Goal: Task Accomplishment & Management: Use online tool/utility

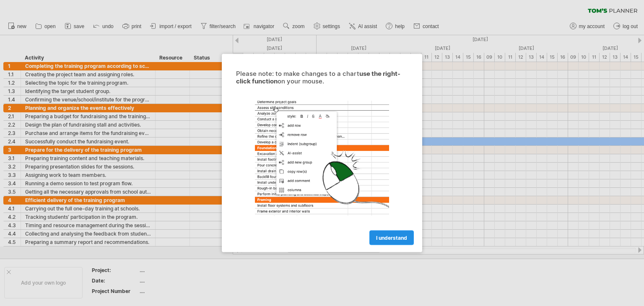
click at [379, 235] on span "I understand" at bounding box center [391, 238] width 31 height 6
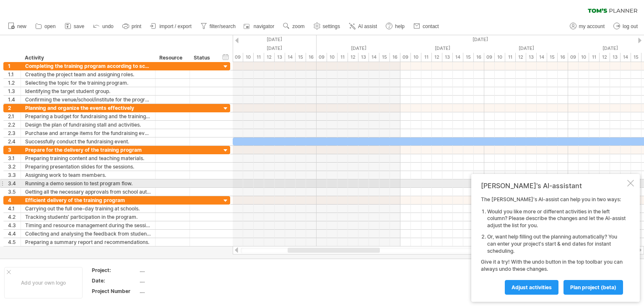
click at [627, 184] on div at bounding box center [630, 183] width 7 height 7
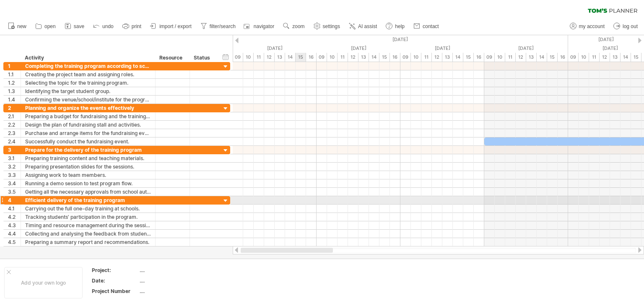
drag, startPoint x: 371, startPoint y: 252, endPoint x: 302, endPoint y: 199, distance: 87.4
click at [302, 199] on div "Trying to reach [DOMAIN_NAME] Connected again... 0% clear filter new 1" at bounding box center [322, 153] width 644 height 306
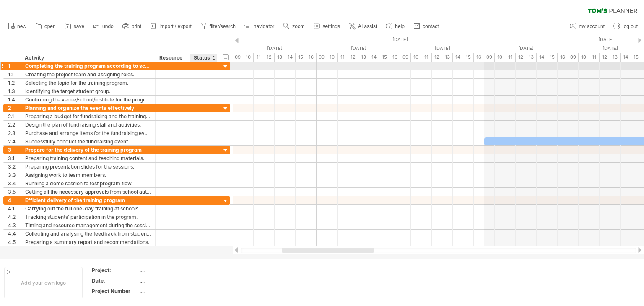
click at [225, 68] on div at bounding box center [226, 67] width 8 height 8
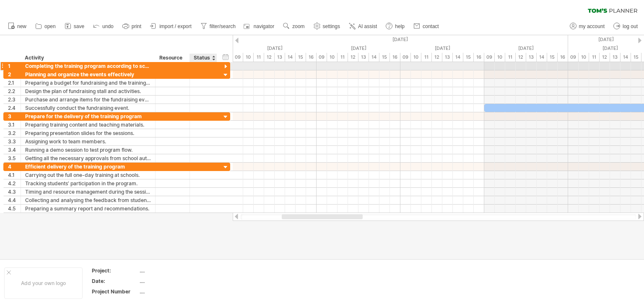
click at [225, 68] on div at bounding box center [226, 67] width 8 height 8
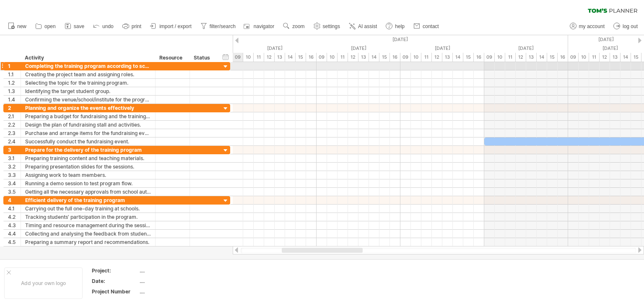
click at [241, 68] on div at bounding box center [438, 66] width 411 height 8
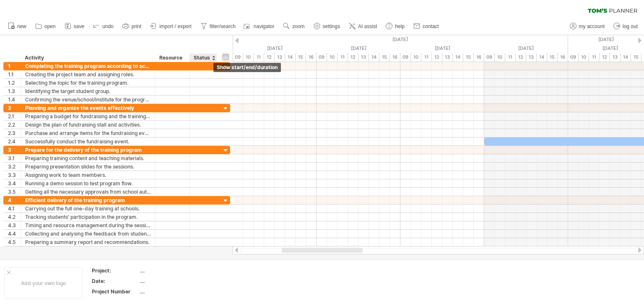
click at [222, 57] on div "hide start/end/duration show start/end/duration" at bounding box center [226, 56] width 8 height 9
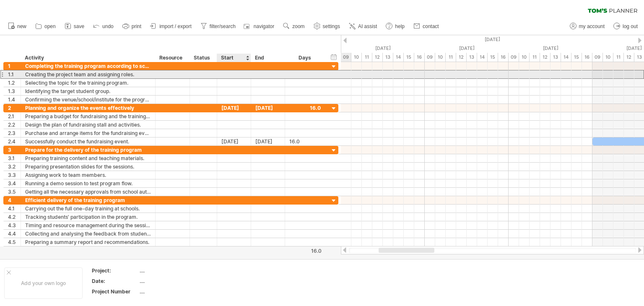
click at [228, 73] on div at bounding box center [234, 74] width 34 height 8
click at [223, 73] on div at bounding box center [234, 74] width 34 height 8
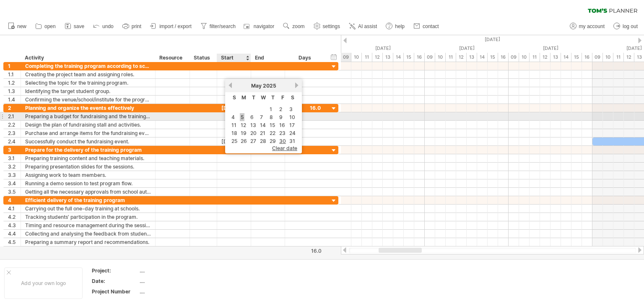
click at [243, 118] on link "5" at bounding box center [242, 117] width 5 height 8
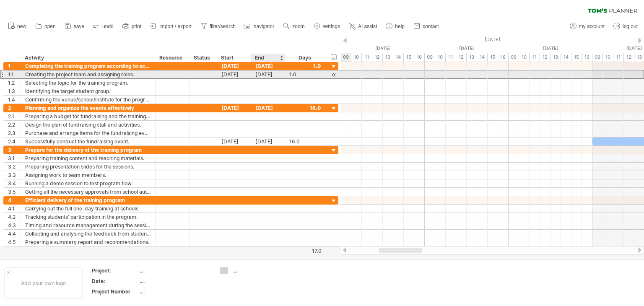
click at [269, 75] on div "[DATE]" at bounding box center [268, 74] width 34 height 8
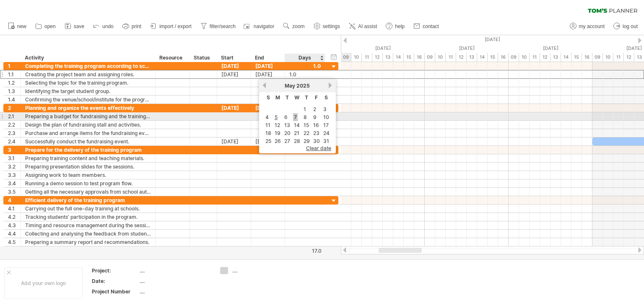
click at [295, 116] on link "7" at bounding box center [295, 117] width 5 height 8
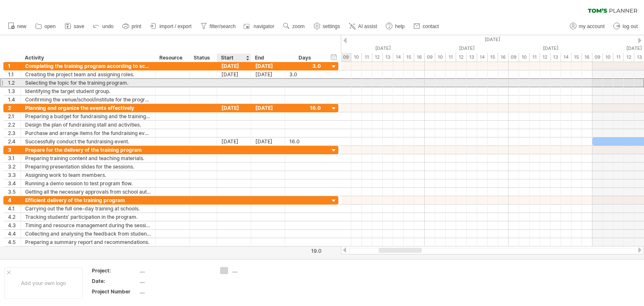
click at [232, 83] on div at bounding box center [234, 83] width 34 height 8
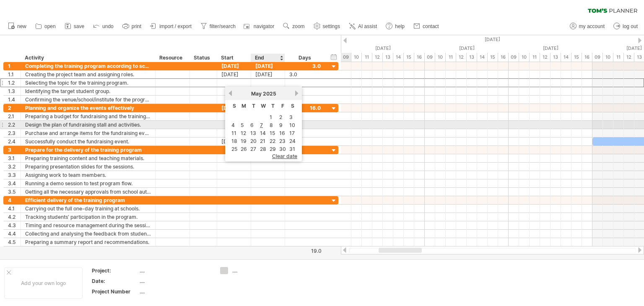
click at [268, 125] on td "8" at bounding box center [272, 125] width 9 height 7
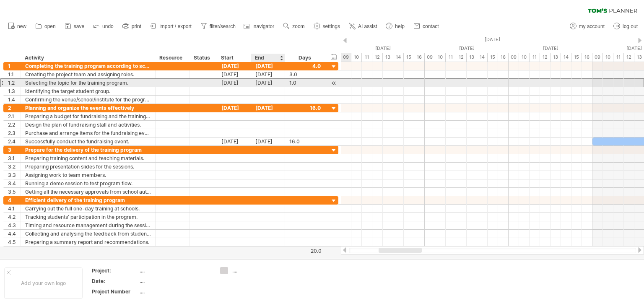
click at [263, 84] on div "[DATE]" at bounding box center [268, 83] width 34 height 8
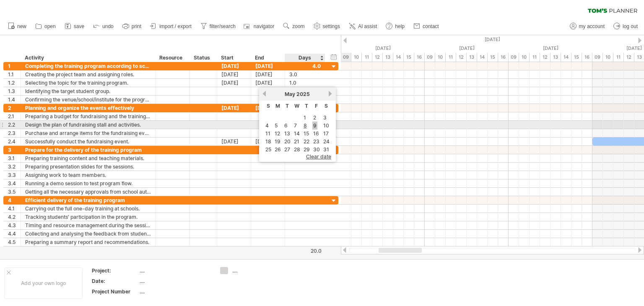
click at [316, 124] on link "9" at bounding box center [314, 126] width 5 height 8
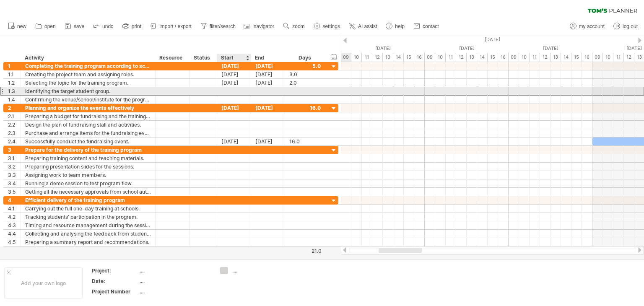
click at [233, 89] on div at bounding box center [234, 91] width 34 height 8
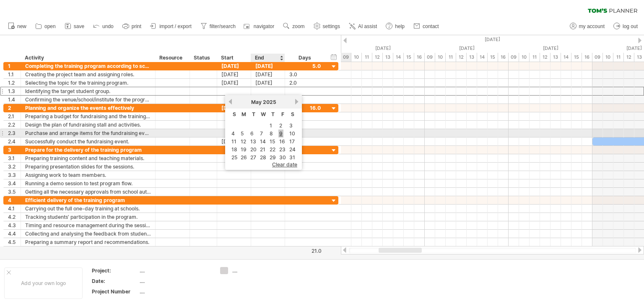
click at [279, 133] on link "9" at bounding box center [280, 134] width 5 height 8
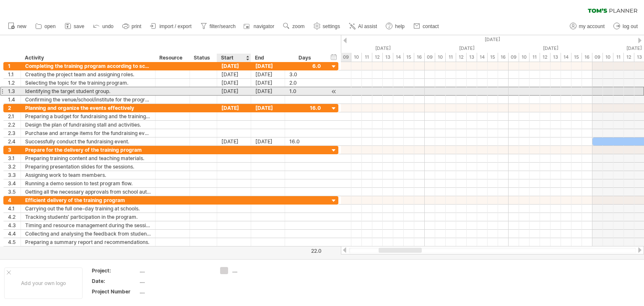
click at [223, 93] on div "[DATE]" at bounding box center [234, 91] width 34 height 8
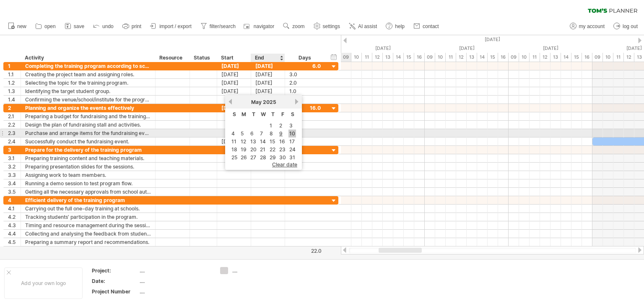
click at [288, 133] on link "10" at bounding box center [292, 134] width 8 height 8
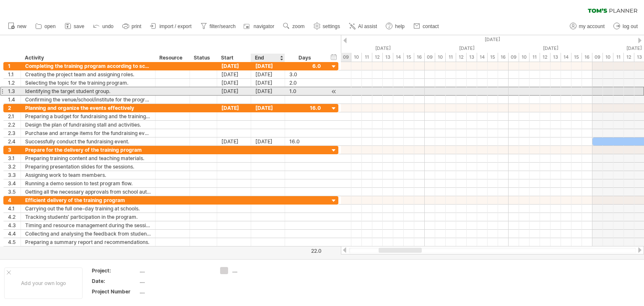
click at [259, 90] on div "[DATE]" at bounding box center [268, 91] width 34 height 8
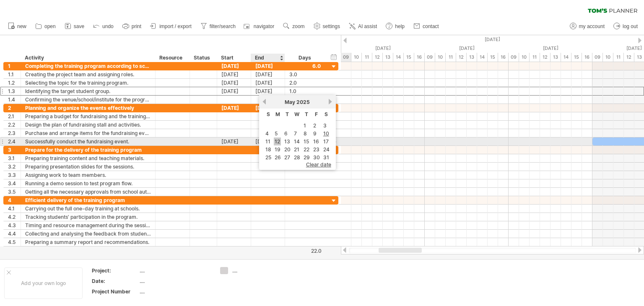
click at [274, 140] on link "12" at bounding box center [277, 142] width 7 height 8
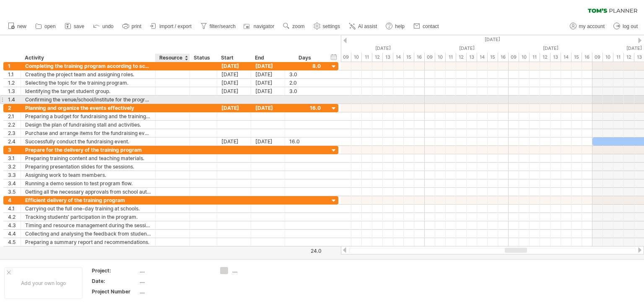
click at [187, 102] on div at bounding box center [189, 100] width 4 height 8
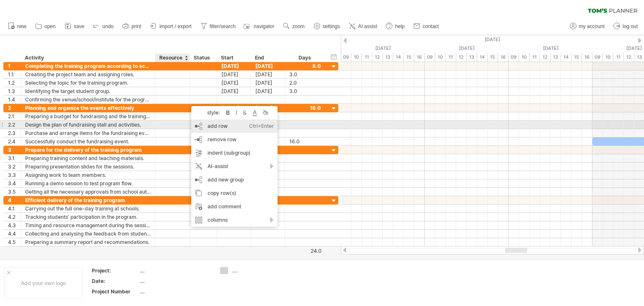
click at [216, 123] on div "add row Ctrl+Enter Cmd+Enter" at bounding box center [234, 125] width 86 height 13
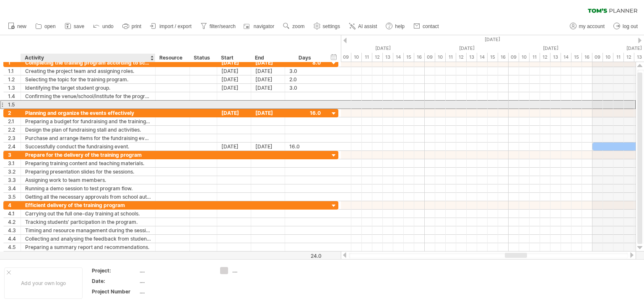
click at [99, 103] on div at bounding box center [88, 105] width 126 height 8
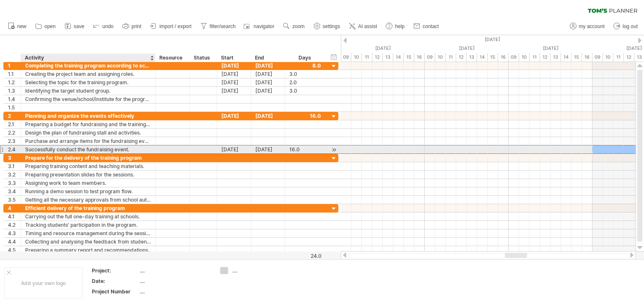
click at [131, 150] on div "Successfully conduct the fundraising event." at bounding box center [88, 149] width 126 height 8
click at [136, 149] on input "**********" at bounding box center [88, 149] width 126 height 8
type input "**********"
click at [138, 148] on input "**********" at bounding box center [88, 149] width 126 height 8
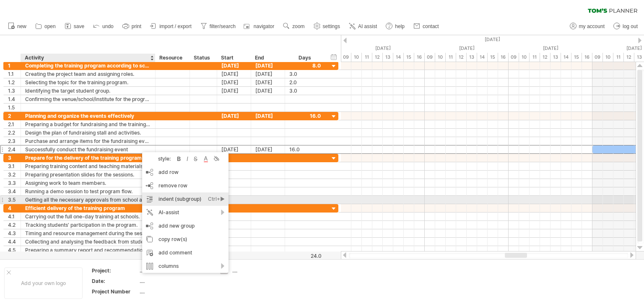
click at [158, 198] on div "indent (subgroup) Ctrl+► Cmd+►" at bounding box center [185, 198] width 86 height 13
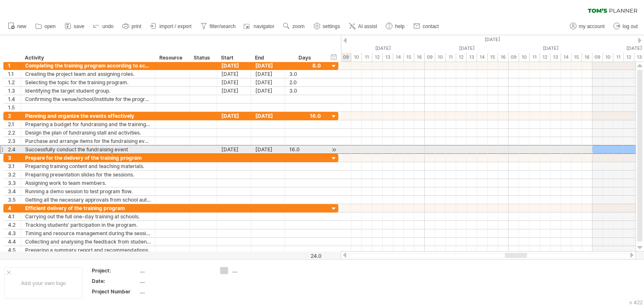
click at [136, 147] on div "Successfully conduct the fundraising event" at bounding box center [88, 149] width 126 height 8
click at [2, 148] on div at bounding box center [1, 149] width 3 height 9
click at [12, 147] on div "2.4" at bounding box center [14, 149] width 13 height 8
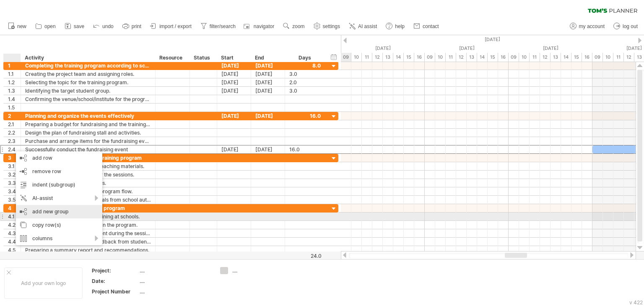
click at [39, 213] on div "add new group" at bounding box center [59, 211] width 86 height 13
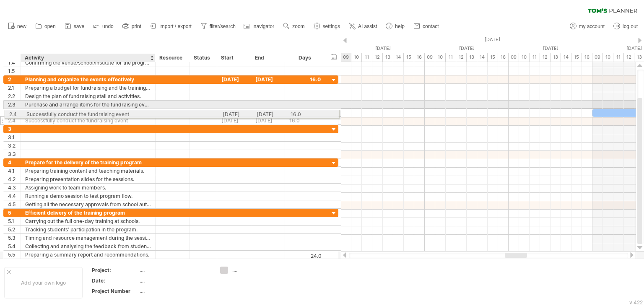
drag, startPoint x: 130, startPoint y: 113, endPoint x: 94, endPoint y: 113, distance: 36.1
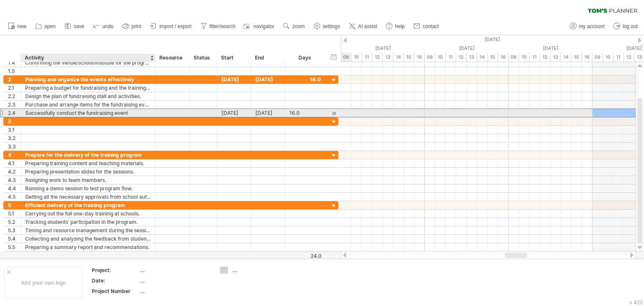
click at [129, 114] on div "Successfully conduct the fundraising event" at bounding box center [88, 113] width 126 height 8
click at [0, 0] on input "**********" at bounding box center [0, 0] width 0 height 0
click at [129, 114] on input "**********" at bounding box center [88, 113] width 126 height 8
type input "**********"
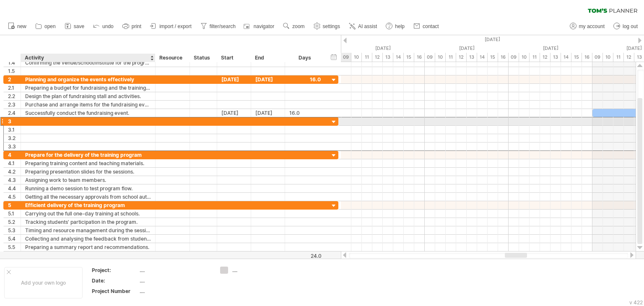
click at [58, 122] on div at bounding box center [88, 121] width 126 height 8
paste input "**********"
type input "**********"
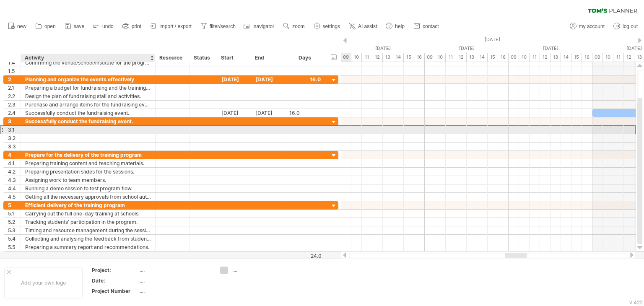
click at [127, 127] on div at bounding box center [88, 130] width 126 height 8
drag, startPoint x: 110, startPoint y: 128, endPoint x: 25, endPoint y: 128, distance: 84.7
click at [25, 128] on input "**********" at bounding box center [88, 130] width 126 height 8
paste input "*******"
drag, startPoint x: 130, startPoint y: 126, endPoint x: 26, endPoint y: 129, distance: 104.4
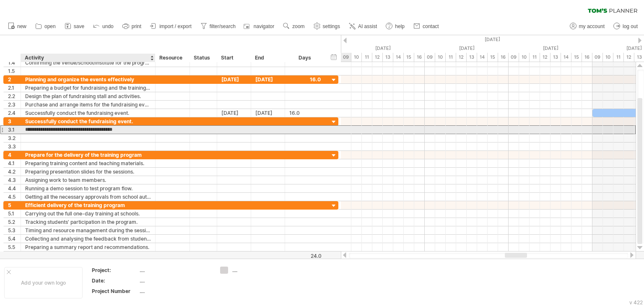
click at [26, 129] on input "**********" at bounding box center [88, 130] width 126 height 8
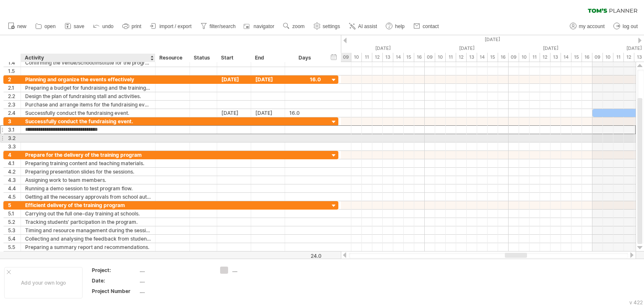
type input "**********"
click at [31, 135] on div at bounding box center [88, 138] width 126 height 8
paste input "**********"
type input "**********"
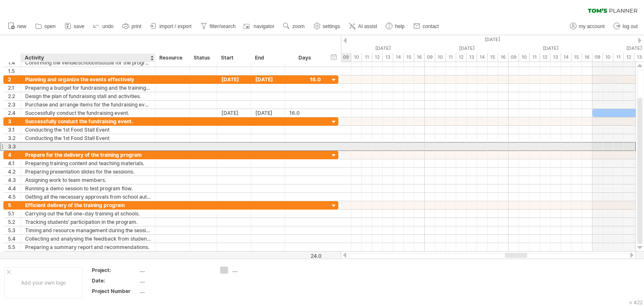
click at [33, 145] on div at bounding box center [88, 147] width 126 height 8
paste input "**********"
type input "**********"
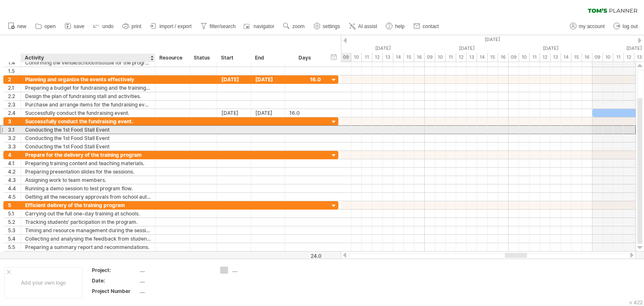
click at [65, 130] on div "Conducting the 1st Food Stall Event" at bounding box center [88, 130] width 126 height 8
click at [65, 130] on input "**********" at bounding box center [88, 130] width 126 height 8
type input "**********"
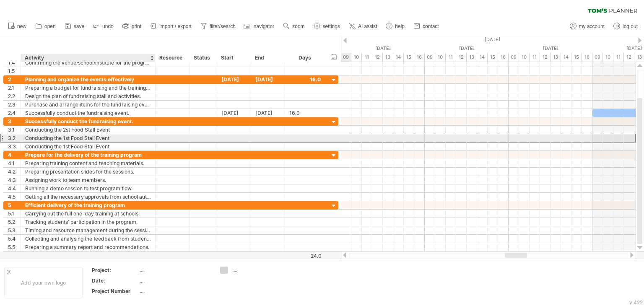
click at [65, 137] on div "Conducting the 1st Food Stall Event" at bounding box center [88, 138] width 126 height 8
type input "**********"
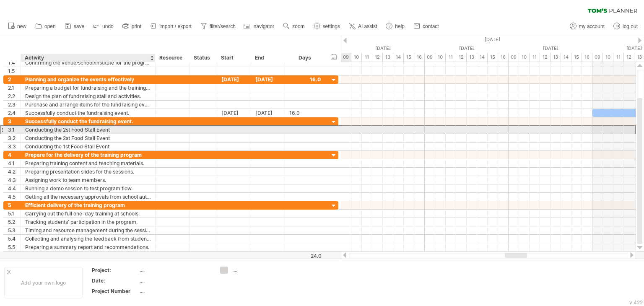
click at [65, 130] on div "Conducting the 2st Food Stall Event" at bounding box center [88, 130] width 126 height 8
click at [65, 130] on input "**********" at bounding box center [88, 130] width 126 height 8
type input "**********"
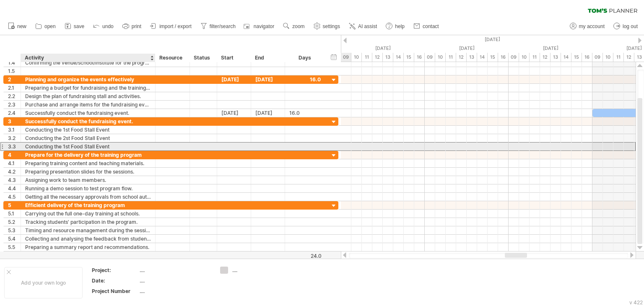
click at [65, 145] on div "Conducting the 1st Food Stall Event" at bounding box center [88, 147] width 126 height 8
click at [65, 145] on input "**********" at bounding box center [88, 147] width 126 height 8
type input "**********"
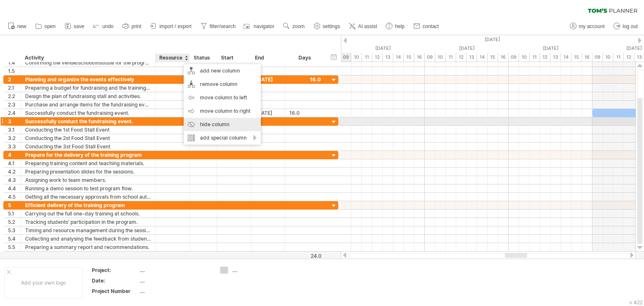
click at [205, 123] on div "hide column" at bounding box center [222, 124] width 77 height 13
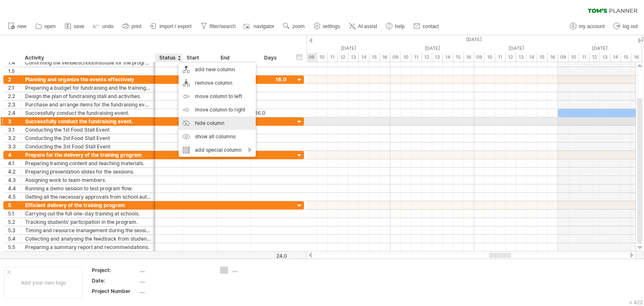
click at [196, 119] on div "hide column" at bounding box center [217, 123] width 77 height 13
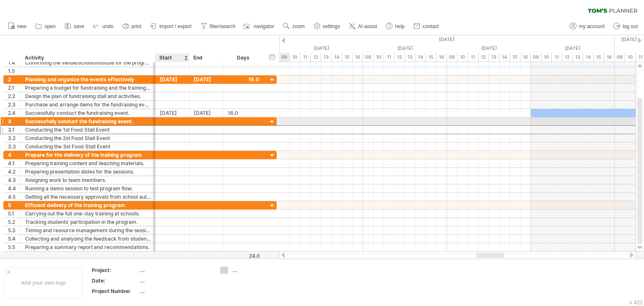
click at [167, 126] on div at bounding box center [173, 130] width 34 height 8
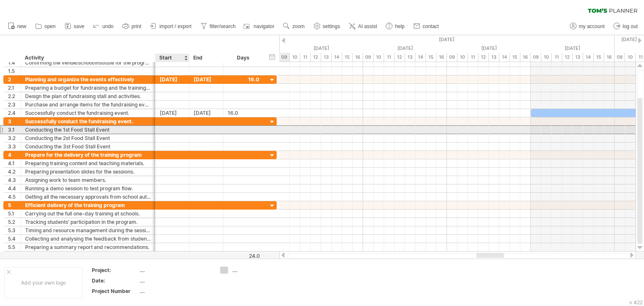
click at [167, 130] on div at bounding box center [173, 130] width 34 height 8
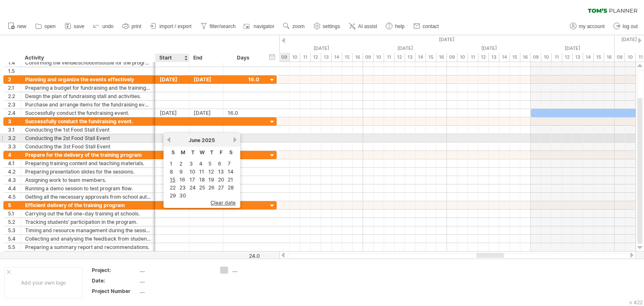
click at [171, 143] on link "previous" at bounding box center [169, 140] width 6 height 6
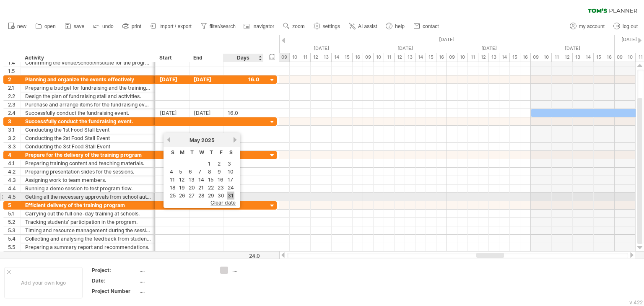
click at [231, 193] on link "31" at bounding box center [231, 196] width 8 height 8
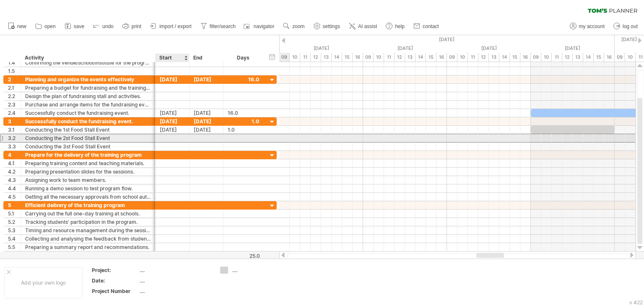
click at [173, 138] on div at bounding box center [173, 138] width 34 height 8
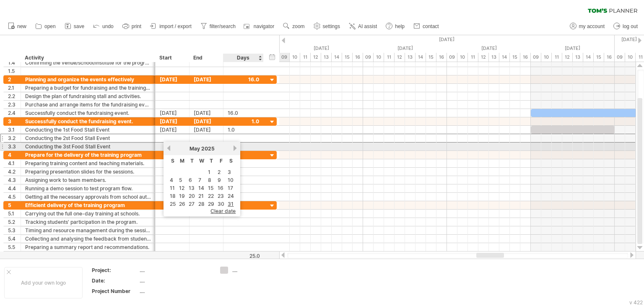
click at [232, 149] on link "next" at bounding box center [235, 148] width 6 height 6
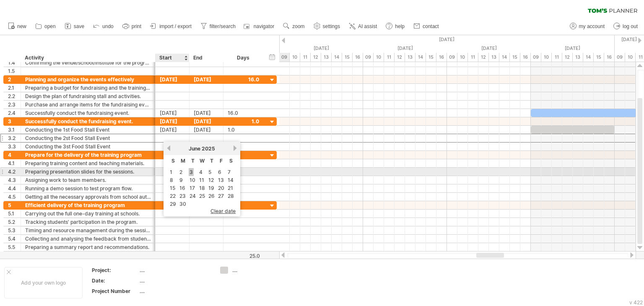
click at [192, 171] on link "3" at bounding box center [191, 172] width 5 height 8
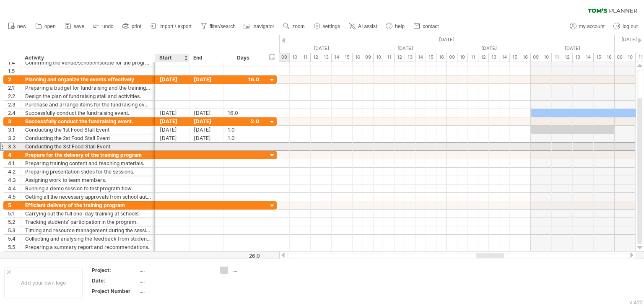
click at [179, 143] on div at bounding box center [173, 147] width 34 height 8
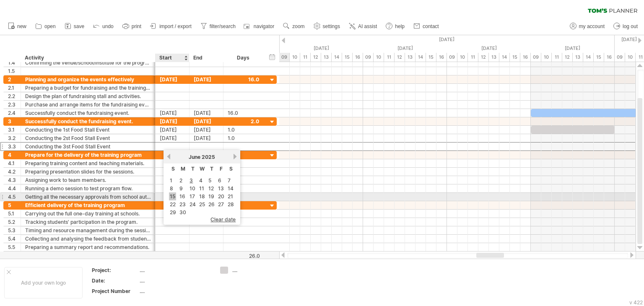
click at [172, 194] on link "15" at bounding box center [172, 196] width 7 height 8
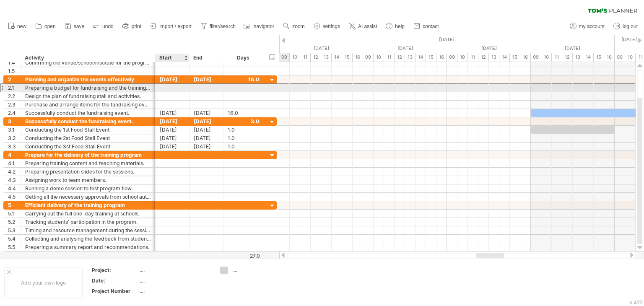
click at [168, 86] on div at bounding box center [173, 88] width 34 height 8
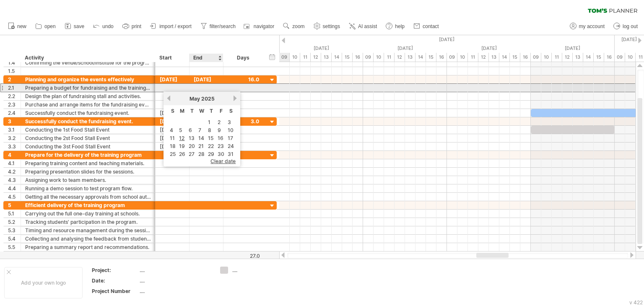
click at [210, 87] on div at bounding box center [207, 88] width 34 height 8
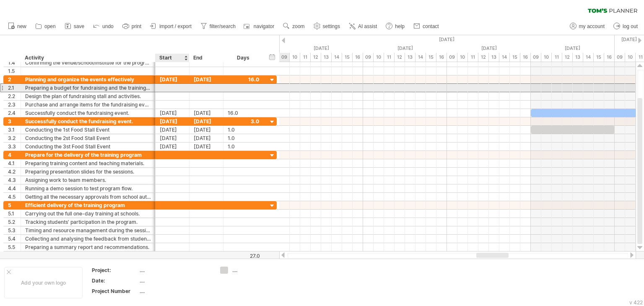
click at [170, 89] on div at bounding box center [173, 88] width 34 height 8
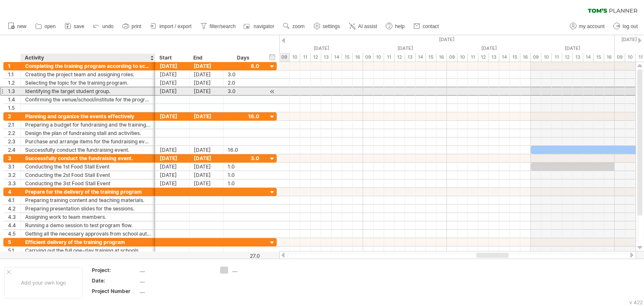
click at [111, 94] on div "Identifying the target student group." at bounding box center [88, 91] width 126 height 8
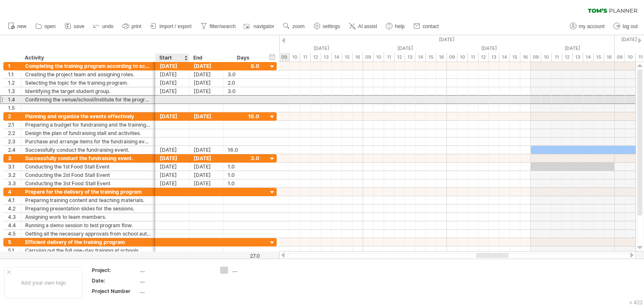
click at [169, 99] on div at bounding box center [173, 100] width 34 height 8
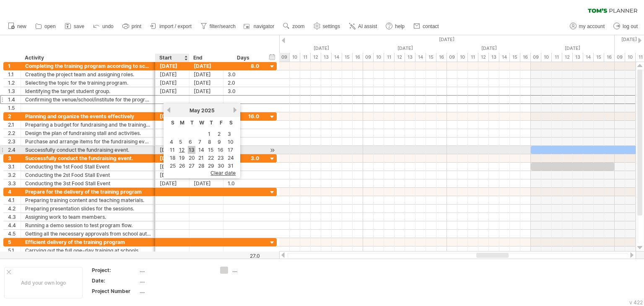
click at [188, 148] on link "13" at bounding box center [192, 150] width 8 height 8
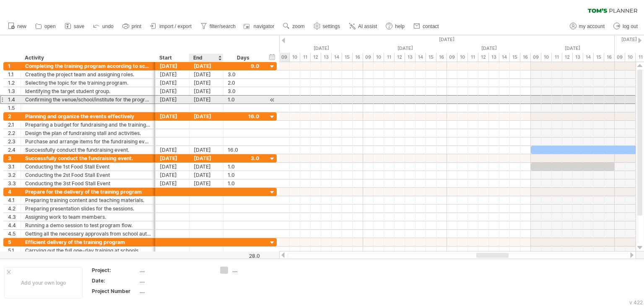
click at [195, 101] on div "[DATE]" at bounding box center [207, 100] width 34 height 8
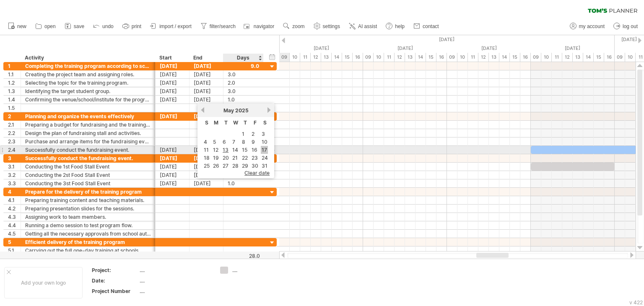
click at [261, 150] on link "17" at bounding box center [264, 150] width 7 height 8
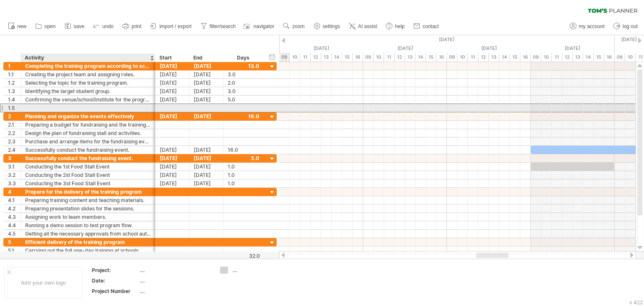
click at [159, 107] on div at bounding box center [173, 108] width 34 height 8
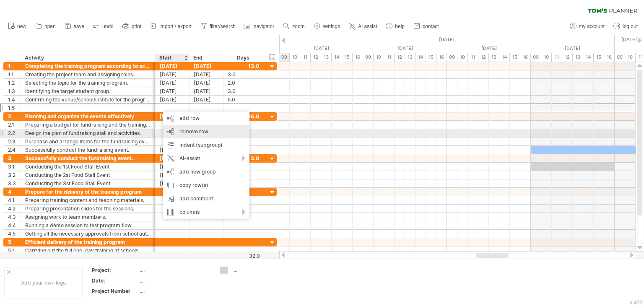
click at [184, 132] on span "remove row" at bounding box center [193, 131] width 29 height 6
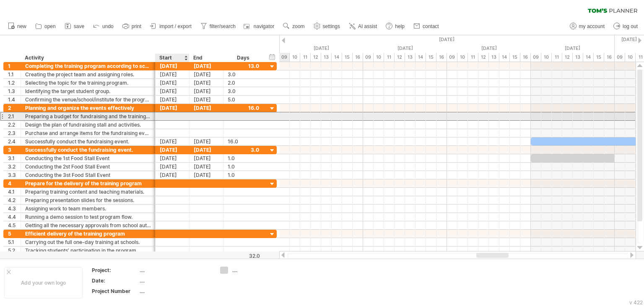
click at [165, 116] on div at bounding box center [173, 116] width 34 height 8
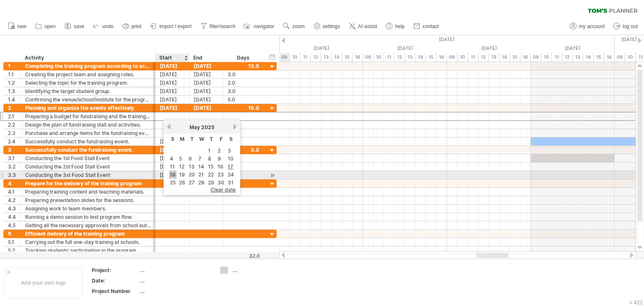
click at [170, 173] on link "18" at bounding box center [173, 175] width 8 height 8
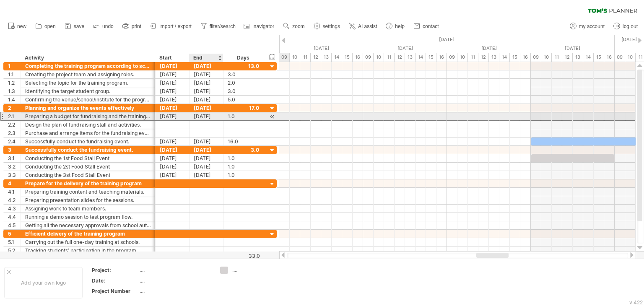
click at [203, 114] on div "[DATE]" at bounding box center [207, 116] width 34 height 8
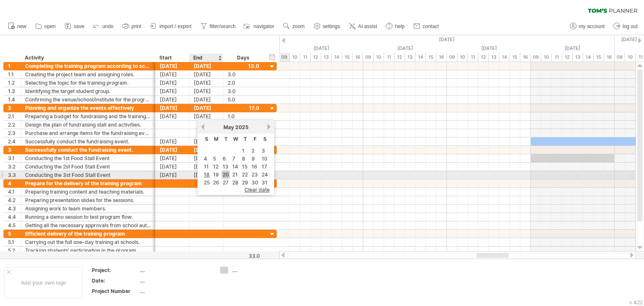
click at [223, 174] on link "20" at bounding box center [226, 175] width 8 height 8
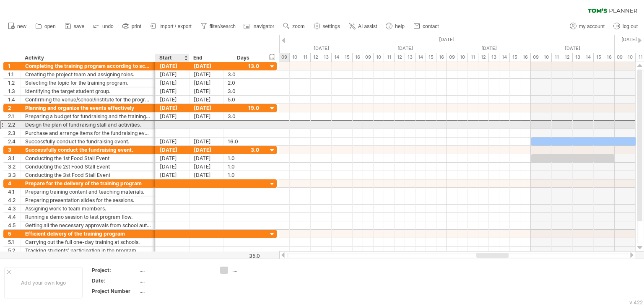
click at [162, 125] on div at bounding box center [173, 125] width 34 height 8
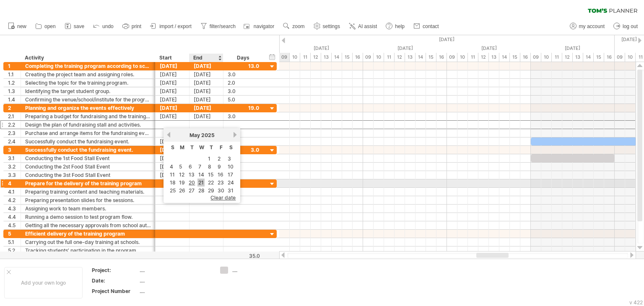
click at [202, 182] on link "21" at bounding box center [200, 183] width 7 height 8
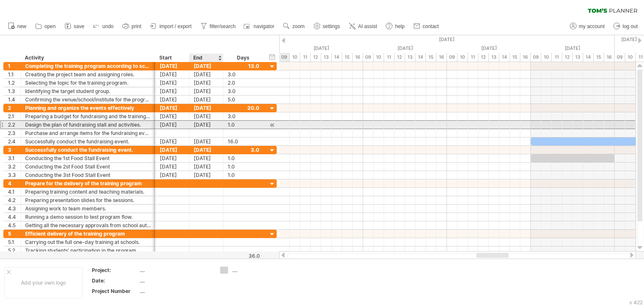
click at [203, 122] on div "[DATE]" at bounding box center [207, 125] width 34 height 8
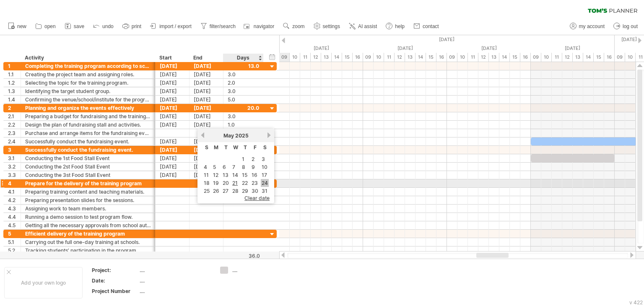
click at [262, 182] on link "24" at bounding box center [265, 183] width 8 height 8
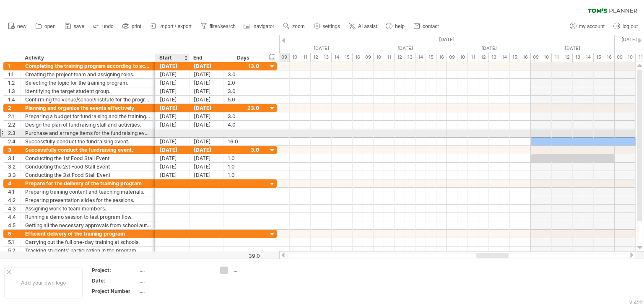
click at [169, 131] on div at bounding box center [173, 133] width 34 height 8
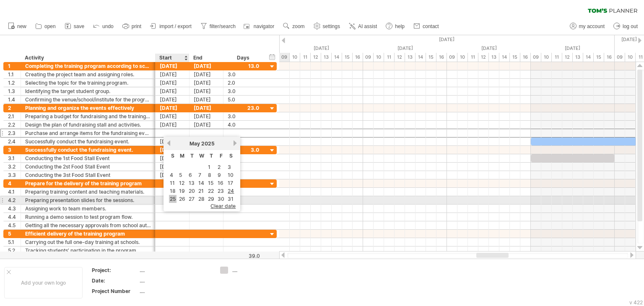
click at [176, 197] on link "25" at bounding box center [173, 199] width 8 height 8
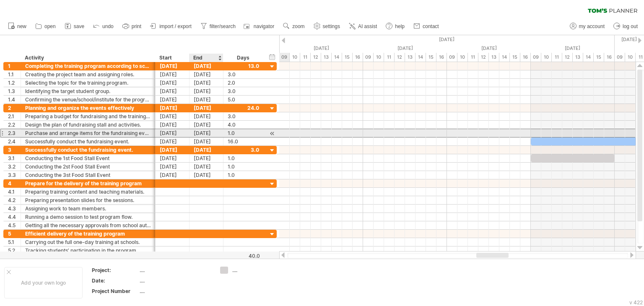
click at [204, 133] on div "[DATE]" at bounding box center [207, 133] width 34 height 8
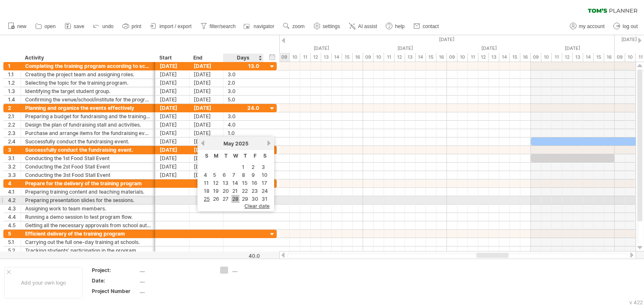
click at [234, 198] on link "28" at bounding box center [235, 199] width 8 height 8
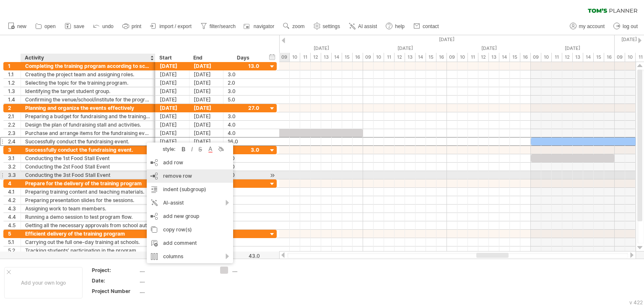
click at [176, 177] on span "remove row" at bounding box center [177, 176] width 29 height 6
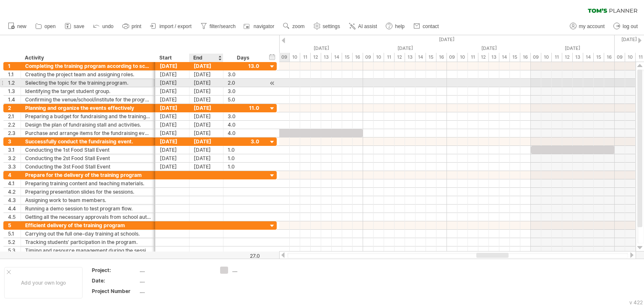
click at [203, 81] on div "[DATE]" at bounding box center [207, 83] width 34 height 8
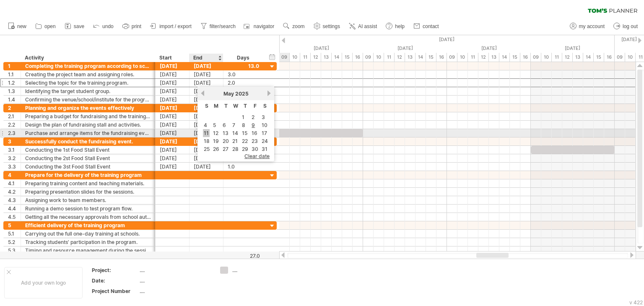
click at [208, 132] on link "11" at bounding box center [206, 133] width 7 height 8
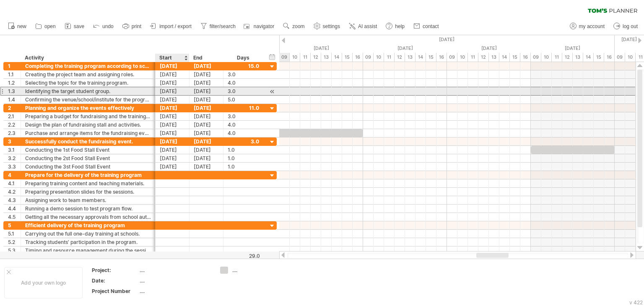
click at [171, 90] on div "[DATE]" at bounding box center [173, 91] width 34 height 8
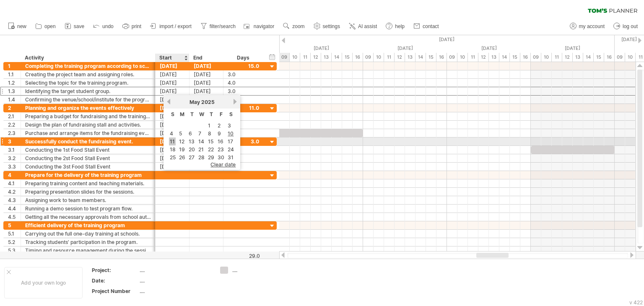
click at [174, 141] on link "11" at bounding box center [172, 142] width 7 height 8
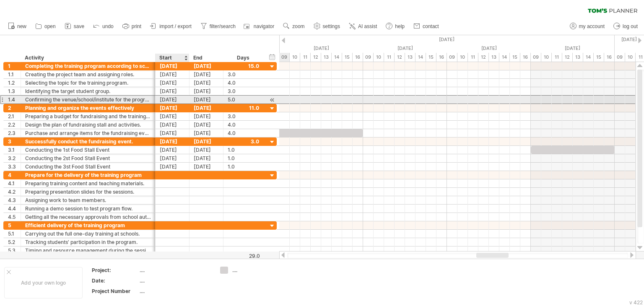
click at [175, 101] on div "[DATE]" at bounding box center [173, 100] width 34 height 8
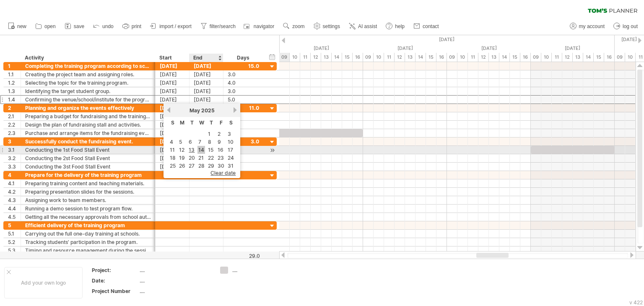
click at [201, 146] on link "14" at bounding box center [201, 150] width 8 height 8
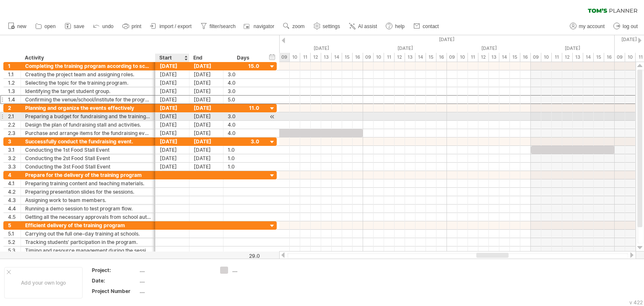
click at [171, 116] on div "[DATE]" at bounding box center [173, 116] width 34 height 8
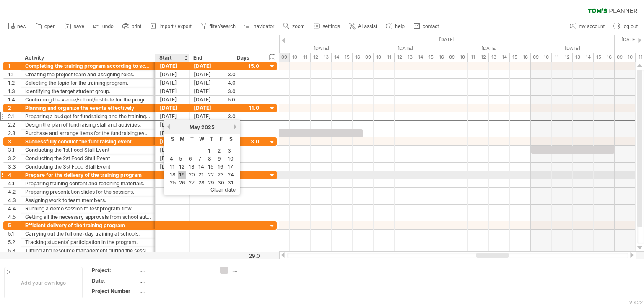
click at [182, 171] on link "19" at bounding box center [182, 175] width 8 height 8
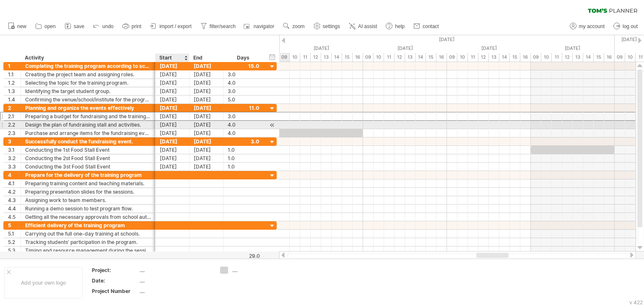
click at [171, 125] on div "[DATE]" at bounding box center [173, 125] width 34 height 8
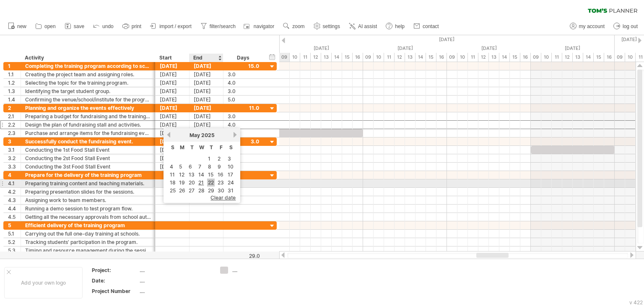
click at [210, 182] on link "22" at bounding box center [211, 183] width 8 height 8
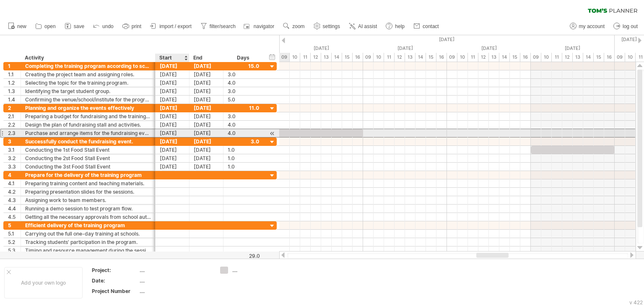
click at [175, 132] on div "[DATE]" at bounding box center [173, 133] width 34 height 8
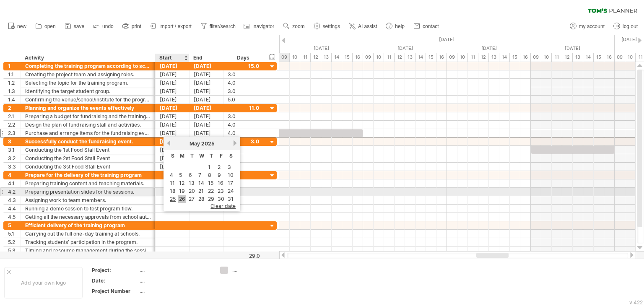
click at [182, 195] on link "26" at bounding box center [182, 199] width 8 height 8
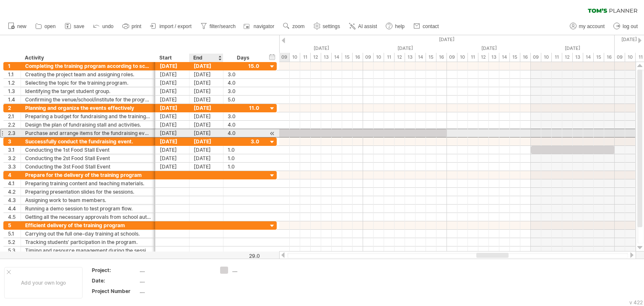
click at [204, 131] on div "[DATE]" at bounding box center [207, 133] width 34 height 8
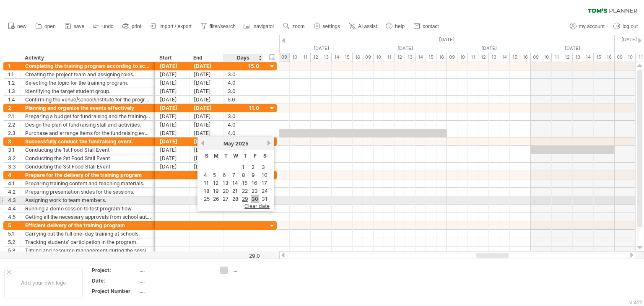
click at [252, 197] on link "30" at bounding box center [255, 199] width 8 height 8
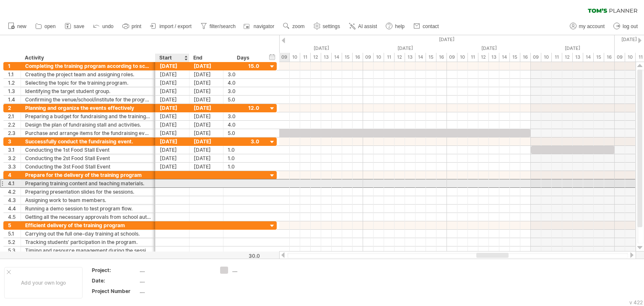
click at [171, 183] on div at bounding box center [173, 183] width 34 height 8
click at [166, 182] on div at bounding box center [173, 183] width 34 height 8
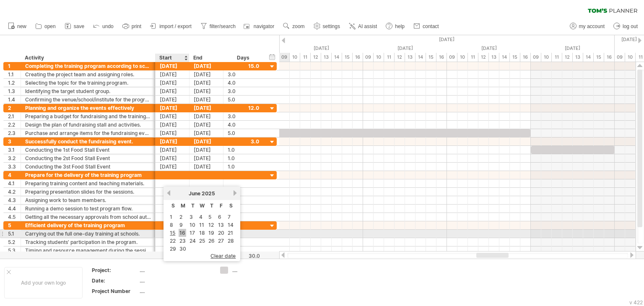
click at [184, 234] on link "16" at bounding box center [183, 233] width 8 height 8
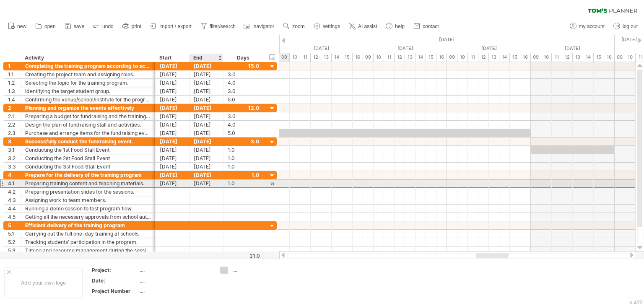
click at [199, 182] on div "[DATE]" at bounding box center [207, 183] width 34 height 8
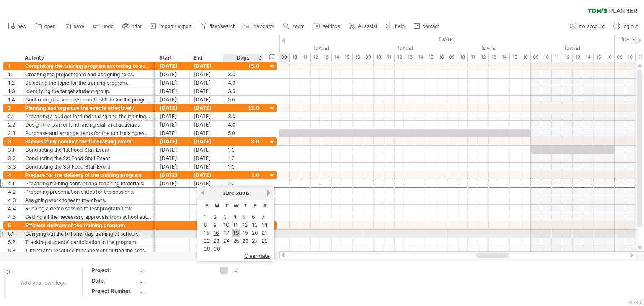
click at [235, 233] on link "18" at bounding box center [236, 233] width 8 height 8
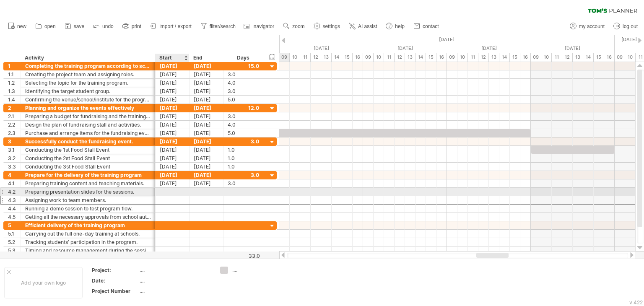
click at [171, 196] on div at bounding box center [173, 200] width 34 height 8
click at [172, 192] on div at bounding box center [173, 192] width 34 height 8
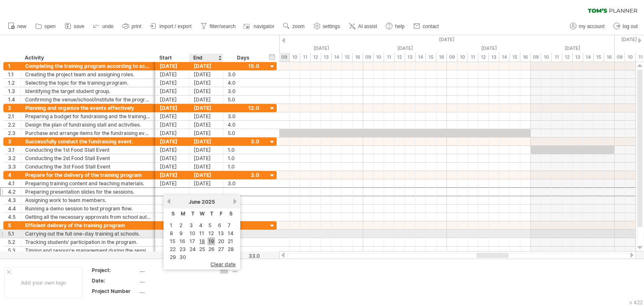
click at [208, 238] on link "19" at bounding box center [212, 241] width 8 height 8
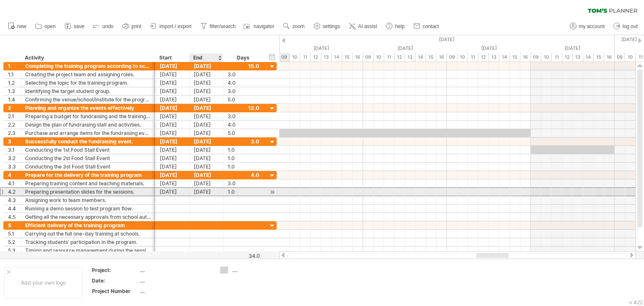
click at [201, 190] on div "[DATE]" at bounding box center [207, 192] width 34 height 8
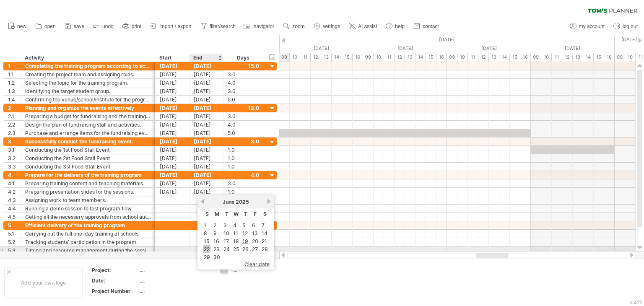
click at [207, 247] on link "22" at bounding box center [207, 249] width 8 height 8
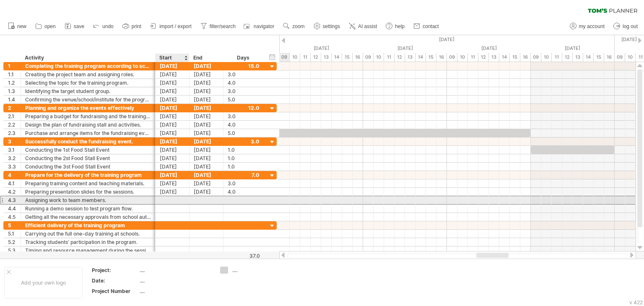
click at [174, 200] on div at bounding box center [173, 200] width 34 height 8
click at [173, 197] on div at bounding box center [173, 200] width 34 height 8
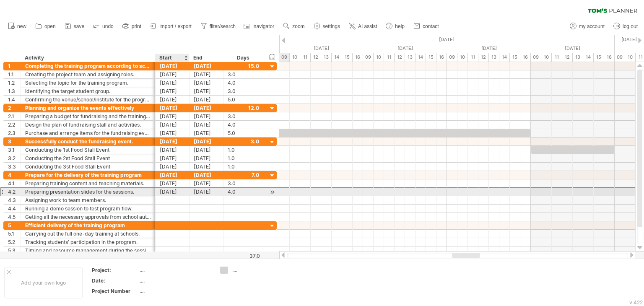
click at [176, 188] on div "[DATE]" at bounding box center [173, 192] width 34 height 8
click at [165, 192] on div "[DATE]" at bounding box center [173, 192] width 34 height 8
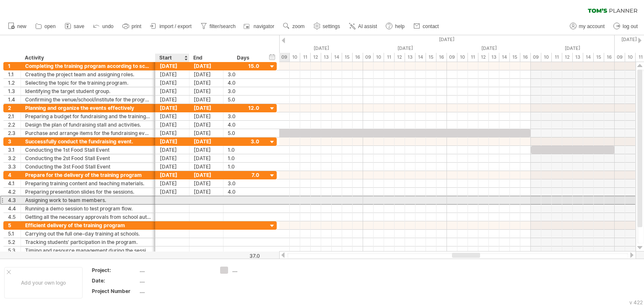
click at [161, 198] on div at bounding box center [173, 200] width 34 height 8
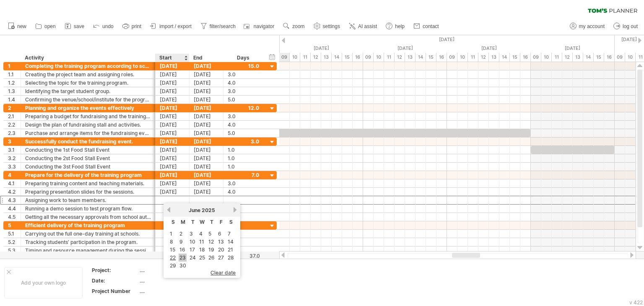
click at [182, 254] on link "23" at bounding box center [183, 258] width 8 height 8
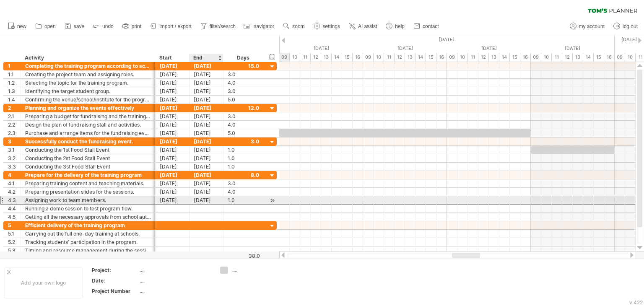
click at [213, 200] on div "[DATE]" at bounding box center [207, 200] width 34 height 8
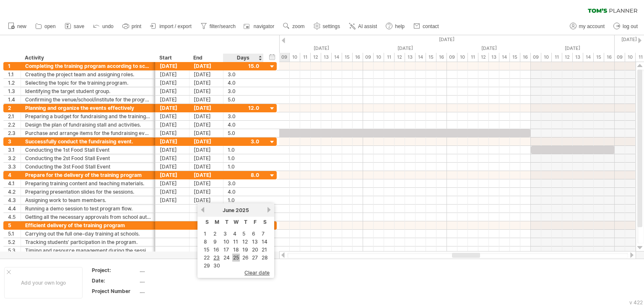
click at [234, 255] on link "25" at bounding box center [236, 258] width 8 height 8
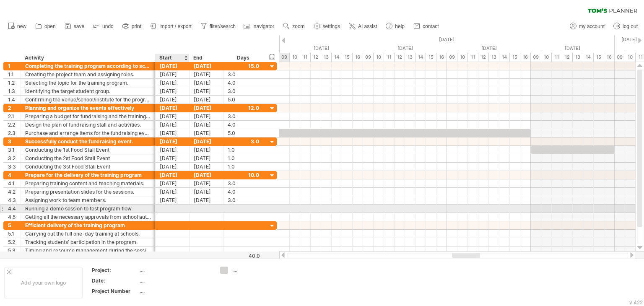
click at [168, 207] on div at bounding box center [173, 209] width 34 height 8
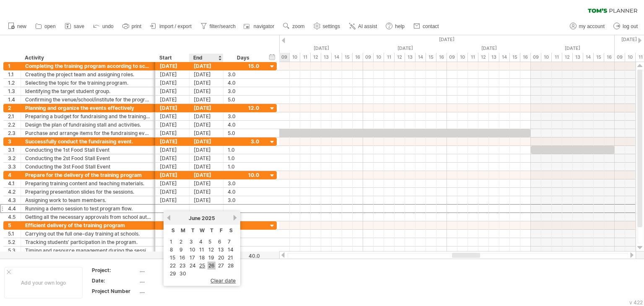
click at [210, 264] on link "26" at bounding box center [212, 266] width 8 height 8
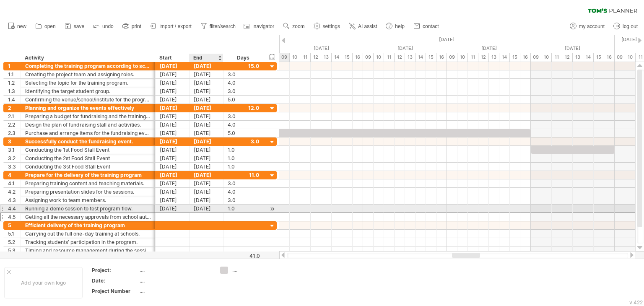
click at [205, 213] on div at bounding box center [207, 217] width 34 height 8
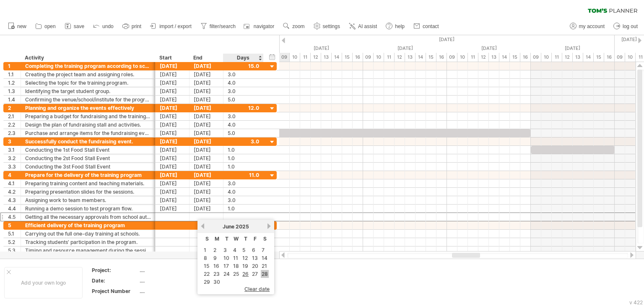
click at [262, 270] on link "28" at bounding box center [265, 274] width 8 height 8
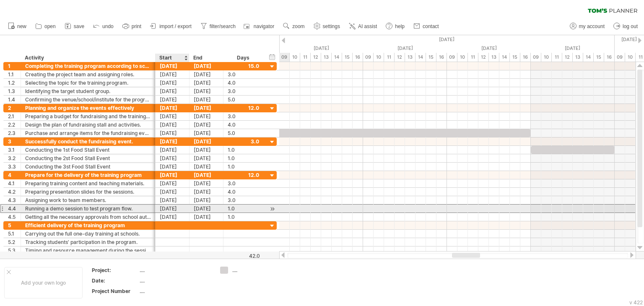
click at [179, 206] on div "[DATE]" at bounding box center [173, 209] width 34 height 8
click at [198, 207] on div "[DATE]" at bounding box center [207, 209] width 34 height 8
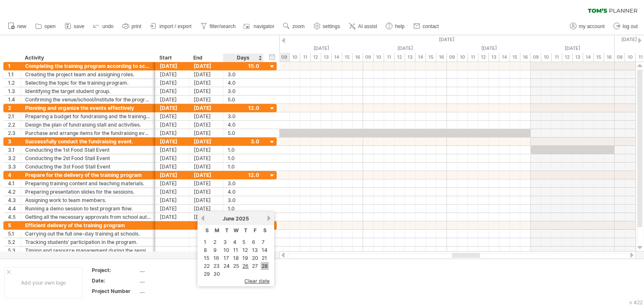
click at [261, 262] on link "28" at bounding box center [265, 266] width 8 height 8
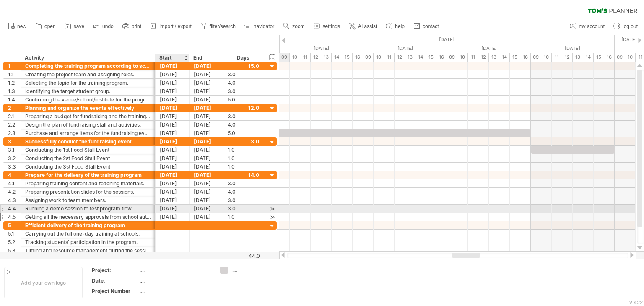
click at [174, 213] on div "[DATE]" at bounding box center [173, 217] width 34 height 8
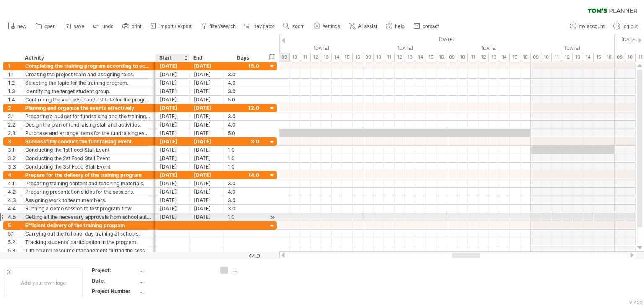
click at [173, 215] on div "[DATE]" at bounding box center [173, 217] width 34 height 8
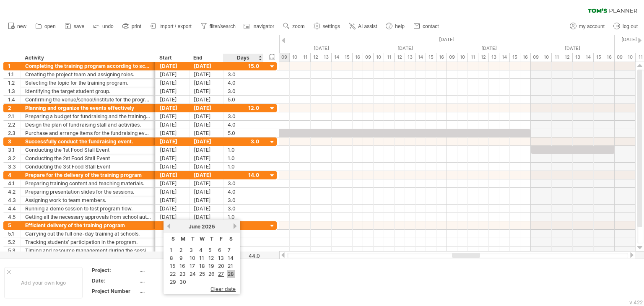
click at [230, 274] on link "28" at bounding box center [231, 274] width 8 height 8
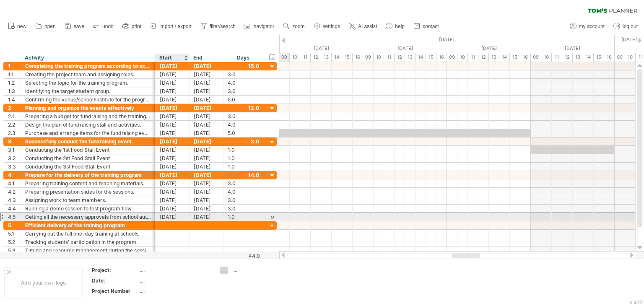
click at [176, 217] on div "[DATE]" at bounding box center [173, 217] width 34 height 8
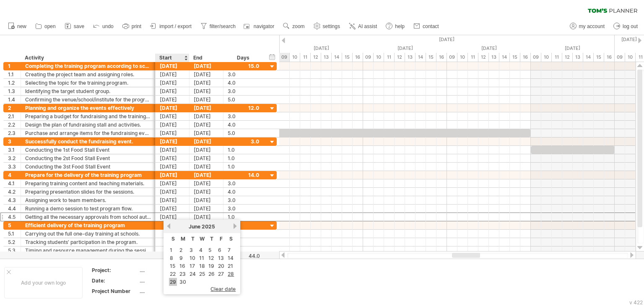
click at [173, 279] on link "29" at bounding box center [173, 282] width 8 height 8
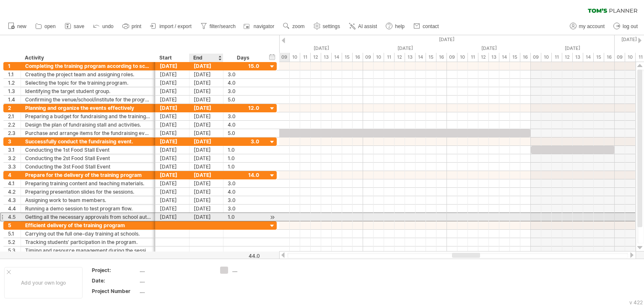
click at [199, 214] on div "[DATE]" at bounding box center [207, 217] width 34 height 8
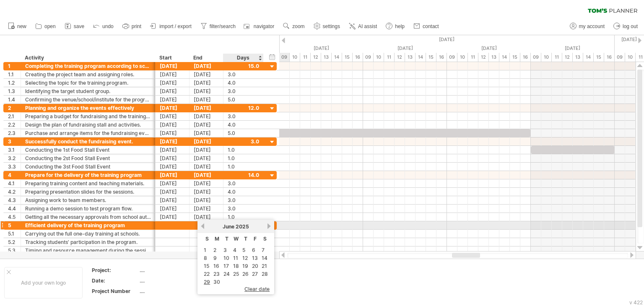
click at [267, 225] on link "next" at bounding box center [269, 226] width 6 height 6
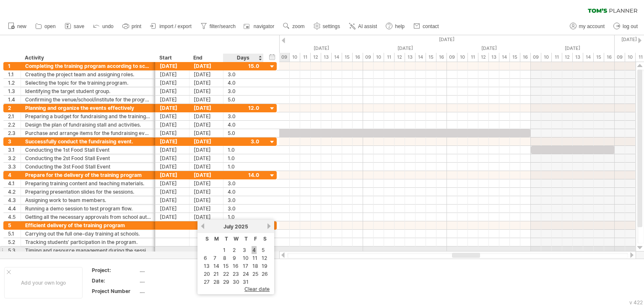
click at [252, 249] on link "4" at bounding box center [254, 250] width 5 height 8
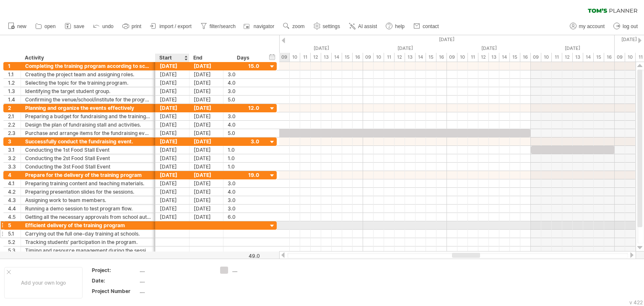
click at [169, 230] on div at bounding box center [173, 234] width 34 height 8
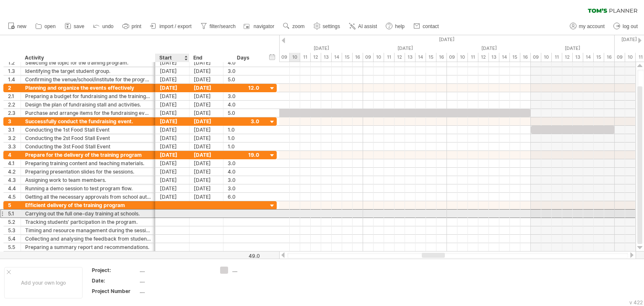
click at [181, 215] on div at bounding box center [173, 214] width 34 height 8
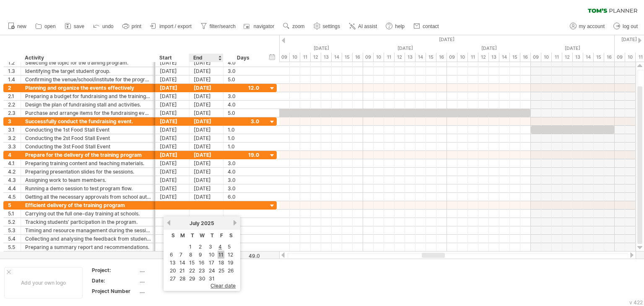
click at [219, 252] on link "11" at bounding box center [221, 255] width 7 height 8
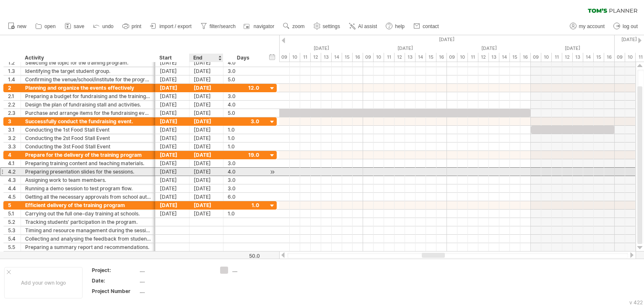
click at [196, 169] on div "[DATE]" at bounding box center [207, 172] width 34 height 8
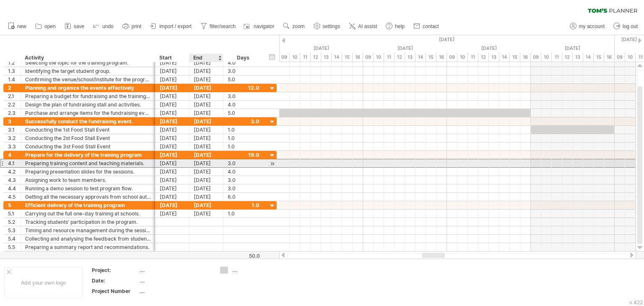
click at [201, 164] on div "[DATE]" at bounding box center [207, 163] width 34 height 8
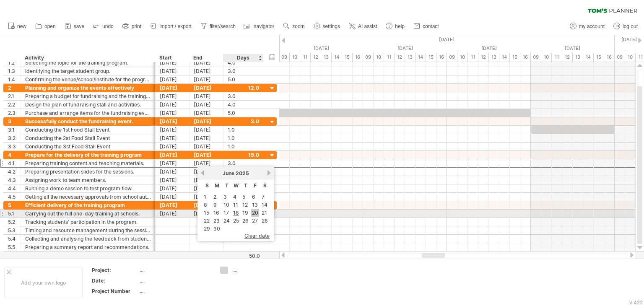
click at [256, 212] on link "20" at bounding box center [255, 213] width 8 height 8
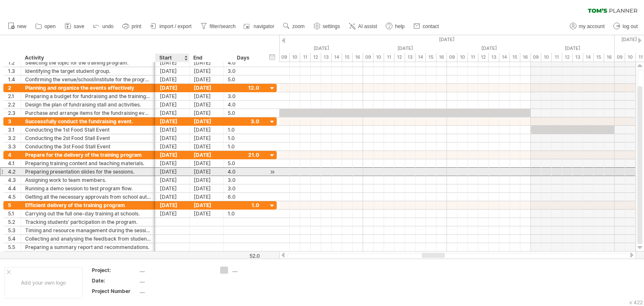
click at [169, 168] on div "[DATE]" at bounding box center [173, 172] width 34 height 8
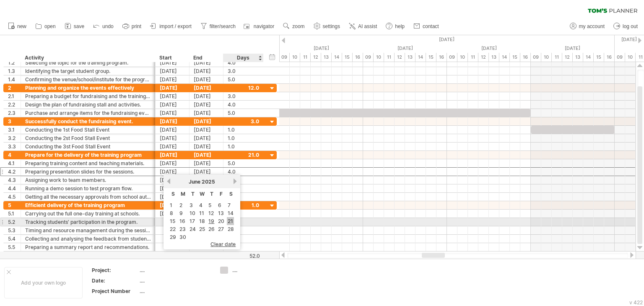
click at [229, 220] on link "21" at bounding box center [230, 221] width 7 height 8
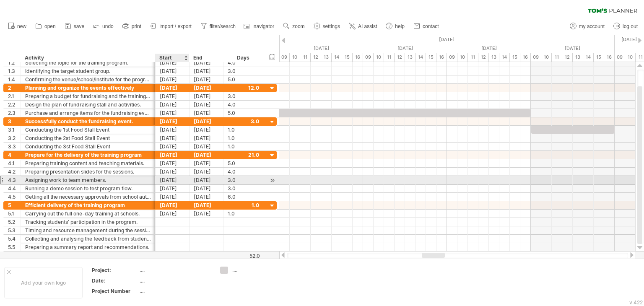
click at [169, 181] on div "[DATE]" at bounding box center [173, 180] width 34 height 8
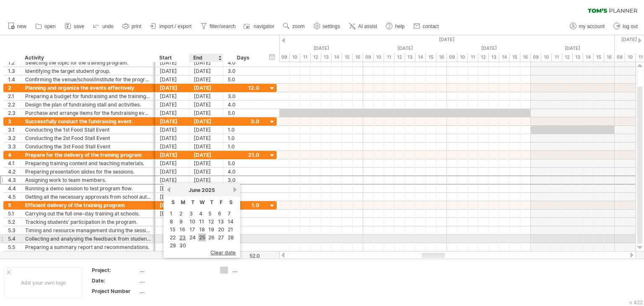
click at [201, 235] on link "25" at bounding box center [202, 238] width 8 height 8
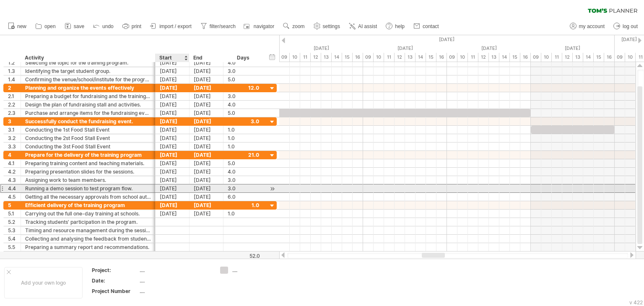
click at [172, 187] on div "[DATE]" at bounding box center [173, 188] width 34 height 8
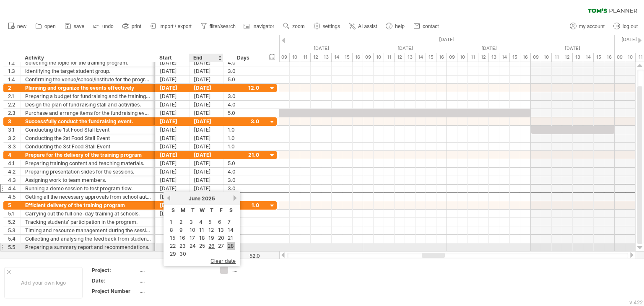
click at [227, 244] on link "28" at bounding box center [231, 246] width 8 height 8
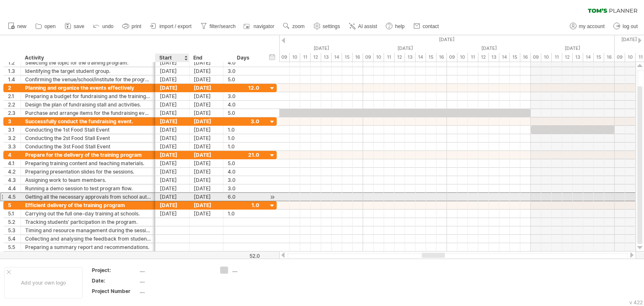
click at [173, 197] on div "[DATE]" at bounding box center [173, 197] width 34 height 8
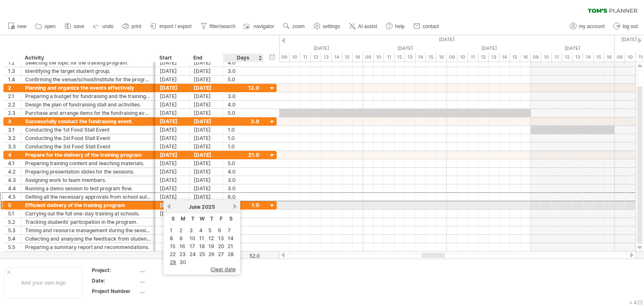
click at [232, 208] on link "next" at bounding box center [235, 206] width 6 height 6
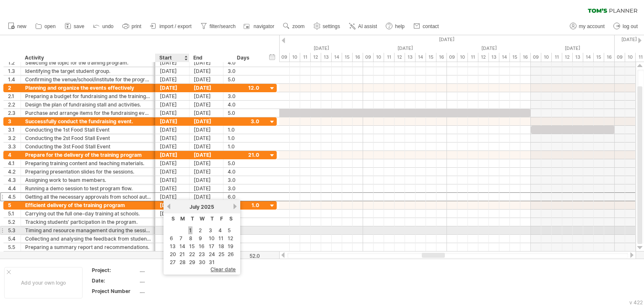
click at [189, 231] on link "1" at bounding box center [190, 230] width 4 height 8
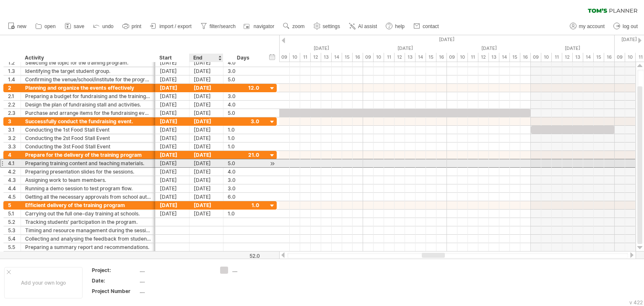
click at [200, 163] on div "[DATE]" at bounding box center [207, 163] width 34 height 8
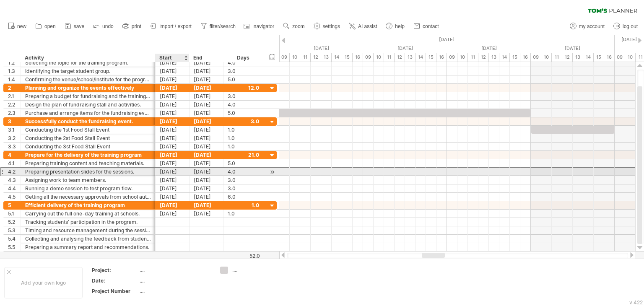
click at [184, 174] on div "[DATE]" at bounding box center [173, 172] width 34 height 8
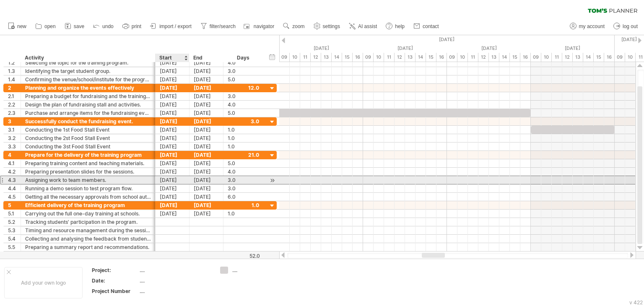
click at [160, 177] on div "[DATE]" at bounding box center [173, 180] width 34 height 8
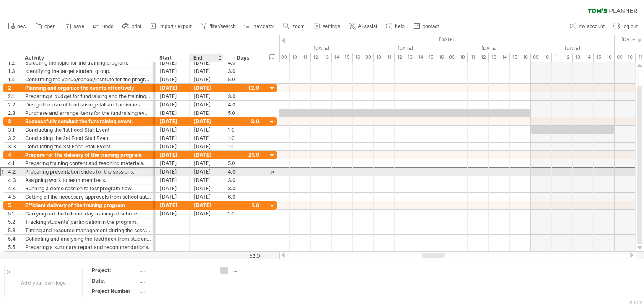
click at [195, 168] on div "[DATE]" at bounding box center [207, 172] width 34 height 8
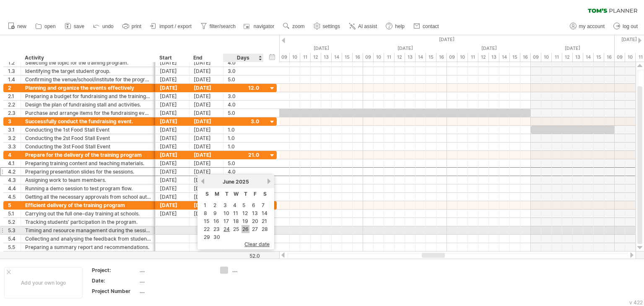
click at [245, 227] on link "26" at bounding box center [246, 229] width 8 height 8
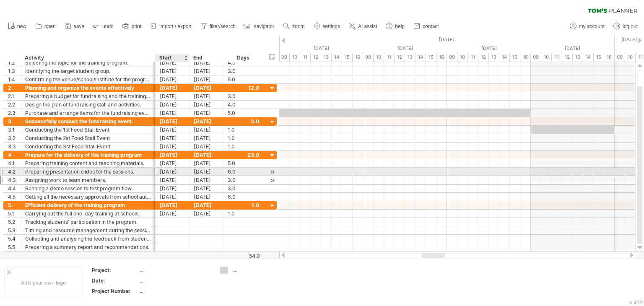
click at [169, 176] on div "[DATE]" at bounding box center [173, 180] width 34 height 8
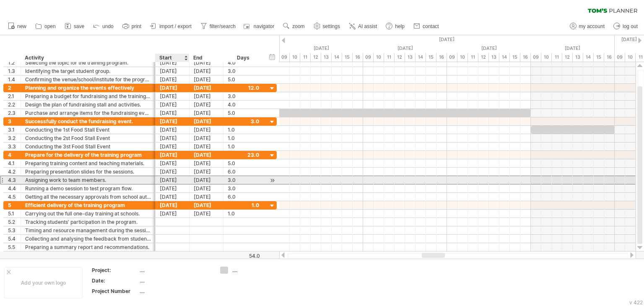
click at [166, 179] on div "[DATE]" at bounding box center [173, 180] width 34 height 8
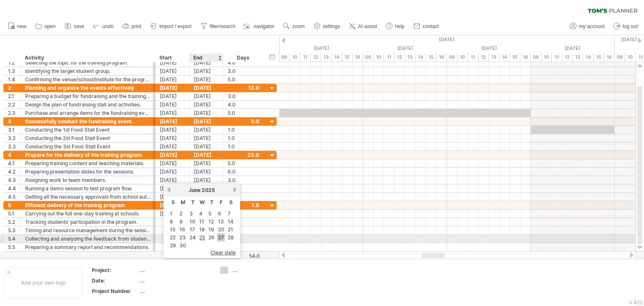
click at [220, 236] on link "27" at bounding box center [221, 238] width 8 height 8
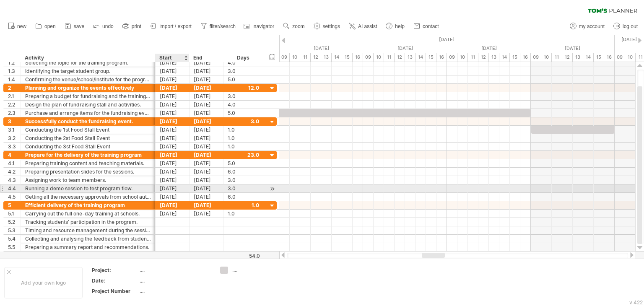
click at [182, 188] on div "[DATE]" at bounding box center [173, 188] width 34 height 8
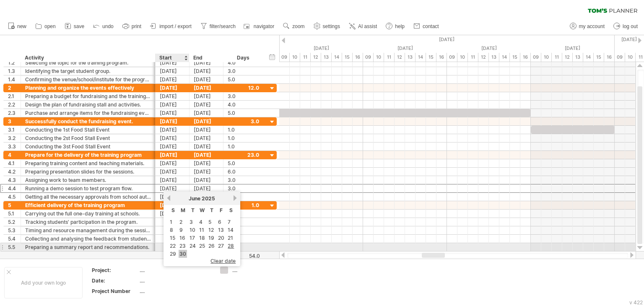
click at [183, 250] on link "30" at bounding box center [183, 254] width 8 height 8
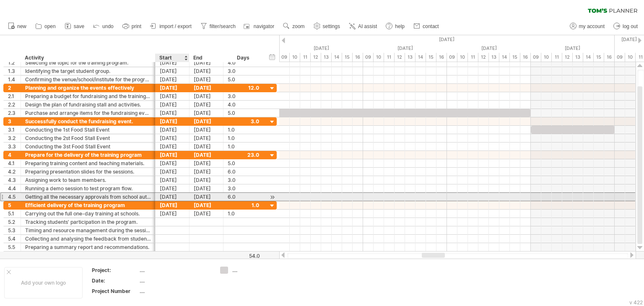
click at [164, 196] on div "[DATE]" at bounding box center [173, 197] width 34 height 8
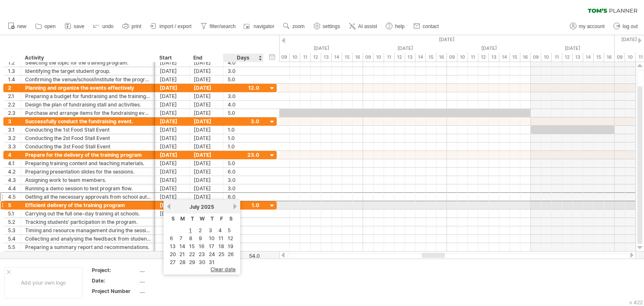
click at [232, 208] on link "next" at bounding box center [235, 206] width 6 height 6
click at [170, 207] on link "previous" at bounding box center [169, 206] width 6 height 6
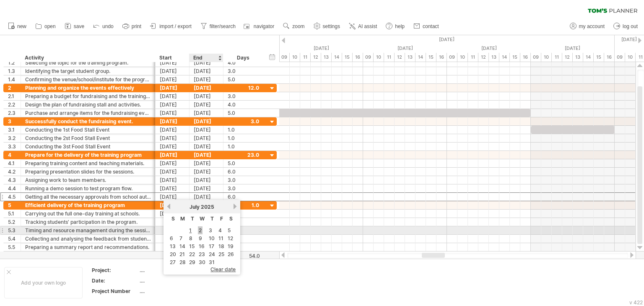
click at [202, 229] on link "2" at bounding box center [200, 230] width 5 height 8
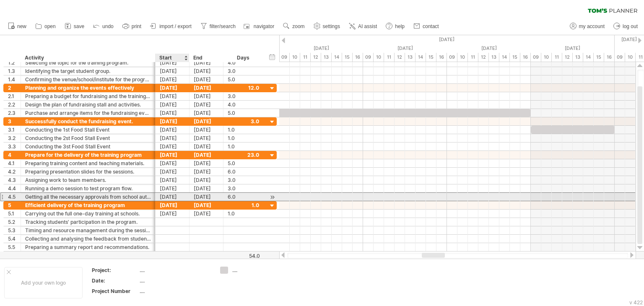
click at [178, 193] on div "[DATE]" at bounding box center [173, 197] width 34 height 8
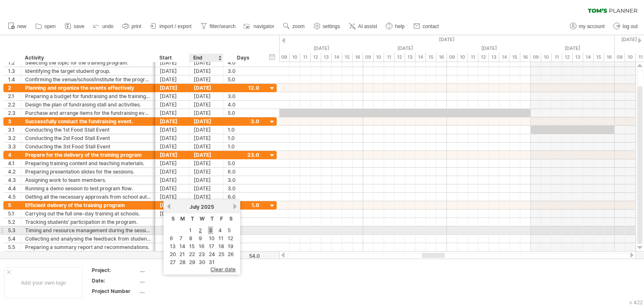
click at [210, 228] on link "3" at bounding box center [210, 230] width 5 height 8
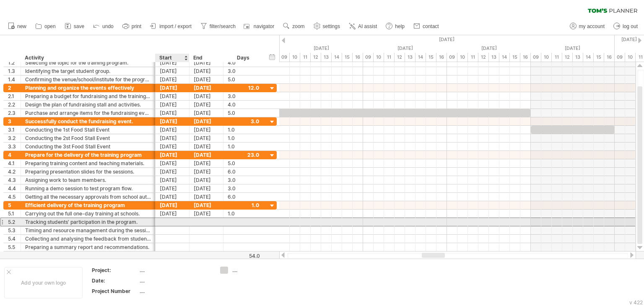
click at [175, 220] on div at bounding box center [173, 222] width 34 height 8
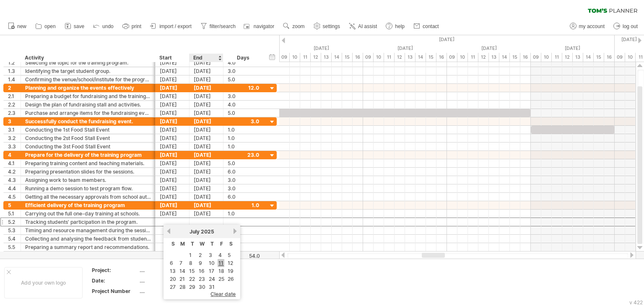
click at [221, 262] on link "11" at bounding box center [221, 263] width 7 height 8
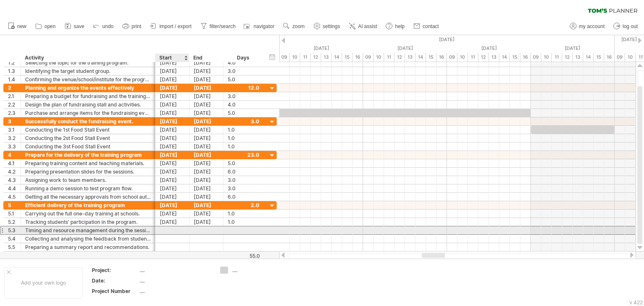
click at [166, 232] on div at bounding box center [173, 230] width 34 height 8
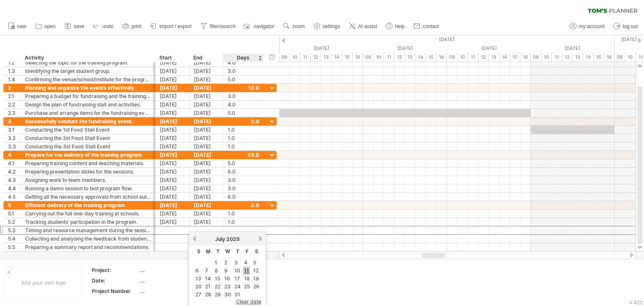
click at [243, 270] on link "11" at bounding box center [246, 271] width 7 height 8
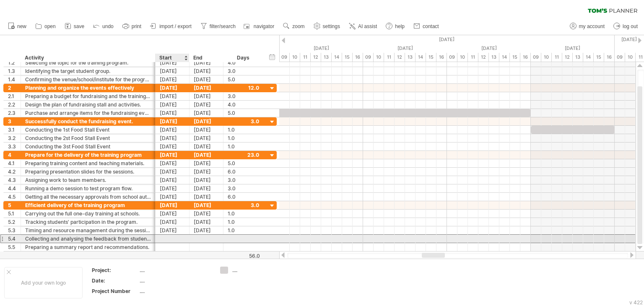
click at [166, 237] on div at bounding box center [173, 239] width 34 height 8
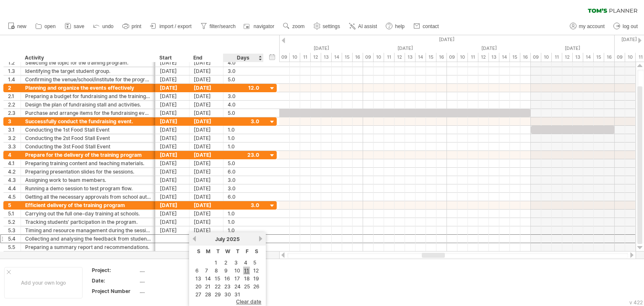
click at [245, 272] on link "11" at bounding box center [246, 271] width 7 height 8
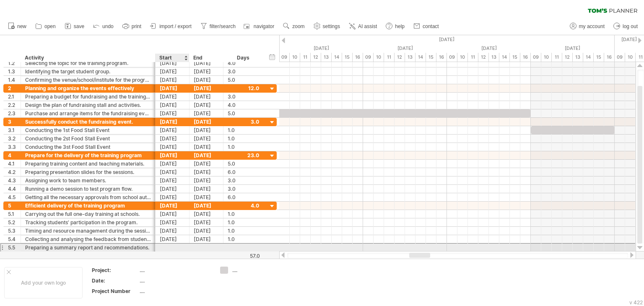
click at [173, 246] on div at bounding box center [173, 248] width 34 height 8
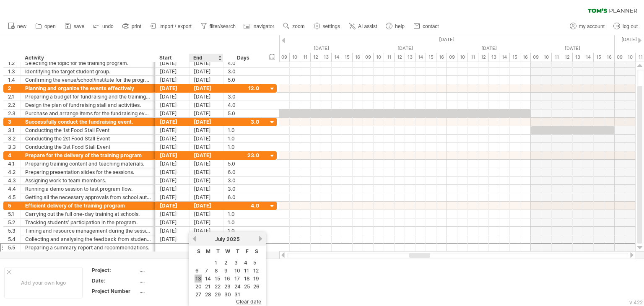
click at [197, 279] on link "13" at bounding box center [199, 279] width 8 height 8
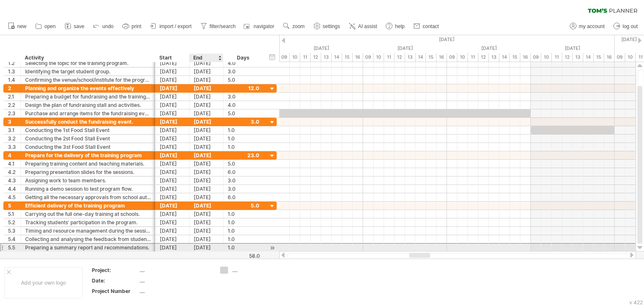
click at [203, 244] on div "[DATE]" at bounding box center [207, 248] width 34 height 8
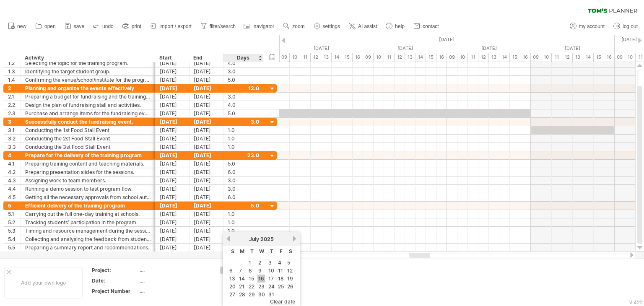
click at [258, 277] on link "16" at bounding box center [261, 279] width 8 height 8
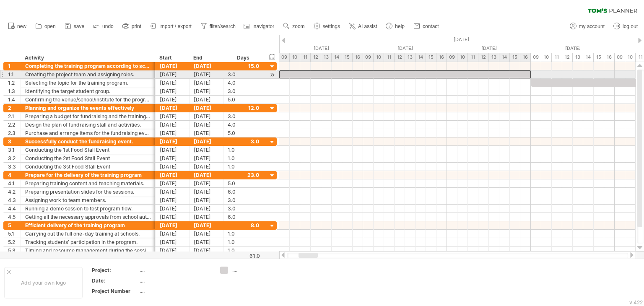
click at [424, 76] on div at bounding box center [405, 74] width 252 height 8
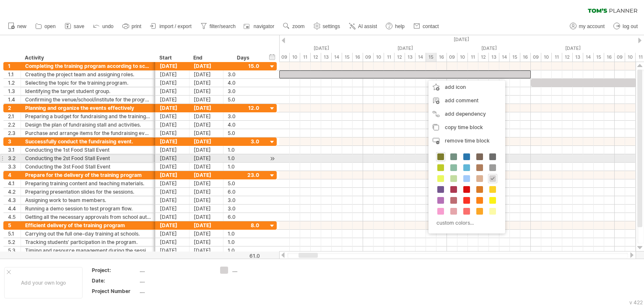
click at [441, 155] on span at bounding box center [440, 156] width 7 height 7
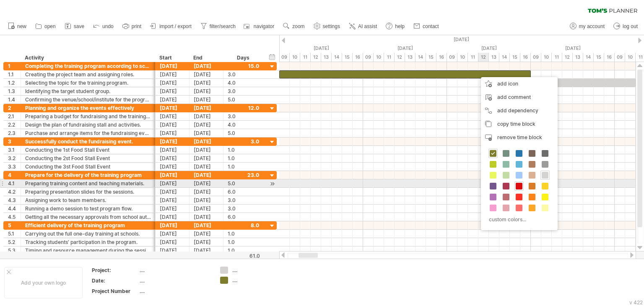
click at [514, 184] on div at bounding box center [518, 186] width 9 height 9
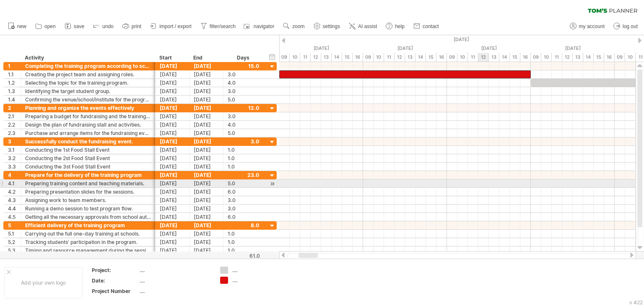
click at [514, 184] on div at bounding box center [457, 183] width 356 height 8
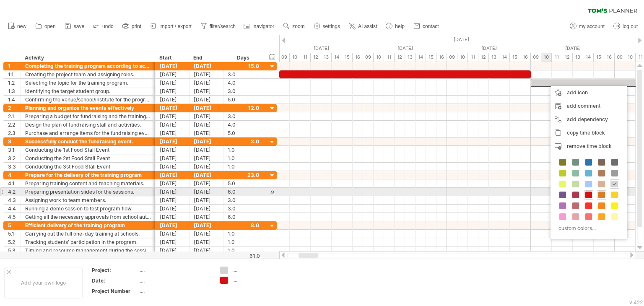
click at [601, 195] on span at bounding box center [601, 195] width 7 height 7
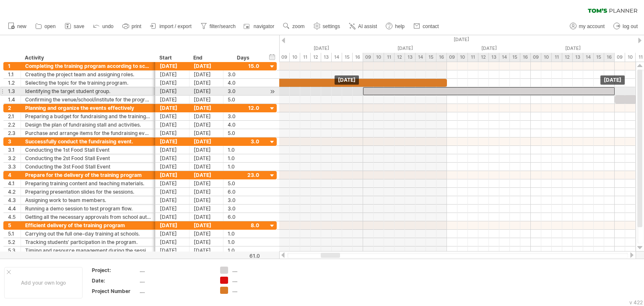
click at [512, 90] on div at bounding box center [489, 91] width 252 height 8
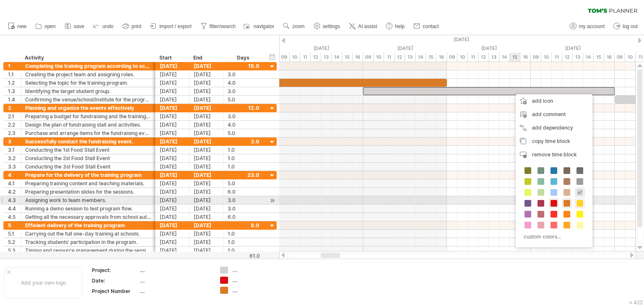
click at [576, 202] on span at bounding box center [579, 203] width 7 height 7
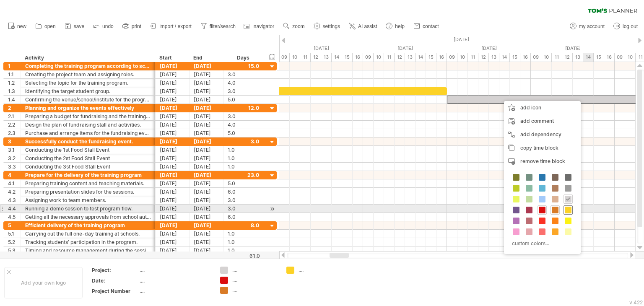
click at [566, 209] on span at bounding box center [568, 210] width 7 height 7
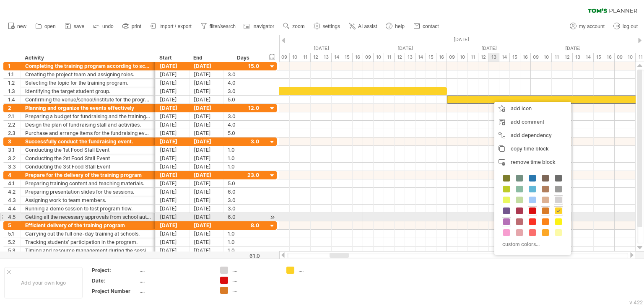
click at [507, 221] on span at bounding box center [506, 221] width 7 height 7
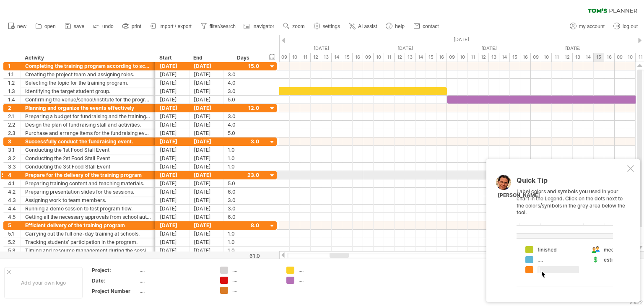
click at [631, 173] on div "Quick Tip Label colors and symbols you used in your chart in the Legend. Click …" at bounding box center [562, 230] width 153 height 143
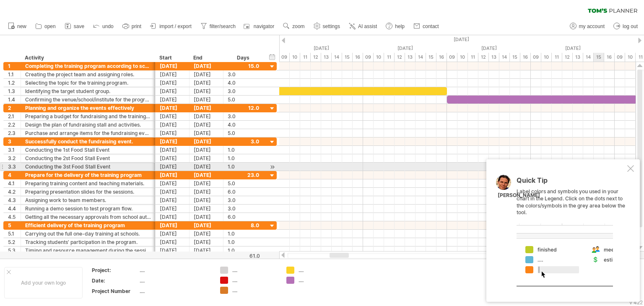
click at [629, 166] on div at bounding box center [630, 168] width 7 height 7
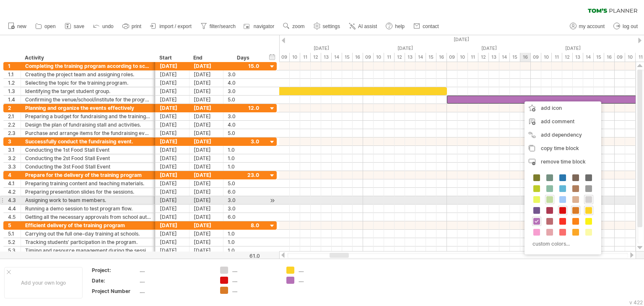
click at [548, 199] on span at bounding box center [549, 199] width 7 height 7
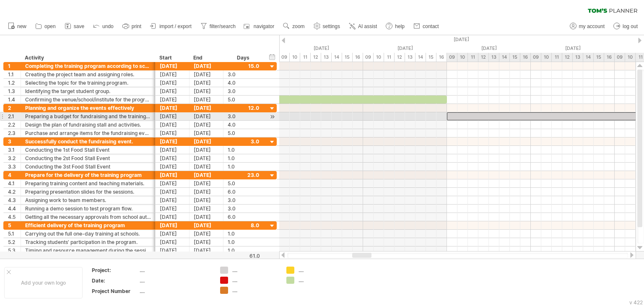
click at [524, 118] on div at bounding box center [573, 116] width 252 height 8
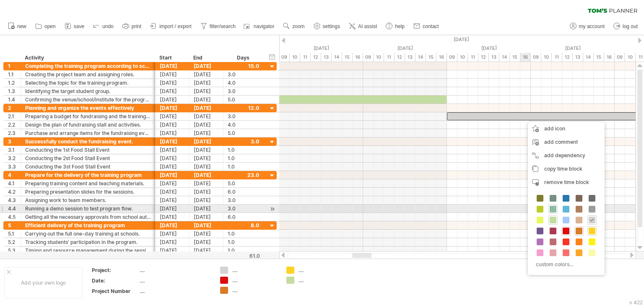
click at [553, 208] on span at bounding box center [553, 209] width 7 height 7
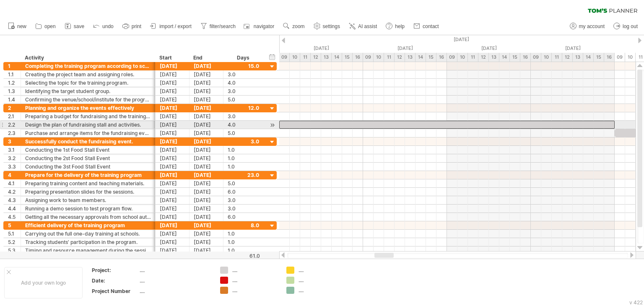
click at [448, 127] on div at bounding box center [446, 125] width 335 height 8
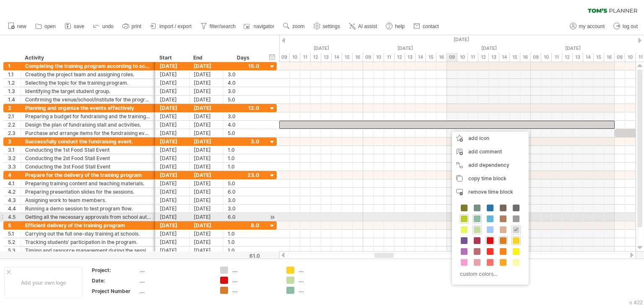
click at [463, 217] on span at bounding box center [464, 219] width 7 height 7
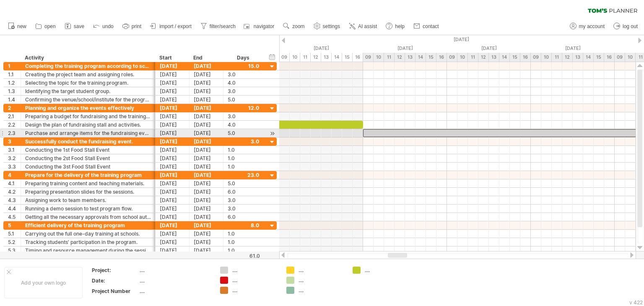
click at [438, 136] on div at bounding box center [572, 133] width 419 height 8
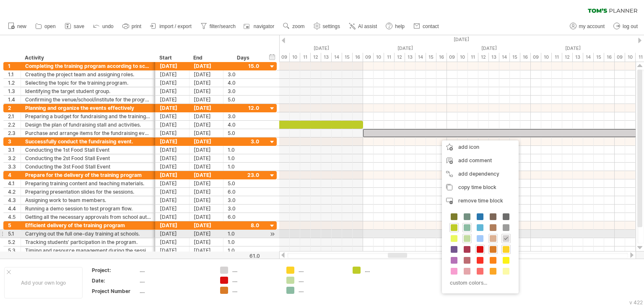
click at [491, 236] on span at bounding box center [493, 238] width 7 height 7
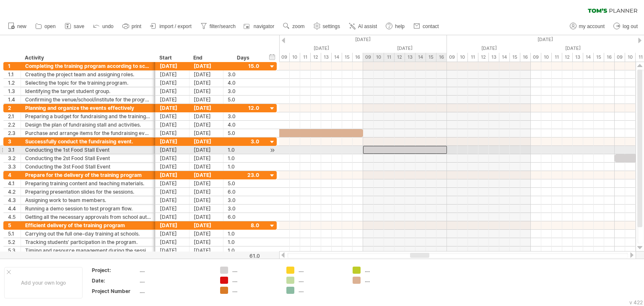
click at [418, 148] on div at bounding box center [405, 150] width 84 height 8
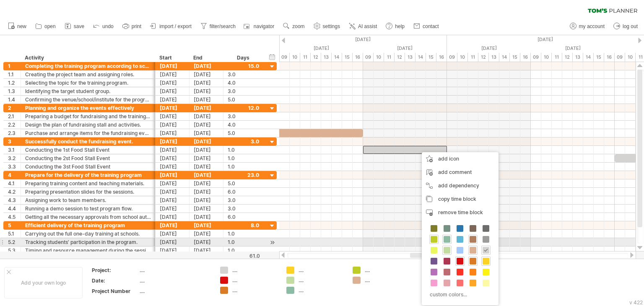
click at [470, 239] on span at bounding box center [473, 239] width 7 height 7
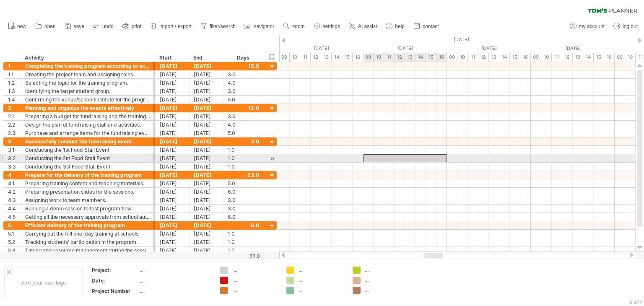
click at [415, 156] on div at bounding box center [405, 158] width 84 height 8
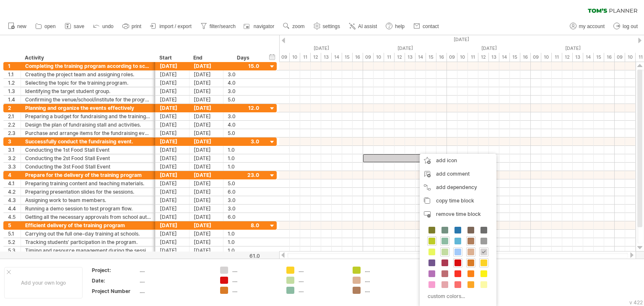
click at [456, 253] on span at bounding box center [457, 252] width 7 height 7
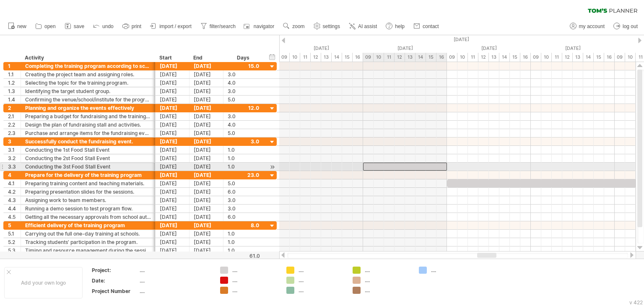
click at [416, 167] on div at bounding box center [405, 167] width 84 height 8
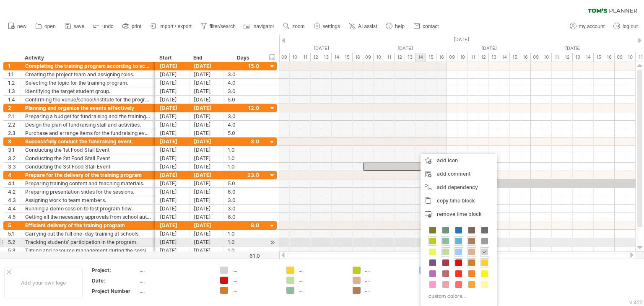
click at [457, 239] on span at bounding box center [458, 241] width 7 height 7
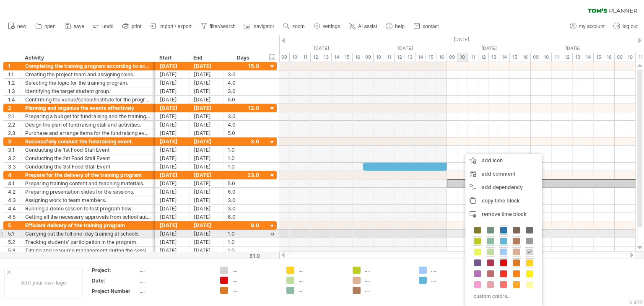
click at [504, 233] on span at bounding box center [503, 230] width 7 height 7
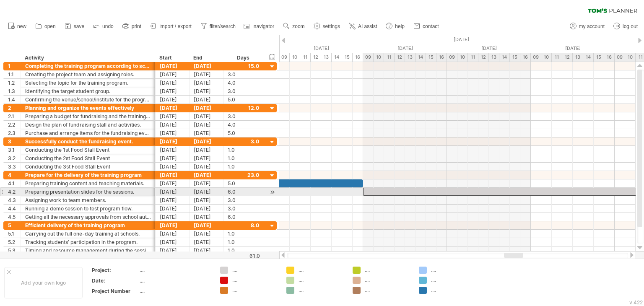
click at [476, 192] on div at bounding box center [614, 192] width 503 height 8
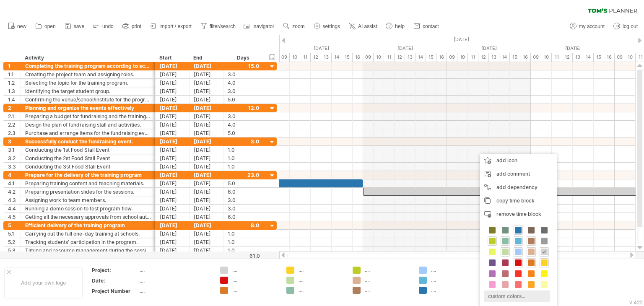
click at [504, 294] on div "custom colors..." at bounding box center [517, 296] width 66 height 11
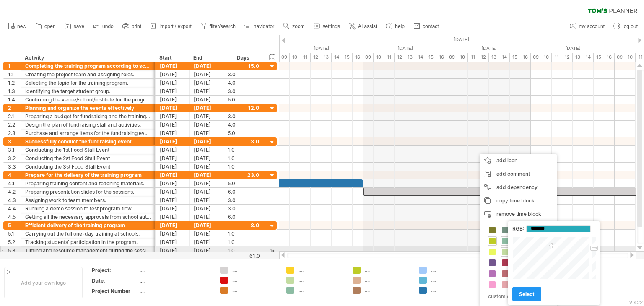
click at [552, 247] on div at bounding box center [551, 257] width 78 height 43
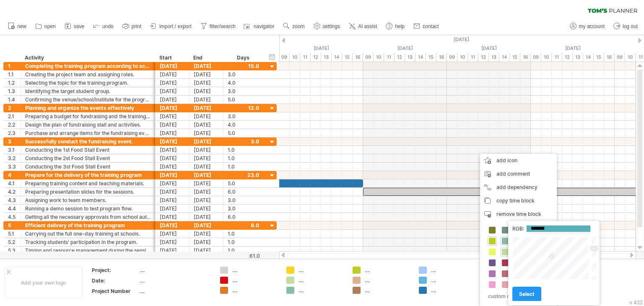
click at [552, 257] on div at bounding box center [551, 257] width 78 height 43
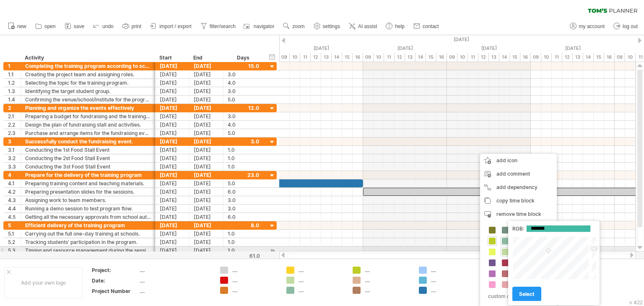
click at [548, 252] on div at bounding box center [551, 257] width 78 height 43
click at [553, 249] on div at bounding box center [551, 257] width 78 height 43
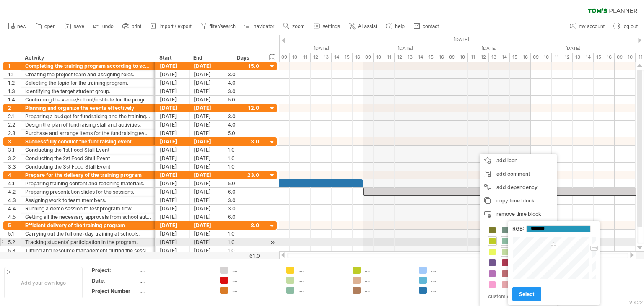
click at [553, 246] on div at bounding box center [551, 257] width 78 height 43
click at [553, 243] on div at bounding box center [551, 257] width 78 height 43
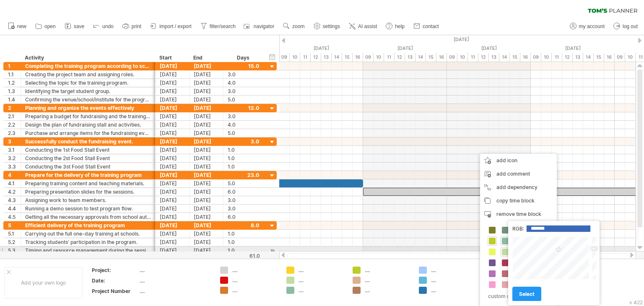
click at [558, 250] on div at bounding box center [551, 257] width 78 height 43
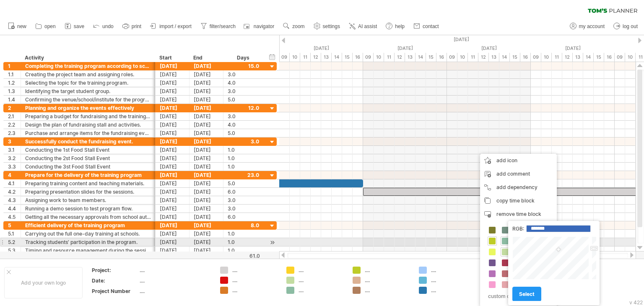
type input "*******"
click at [566, 245] on div at bounding box center [551, 257] width 78 height 43
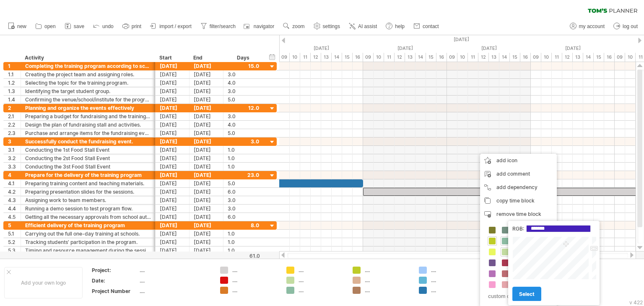
click at [533, 297] on span "select" at bounding box center [527, 294] width 16 height 6
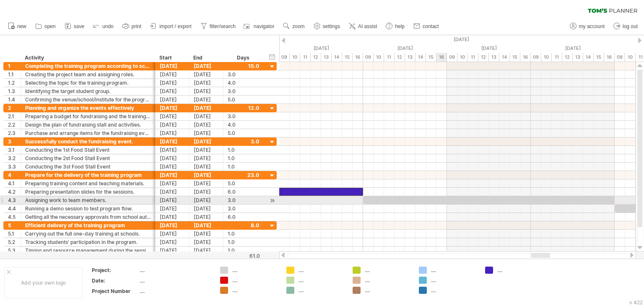
click at [443, 198] on div at bounding box center [489, 200] width 252 height 8
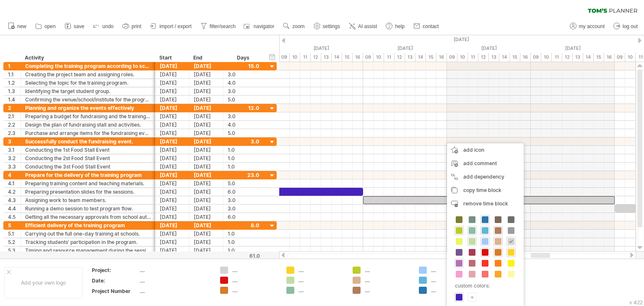
click at [461, 265] on span at bounding box center [459, 263] width 7 height 7
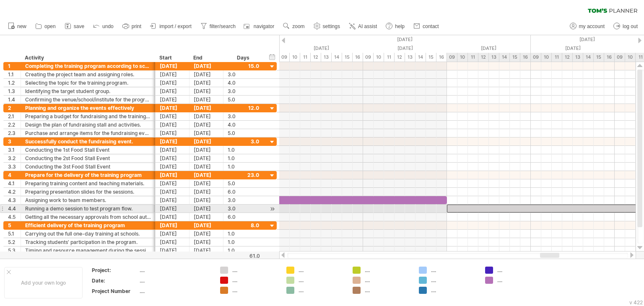
click at [454, 205] on div at bounding box center [573, 209] width 252 height 8
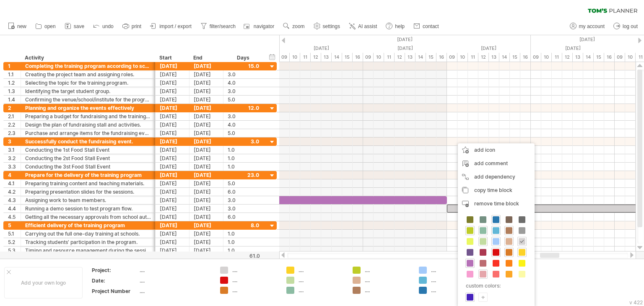
click at [479, 275] on div at bounding box center [482, 274] width 9 height 9
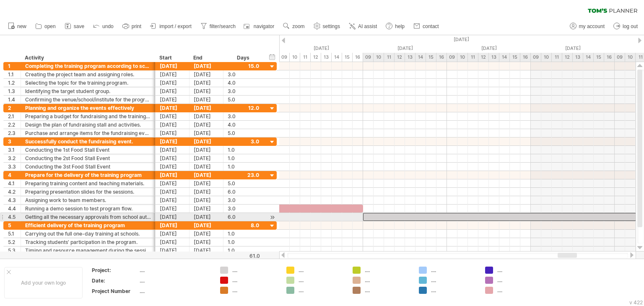
click at [486, 217] on div at bounding box center [614, 217] width 503 height 8
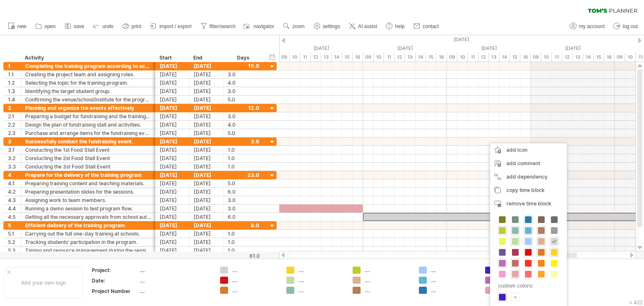
click at [515, 262] on span at bounding box center [515, 263] width 7 height 7
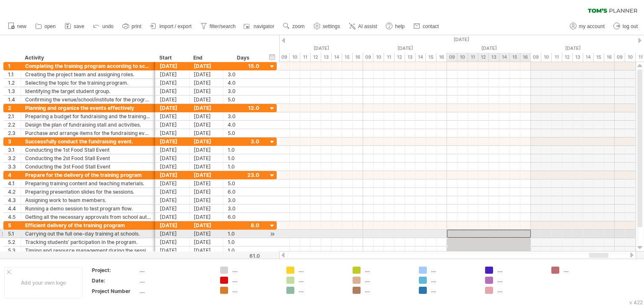
click at [494, 231] on div at bounding box center [489, 234] width 84 height 8
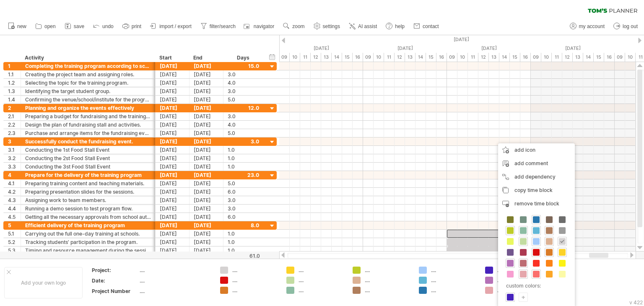
click at [535, 271] on span at bounding box center [536, 274] width 7 height 7
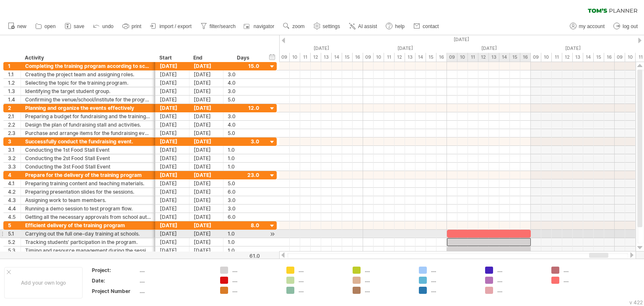
click at [478, 238] on div at bounding box center [489, 242] width 84 height 8
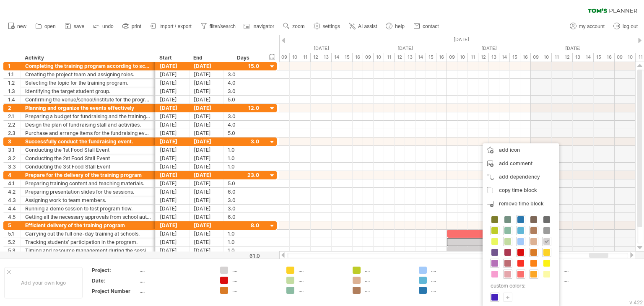
click at [535, 272] on span at bounding box center [533, 274] width 7 height 7
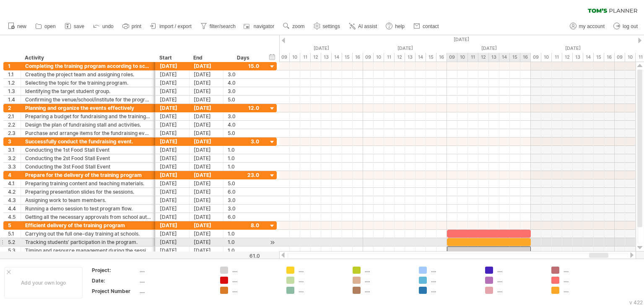
click at [486, 247] on div at bounding box center [489, 251] width 84 height 8
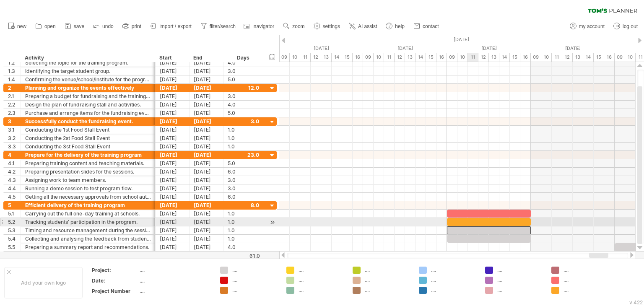
click at [472, 226] on div at bounding box center [489, 230] width 84 height 8
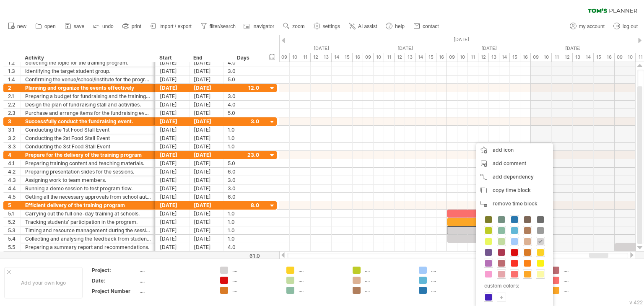
click at [537, 272] on span at bounding box center [540, 274] width 7 height 7
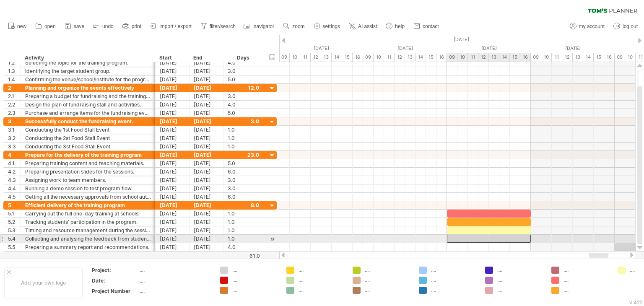
click at [481, 236] on div at bounding box center [489, 239] width 84 height 8
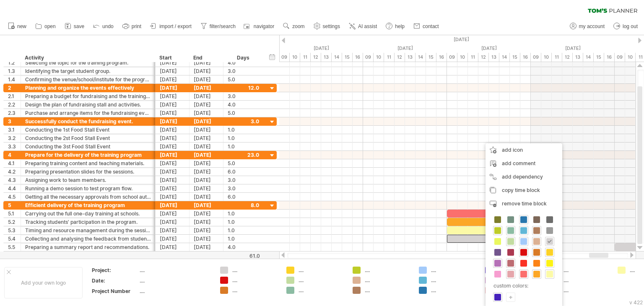
click at [546, 261] on span at bounding box center [549, 263] width 7 height 7
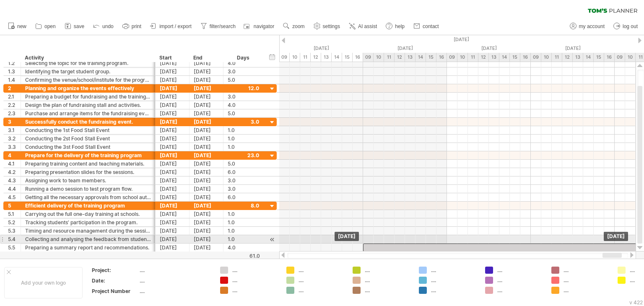
click at [449, 244] on div at bounding box center [530, 248] width 335 height 8
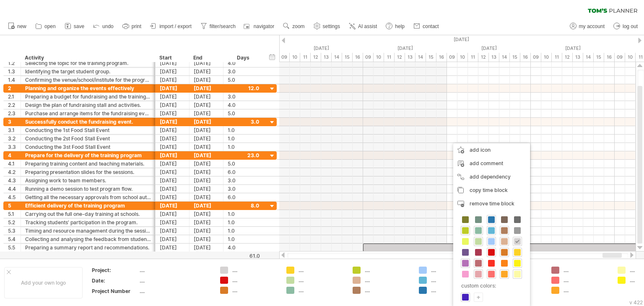
click at [476, 291] on div "custom colors: +" at bounding box center [491, 258] width 77 height 97
click at [475, 293] on div "+" at bounding box center [478, 297] width 8 height 8
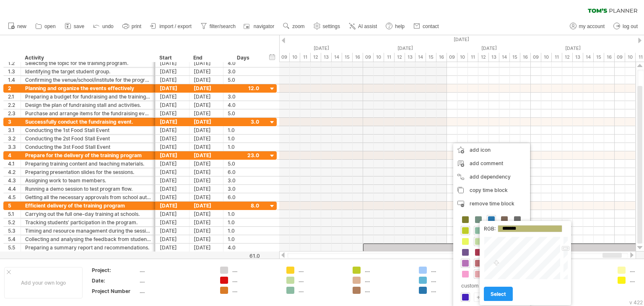
click at [496, 264] on div at bounding box center [523, 257] width 78 height 43
click at [534, 258] on div at bounding box center [523, 257] width 78 height 43
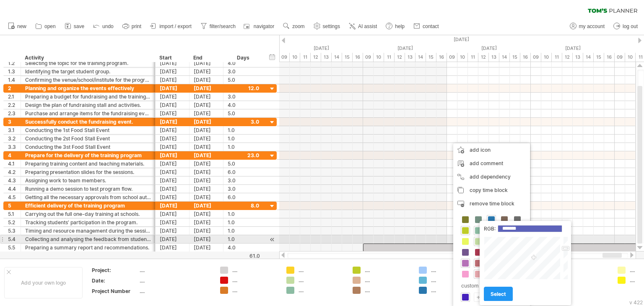
type input "*******"
click at [503, 243] on div at bounding box center [523, 257] width 78 height 43
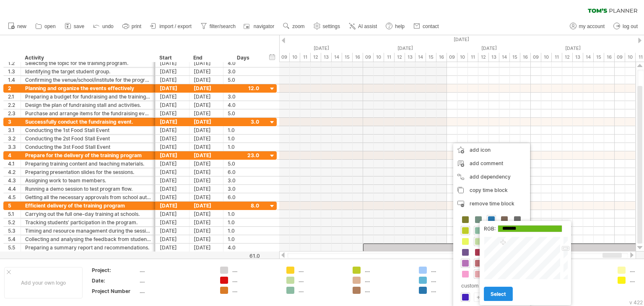
click at [500, 294] on span "select" at bounding box center [499, 294] width 16 height 6
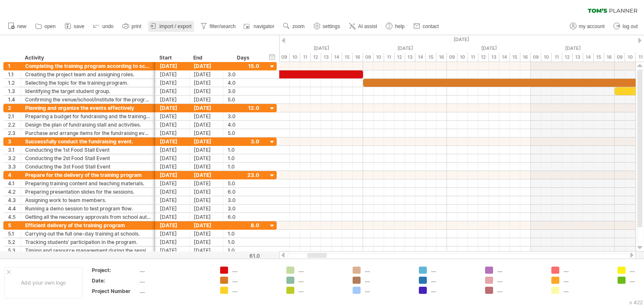
click at [164, 29] on link "import / export" at bounding box center [171, 26] width 46 height 11
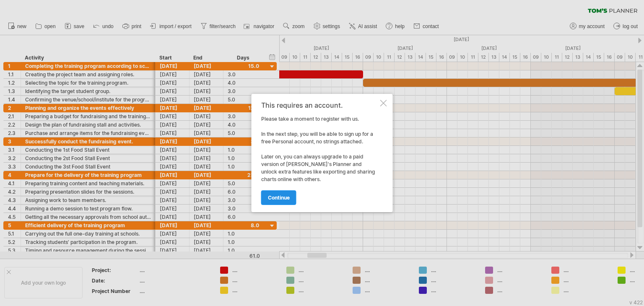
click at [271, 193] on link "continue" at bounding box center [278, 197] width 35 height 15
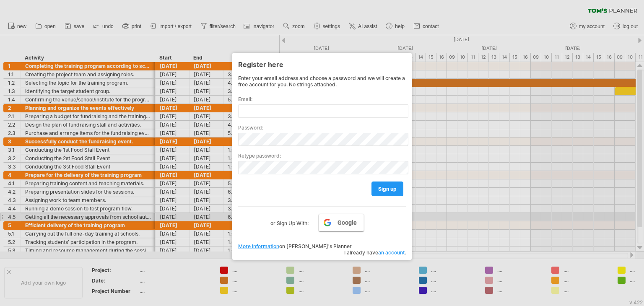
click at [332, 221] on link "Google" at bounding box center [341, 223] width 45 height 18
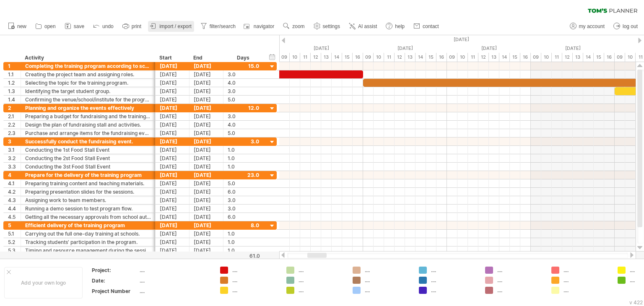
click at [166, 22] on link "import / export" at bounding box center [171, 26] width 46 height 11
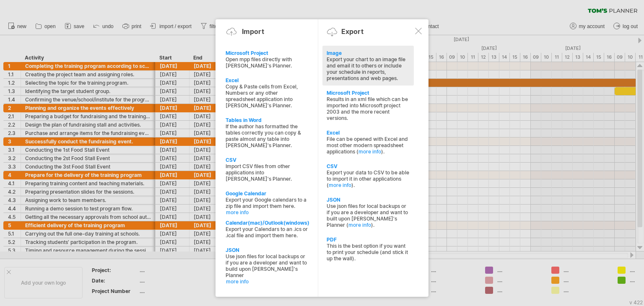
click at [345, 65] on div "Export your chart to an image file and email it to others or include your sched…" at bounding box center [368, 68] width 83 height 25
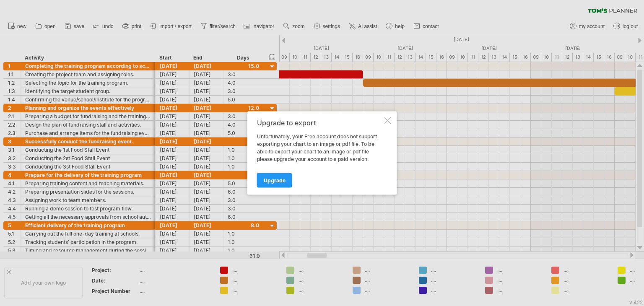
click at [389, 118] on div at bounding box center [387, 120] width 7 height 7
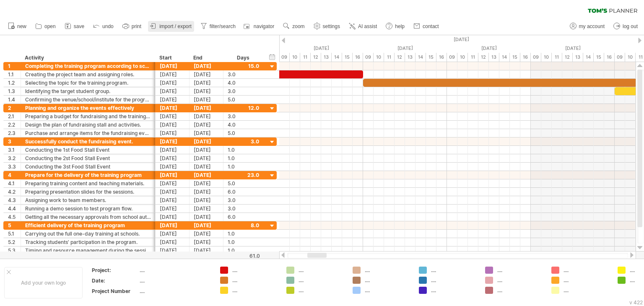
click at [166, 26] on span "import / export" at bounding box center [175, 26] width 32 height 6
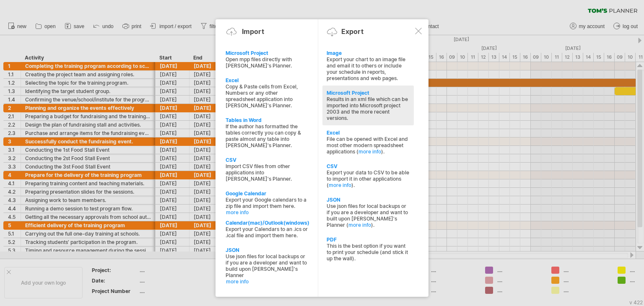
click at [348, 100] on div "Results in an xml file which can be imported into Microsoft project 2003 and th…" at bounding box center [368, 108] width 83 height 25
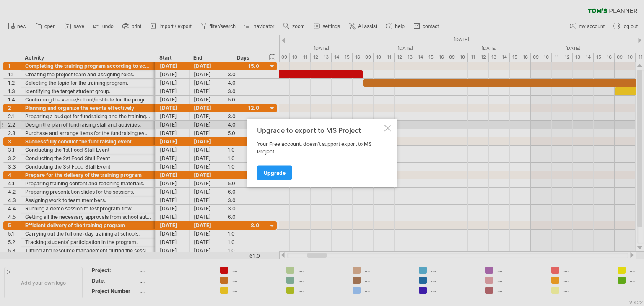
click at [388, 126] on div at bounding box center [387, 128] width 7 height 7
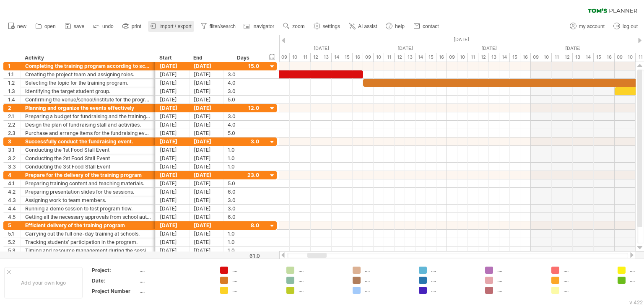
click at [157, 28] on icon at bounding box center [153, 26] width 8 height 8
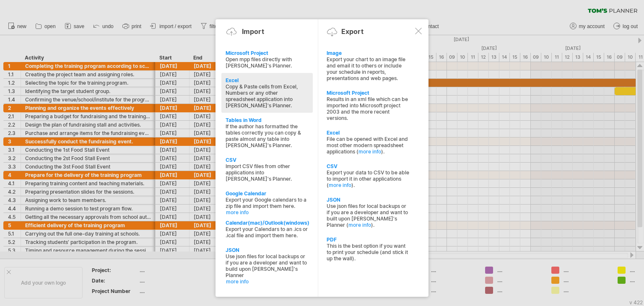
click at [242, 91] on div "Copy & Paste cells from Excel, Numbers or any other spreadsheet application int…" at bounding box center [267, 95] width 83 height 25
type textarea "**********"
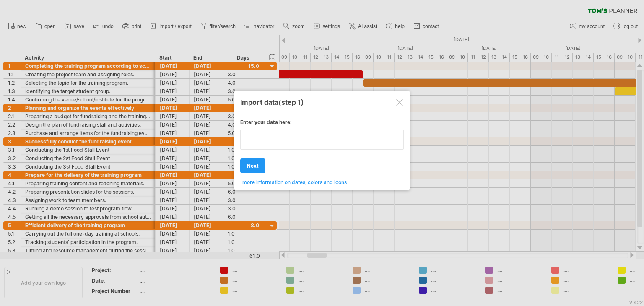
click at [272, 146] on textarea at bounding box center [322, 140] width 164 height 20
type textarea "**********"
click at [249, 163] on span "next" at bounding box center [253, 166] width 12 height 6
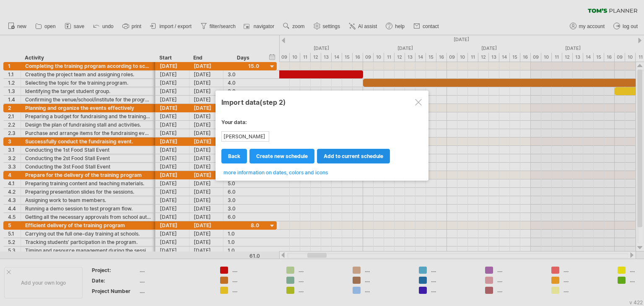
click at [337, 155] on span "add to current schedule" at bounding box center [354, 156] width 60 height 6
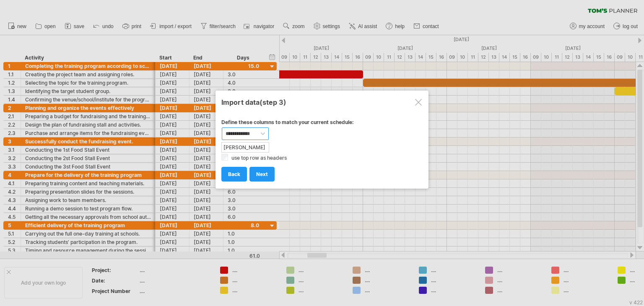
click at [257, 131] on select "**********" at bounding box center [245, 133] width 47 height 13
click at [242, 131] on select "**********" at bounding box center [245, 133] width 47 height 13
click at [255, 147] on div "[PERSON_NAME] Chart Group A" at bounding box center [245, 147] width 46 height 9
click at [229, 158] on div "use top row as headers" at bounding box center [321, 156] width 201 height 7
click at [258, 171] on span "next" at bounding box center [262, 174] width 12 height 6
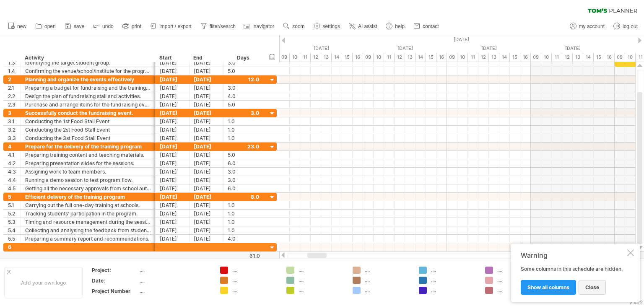
click at [589, 286] on span "close" at bounding box center [592, 287] width 14 height 6
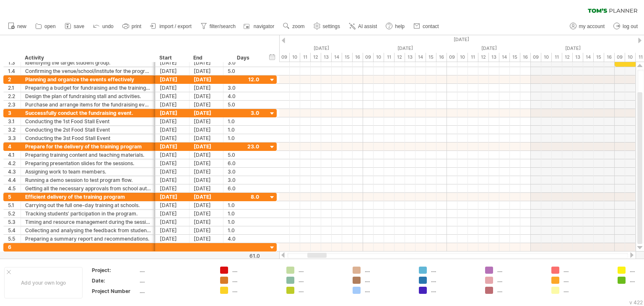
drag, startPoint x: 627, startPoint y: 1, endPoint x: 471, endPoint y: 19, distance: 157.4
click at [471, 19] on div "new" at bounding box center [322, 27] width 644 height 18
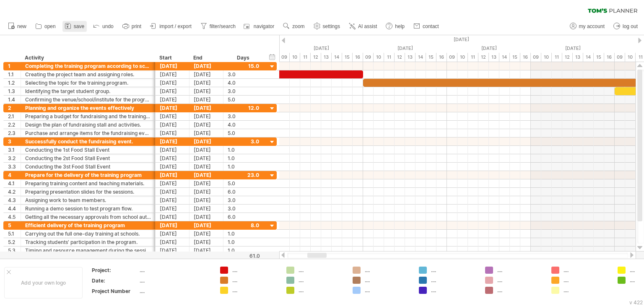
click at [70, 27] on icon at bounding box center [68, 26] width 8 height 8
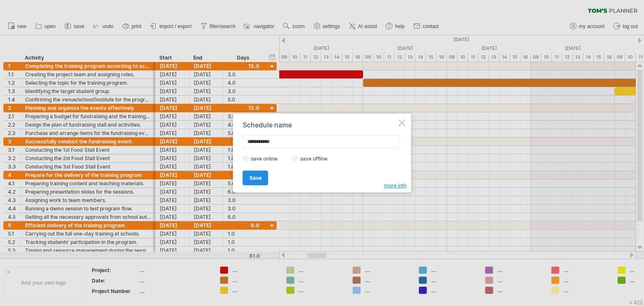
click at [257, 177] on span "Save" at bounding box center [255, 178] width 12 height 6
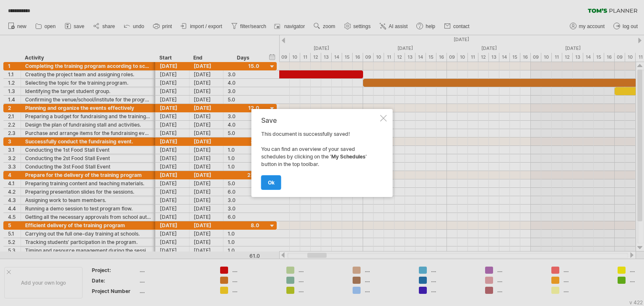
click at [270, 184] on span "ok" at bounding box center [271, 182] width 7 height 6
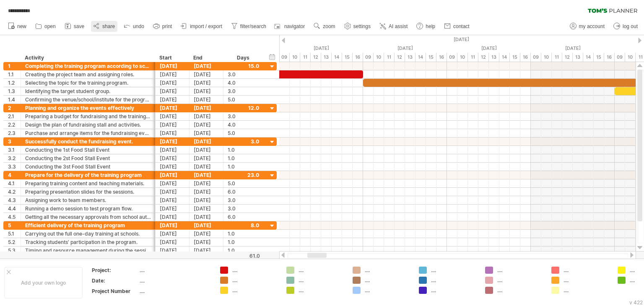
click at [100, 23] on icon at bounding box center [96, 26] width 8 height 8
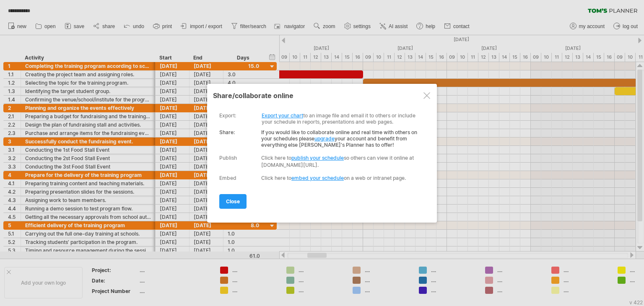
click at [423, 96] on div at bounding box center [426, 95] width 7 height 7
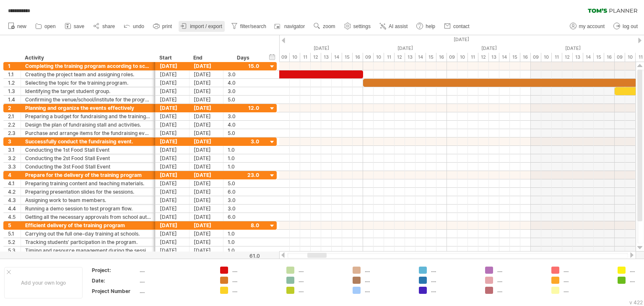
click at [200, 26] on span "import / export" at bounding box center [206, 26] width 32 height 6
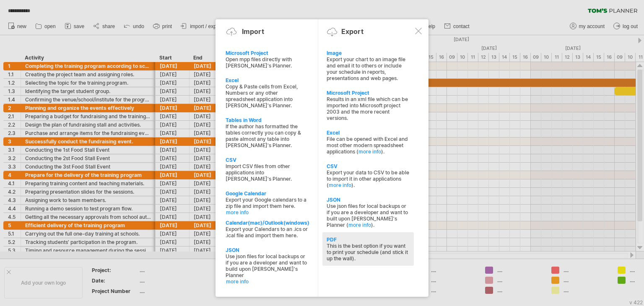
click at [323, 242] on div "PDF This is the best option if you want to print your schedule (and stick it up…" at bounding box center [367, 249] width 91 height 34
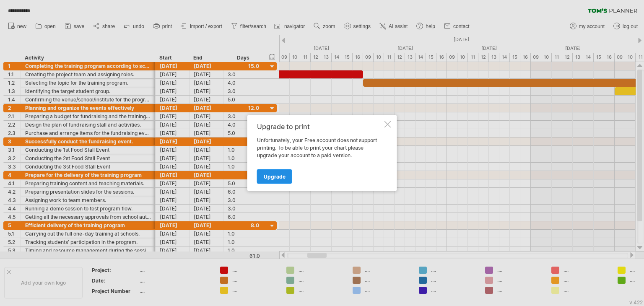
click at [273, 176] on span "Upgrade" at bounding box center [275, 177] width 22 height 6
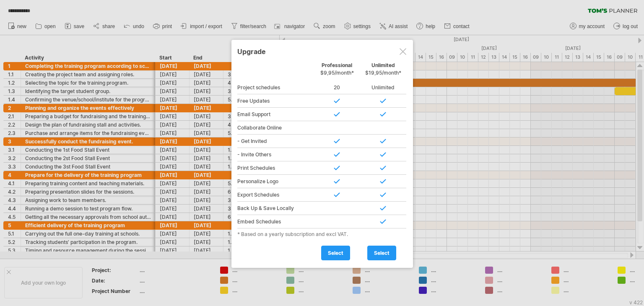
click at [403, 53] on div at bounding box center [403, 51] width 7 height 7
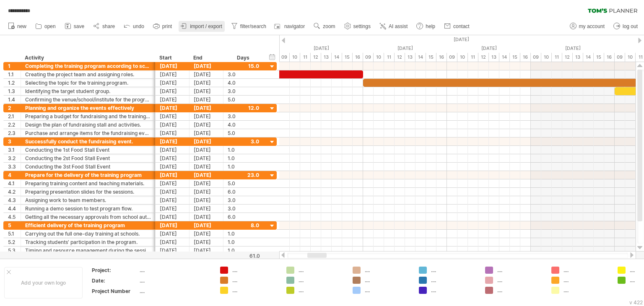
click at [195, 26] on span "import / export" at bounding box center [206, 26] width 32 height 6
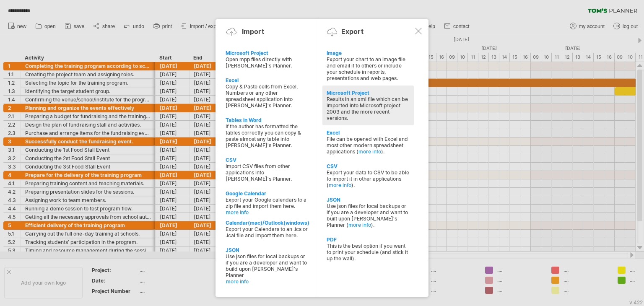
click at [356, 108] on div "Results in an xml file which can be imported into Microsoft project 2003 and th…" at bounding box center [368, 108] width 83 height 25
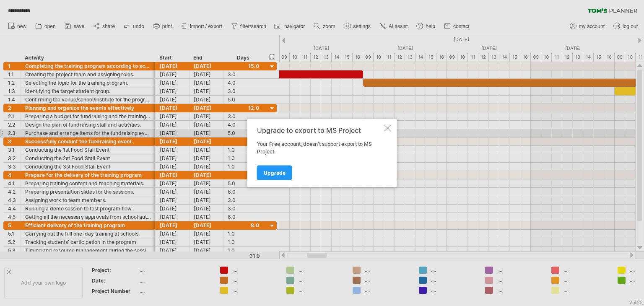
click at [385, 130] on div at bounding box center [387, 128] width 7 height 7
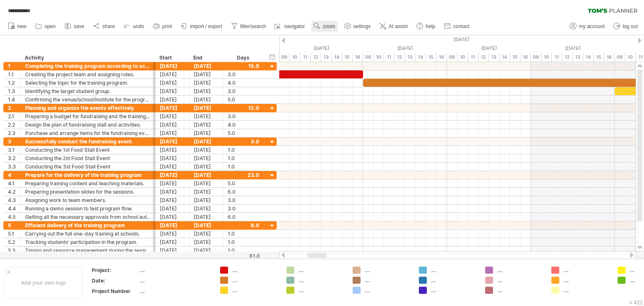
click at [324, 29] on span "zoom" at bounding box center [329, 26] width 12 height 6
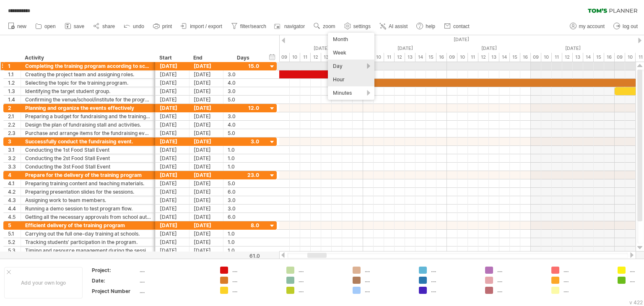
click at [344, 62] on div "Day" at bounding box center [351, 66] width 47 height 13
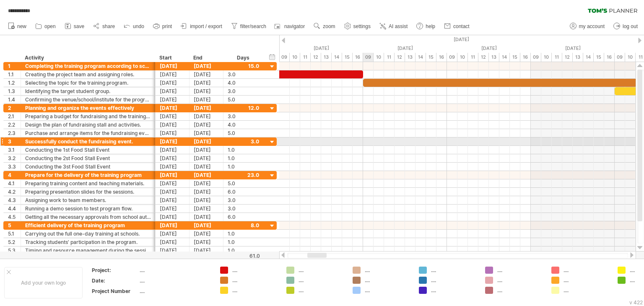
click at [370, 139] on div at bounding box center [457, 142] width 356 height 8
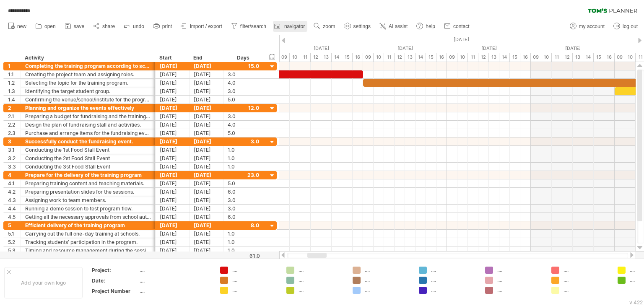
click at [279, 26] on rect at bounding box center [278, 27] width 3 height 2
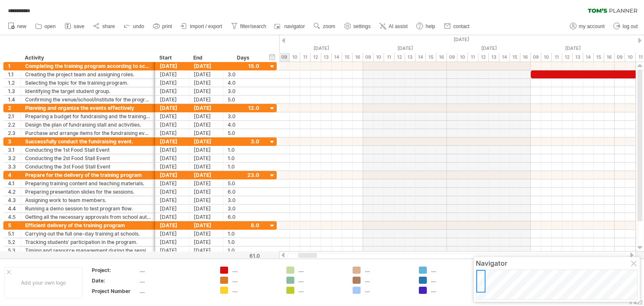
drag, startPoint x: 494, startPoint y: 286, endPoint x: 482, endPoint y: 279, distance: 13.7
click at [482, 279] on div at bounding box center [480, 281] width 9 height 23
click at [354, 26] on link "settings" at bounding box center [357, 26] width 31 height 11
select select "*"
select select "**"
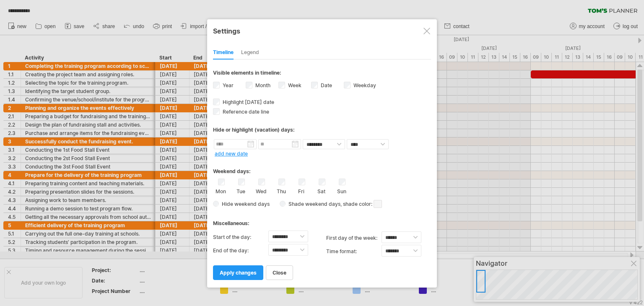
click at [424, 28] on div at bounding box center [426, 31] width 7 height 7
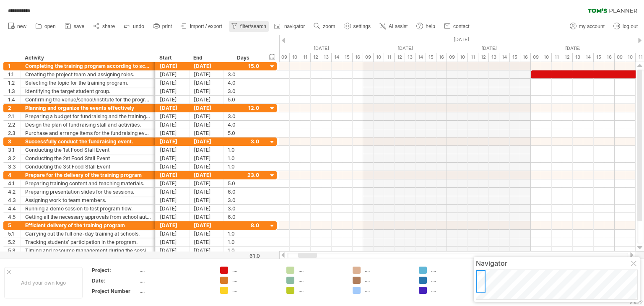
click at [236, 24] on icon at bounding box center [234, 26] width 8 height 8
type input "**********"
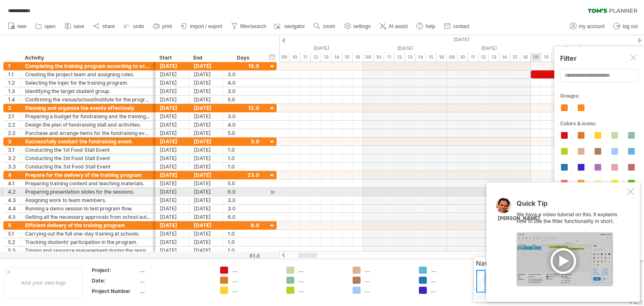
click at [630, 191] on div at bounding box center [630, 191] width 7 height 7
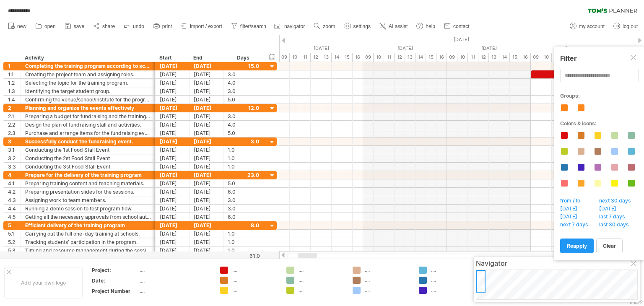
click at [632, 59] on div at bounding box center [634, 58] width 7 height 7
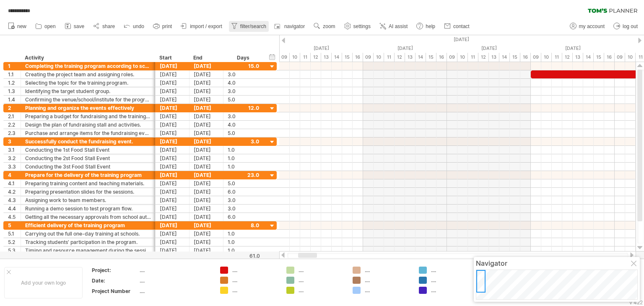
click at [241, 24] on span "filter/search" at bounding box center [253, 26] width 26 height 6
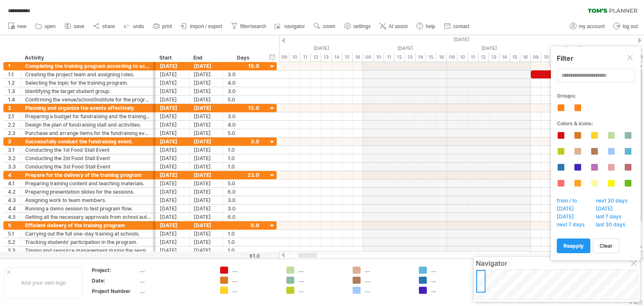
click at [628, 57] on div at bounding box center [630, 58] width 7 height 7
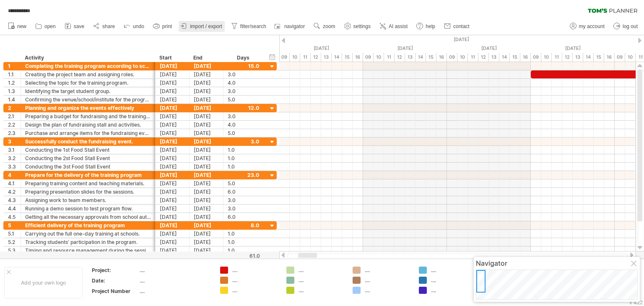
click at [188, 24] on icon at bounding box center [184, 26] width 8 height 8
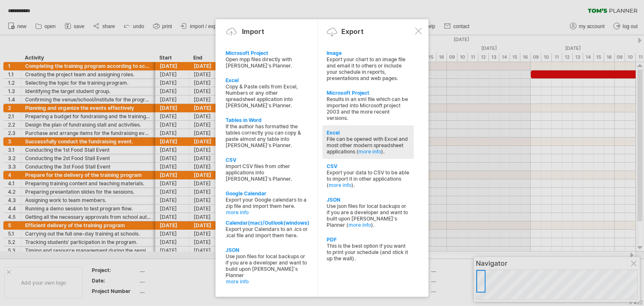
click at [361, 148] on div "File can be opened with Excel and most other modern spreadsheet applications ( …" at bounding box center [368, 145] width 83 height 19
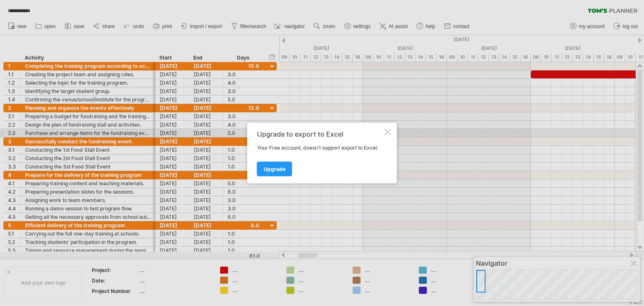
click at [387, 130] on div at bounding box center [387, 132] width 7 height 7
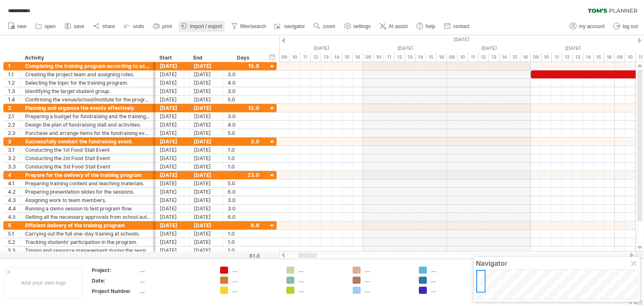
click at [195, 25] on span "import / export" at bounding box center [206, 26] width 32 height 6
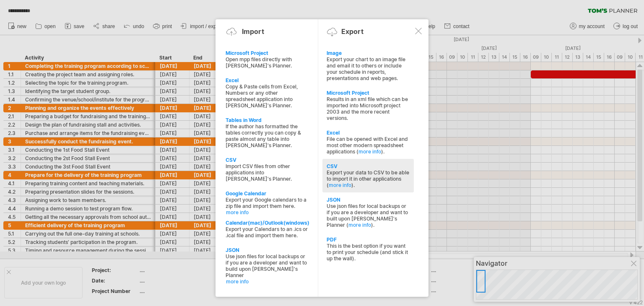
click at [352, 174] on div "Export your data to CSV to be able to import it in other applications ( more in…" at bounding box center [368, 178] width 83 height 19
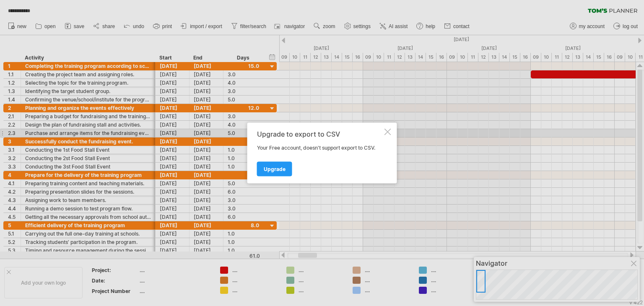
click at [389, 131] on div at bounding box center [387, 132] width 7 height 7
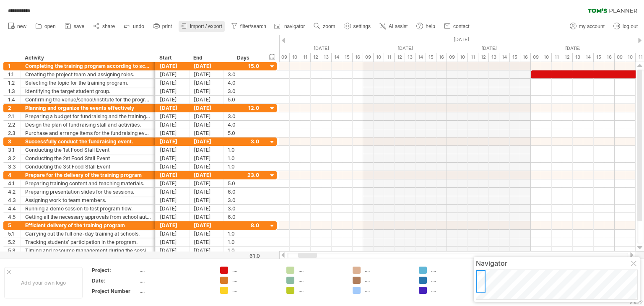
click at [201, 23] on link "import / export" at bounding box center [202, 26] width 46 height 11
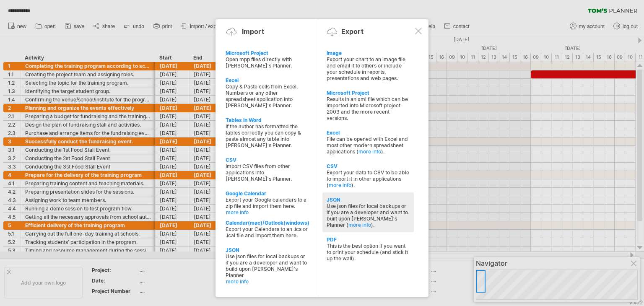
click at [359, 217] on div "Use json files for local backups or if you are a developer and want to built up…" at bounding box center [368, 215] width 83 height 25
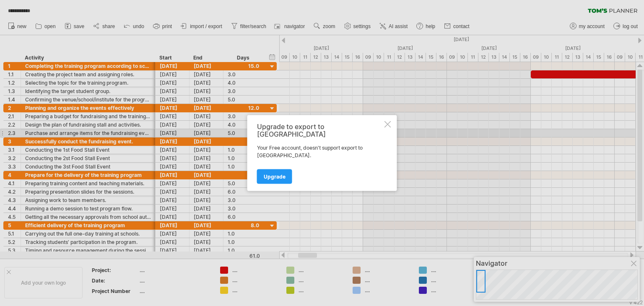
click at [388, 128] on div at bounding box center [387, 124] width 7 height 7
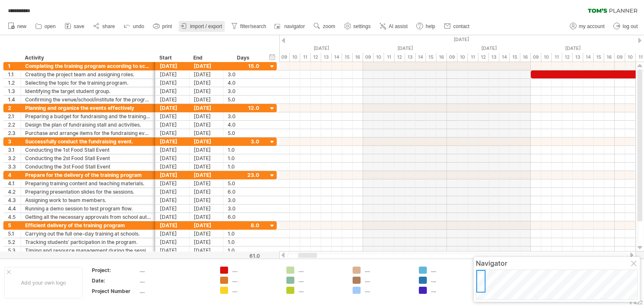
click at [199, 28] on span "import / export" at bounding box center [206, 26] width 32 height 6
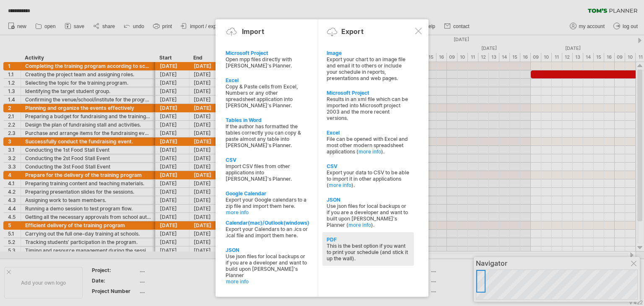
click at [367, 243] on div "PDF" at bounding box center [368, 239] width 83 height 6
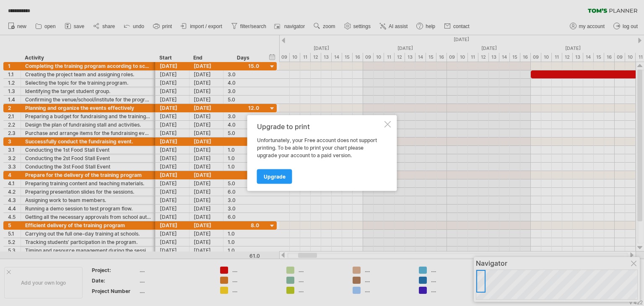
click at [388, 122] on div at bounding box center [387, 124] width 7 height 7
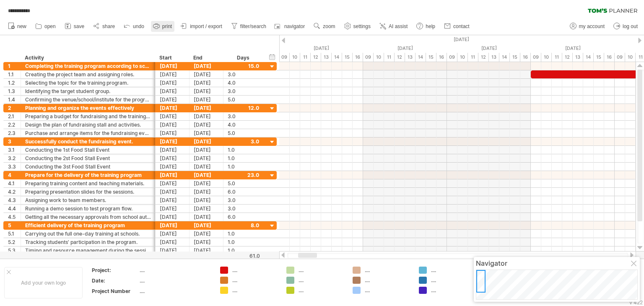
click at [164, 25] on span "print" at bounding box center [167, 26] width 10 height 6
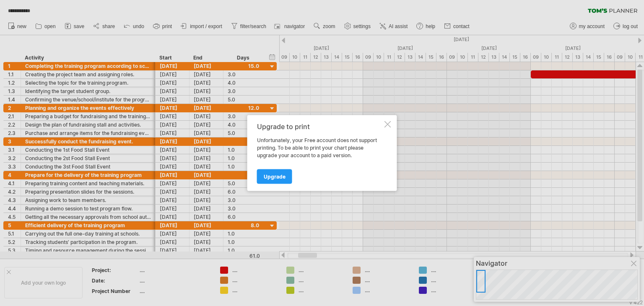
click at [388, 121] on div at bounding box center [387, 124] width 7 height 7
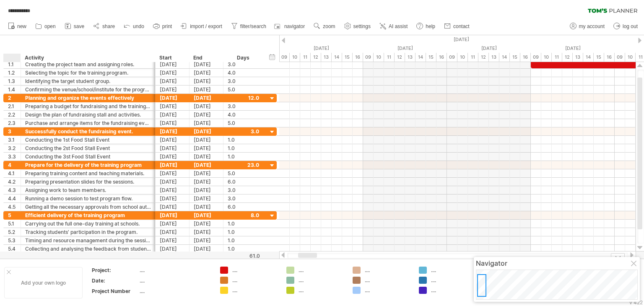
click at [7, 270] on div at bounding box center [9, 272] width 4 height 4
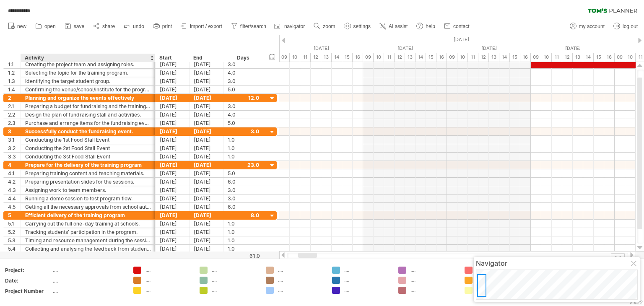
drag, startPoint x: 149, startPoint y: 260, endPoint x: 155, endPoint y: 298, distance: 38.6
click at [155, 298] on div "Add your own logo Project: .... Date: .... Project Number .... .... .... .... .…" at bounding box center [322, 283] width 644 height 48
click at [627, 262] on div "Navigator" at bounding box center [557, 263] width 162 height 8
click at [631, 262] on div at bounding box center [634, 264] width 7 height 7
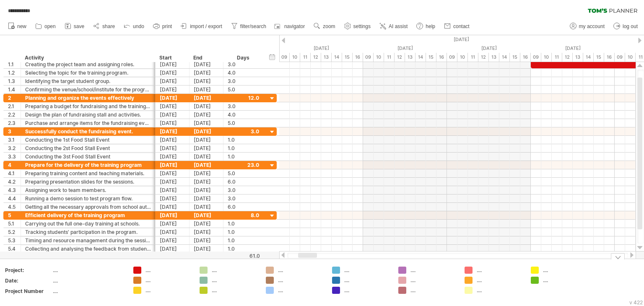
click at [617, 255] on div at bounding box center [618, 256] width 14 height 6
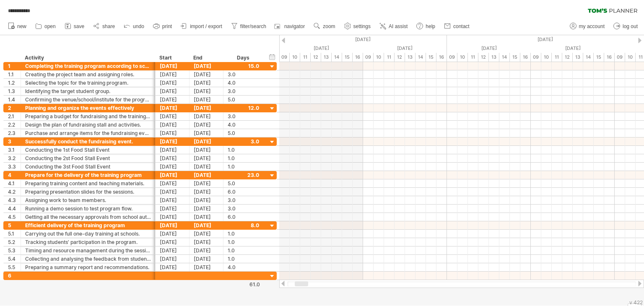
click at [283, 286] on div at bounding box center [283, 283] width 7 height 5
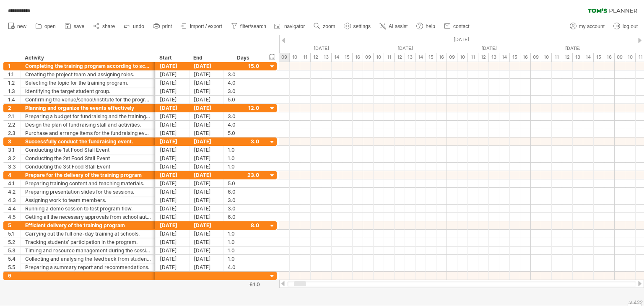
click at [283, 286] on div at bounding box center [283, 283] width 7 height 5
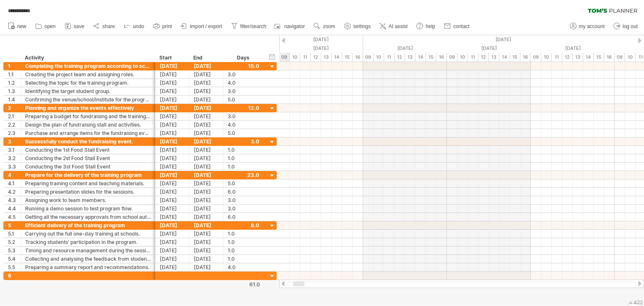
click at [283, 286] on div at bounding box center [283, 283] width 7 height 5
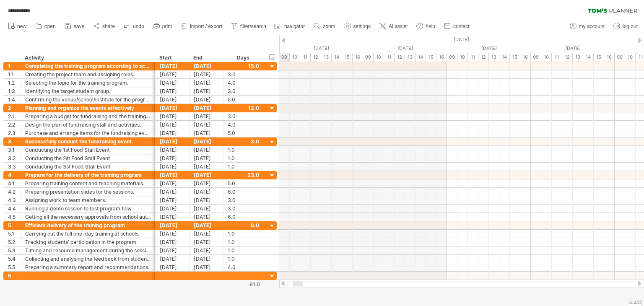
click at [283, 286] on div at bounding box center [283, 283] width 7 height 5
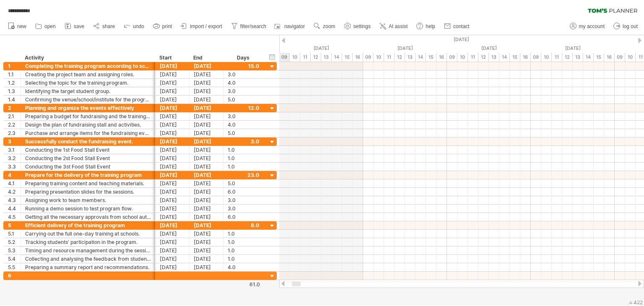
click at [283, 286] on div at bounding box center [283, 283] width 7 height 5
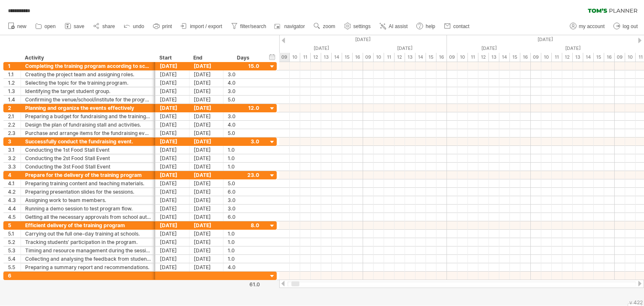
click at [283, 286] on div at bounding box center [283, 283] width 7 height 5
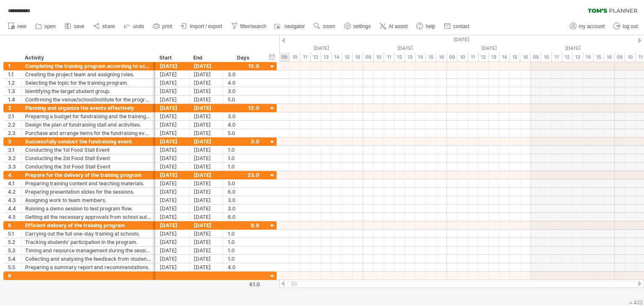
click at [283, 286] on div at bounding box center [283, 283] width 7 height 5
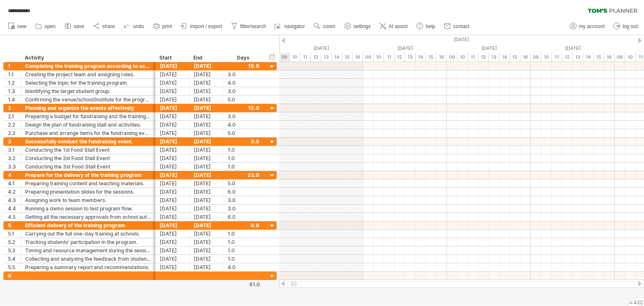
click at [283, 286] on div at bounding box center [283, 283] width 7 height 5
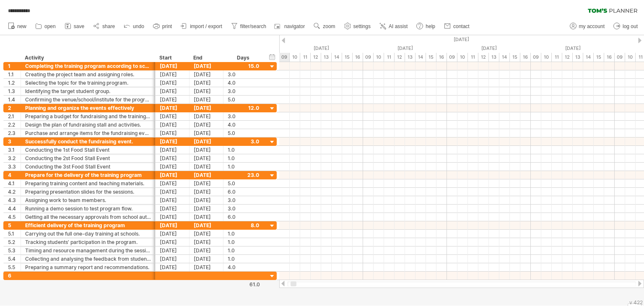
click at [283, 286] on div at bounding box center [283, 283] width 7 height 5
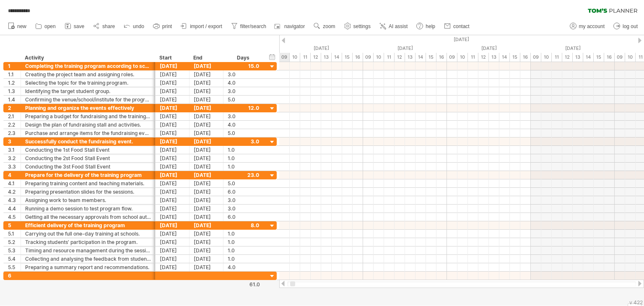
click at [283, 286] on div at bounding box center [283, 283] width 7 height 5
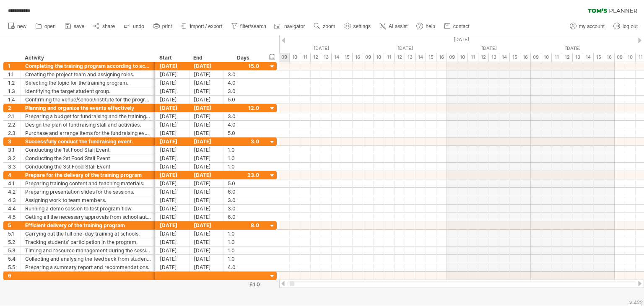
click at [283, 286] on div at bounding box center [283, 283] width 7 height 5
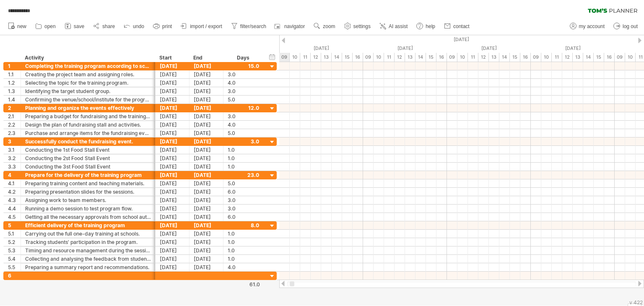
click at [283, 286] on div at bounding box center [283, 283] width 7 height 5
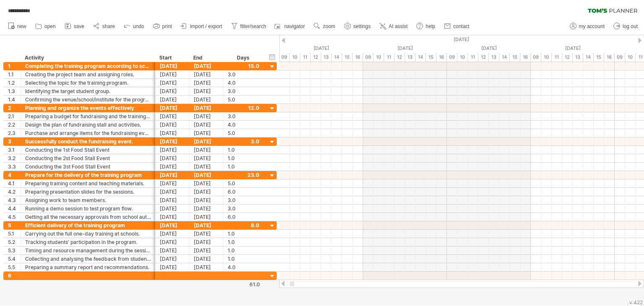
click at [641, 40] on div at bounding box center [639, 40] width 3 height 5
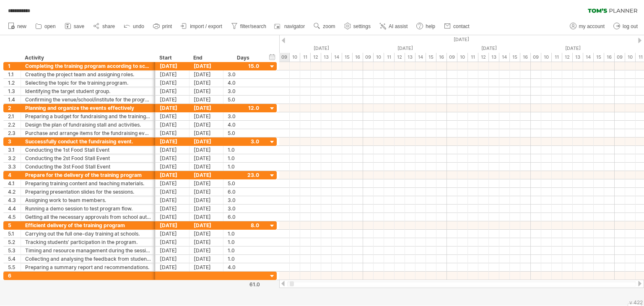
click at [641, 40] on div at bounding box center [639, 40] width 3 height 5
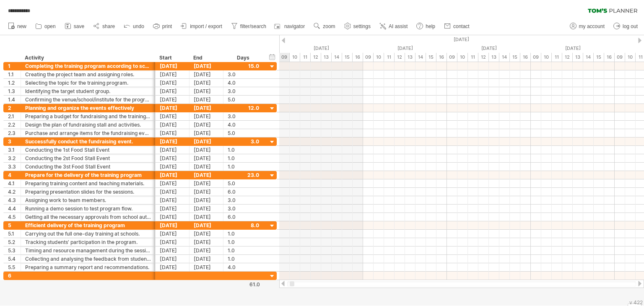
click at [641, 40] on div at bounding box center [639, 40] width 3 height 5
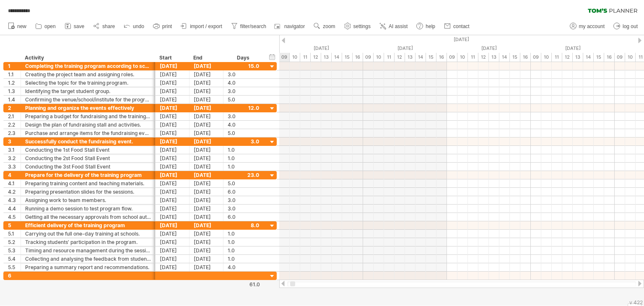
click at [641, 40] on div at bounding box center [639, 40] width 3 height 5
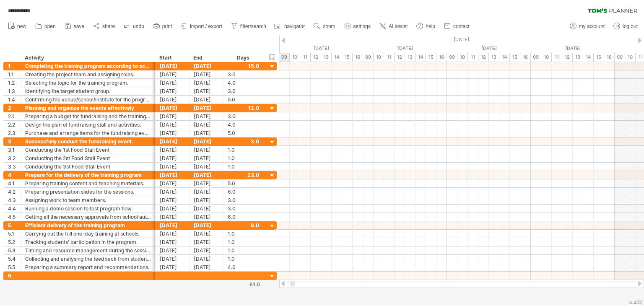
click at [641, 40] on div at bounding box center [639, 40] width 3 height 5
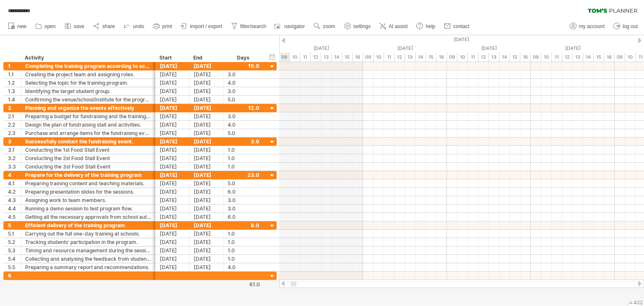
click at [641, 40] on div at bounding box center [639, 40] width 3 height 5
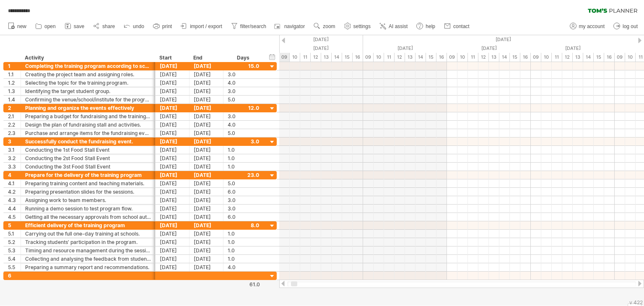
click at [641, 40] on div at bounding box center [639, 40] width 3 height 5
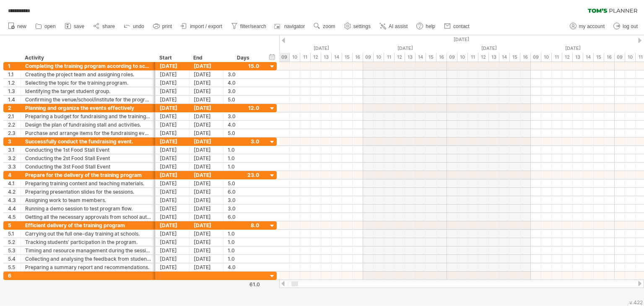
click at [641, 40] on div at bounding box center [639, 40] width 3 height 5
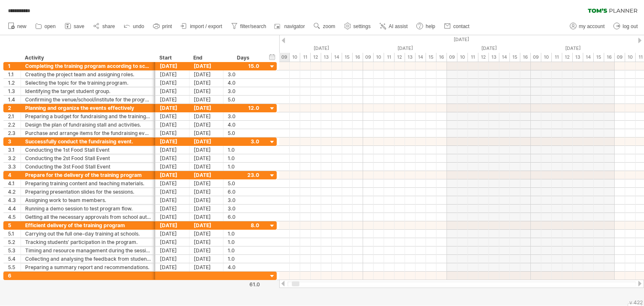
click at [641, 40] on div at bounding box center [639, 40] width 3 height 5
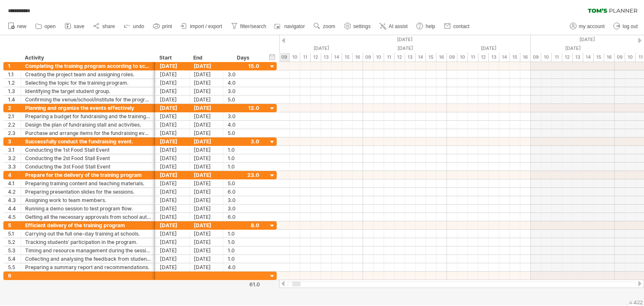
click at [641, 40] on div at bounding box center [639, 40] width 3 height 5
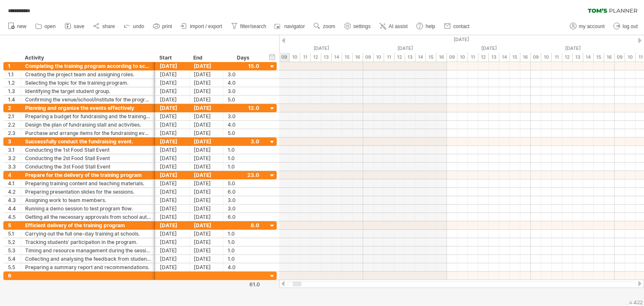
click at [641, 40] on div at bounding box center [639, 40] width 3 height 5
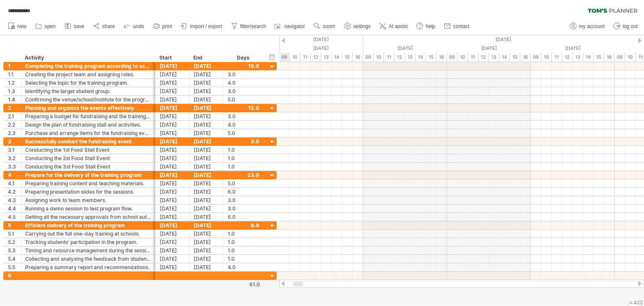
click at [641, 40] on div at bounding box center [639, 40] width 3 height 5
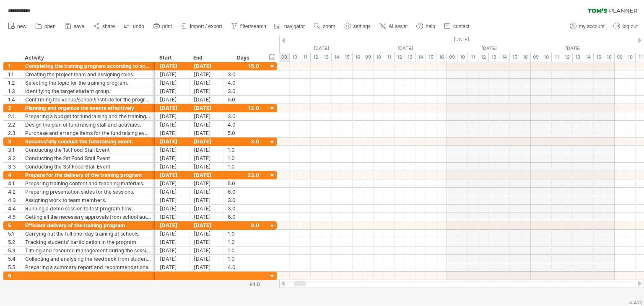
click at [641, 40] on div at bounding box center [639, 40] width 3 height 5
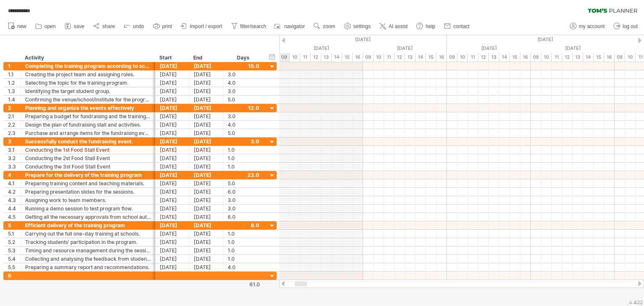
click at [641, 40] on div at bounding box center [639, 40] width 3 height 5
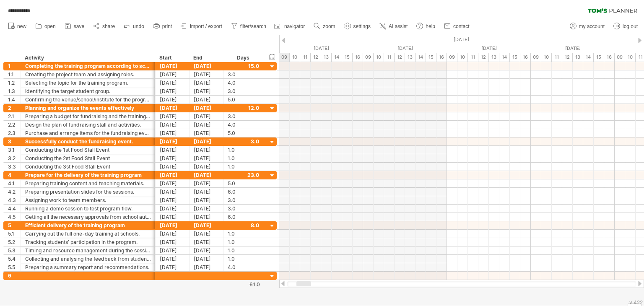
click at [641, 40] on div at bounding box center [639, 40] width 3 height 5
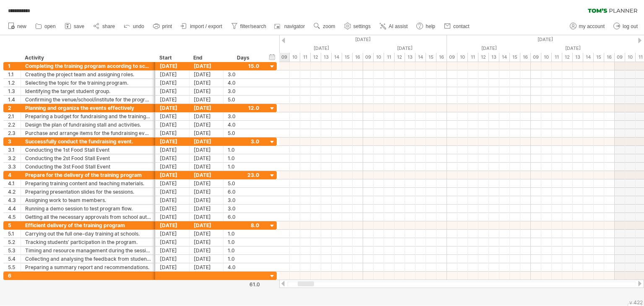
click at [641, 40] on div at bounding box center [639, 40] width 3 height 5
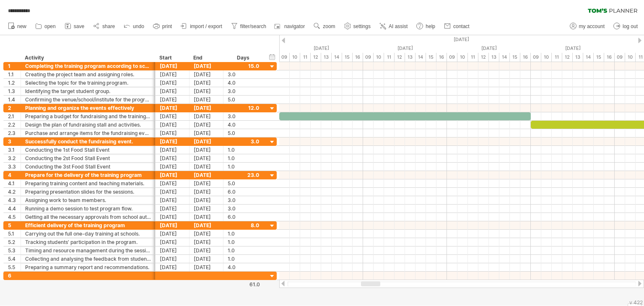
click at [282, 286] on div at bounding box center [283, 283] width 7 height 5
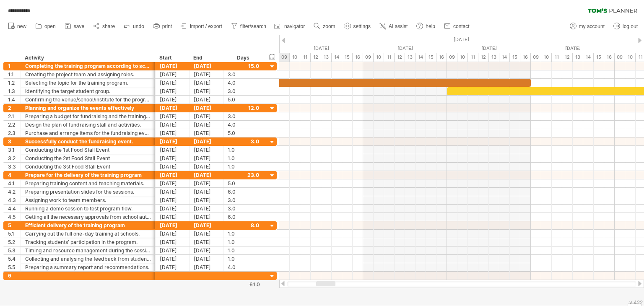
click at [282, 286] on div at bounding box center [283, 283] width 7 height 5
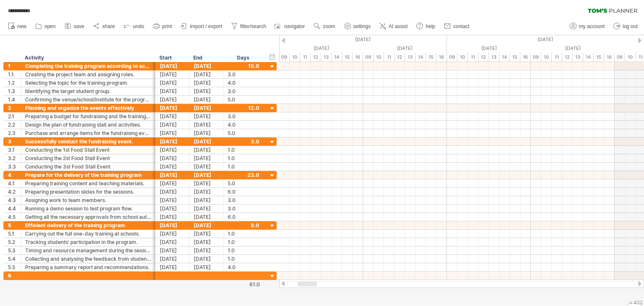
click at [636, 283] on div at bounding box center [639, 283] width 7 height 5
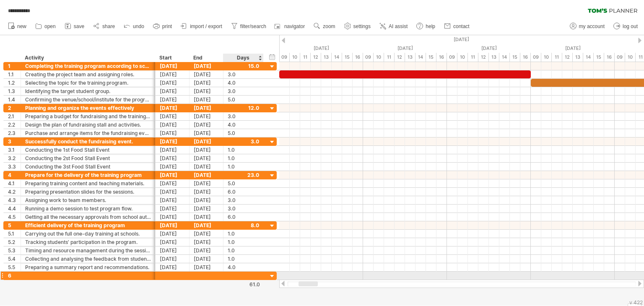
click at [270, 273] on div at bounding box center [272, 277] width 8 height 8
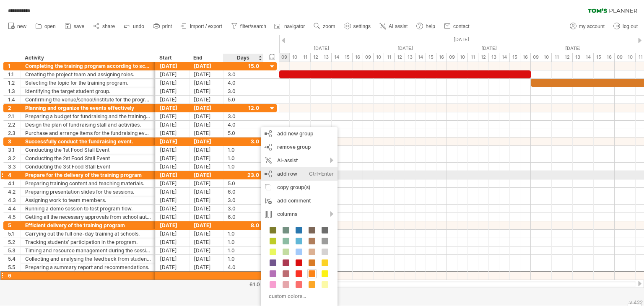
click at [281, 173] on div "add row Ctrl+Enter Cmd+Enter" at bounding box center [299, 173] width 77 height 13
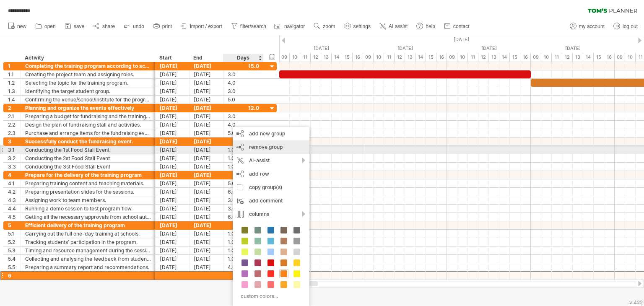
click at [252, 148] on span "remove group" at bounding box center [266, 147] width 34 height 6
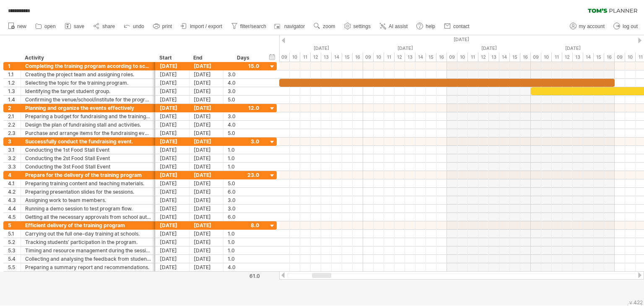
click at [283, 40] on div at bounding box center [283, 40] width 3 height 5
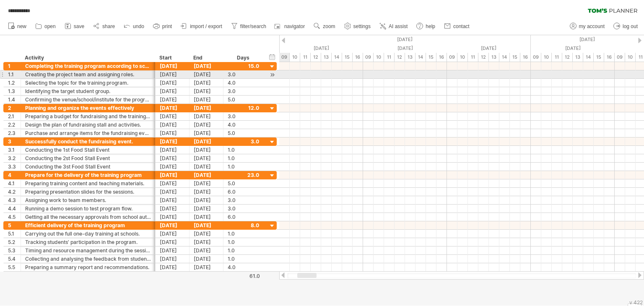
click at [272, 74] on div at bounding box center [272, 74] width 8 height 9
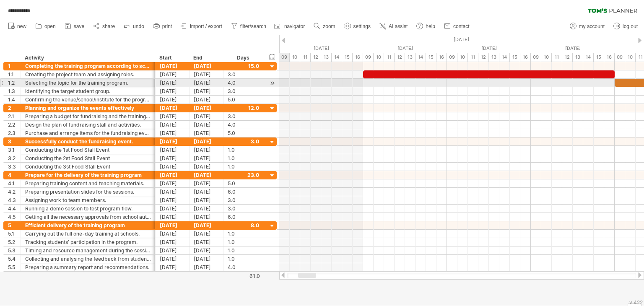
click at [272, 80] on div at bounding box center [272, 83] width 8 height 9
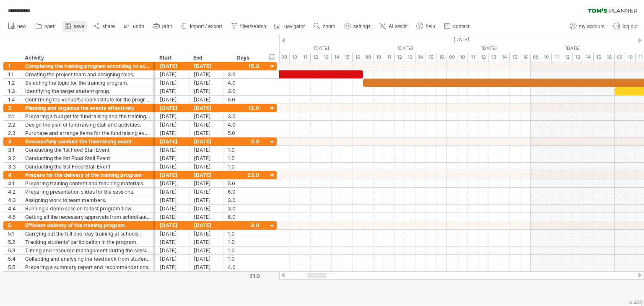
click at [70, 28] on icon at bounding box center [68, 26] width 8 height 8
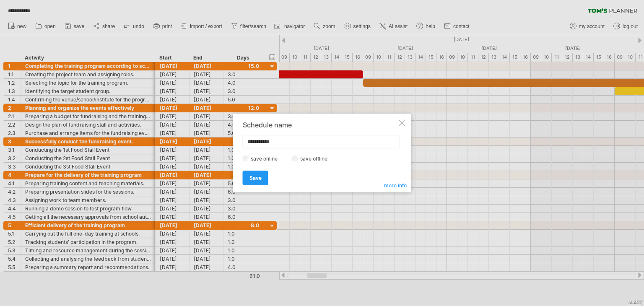
click at [401, 121] on div at bounding box center [402, 122] width 7 height 7
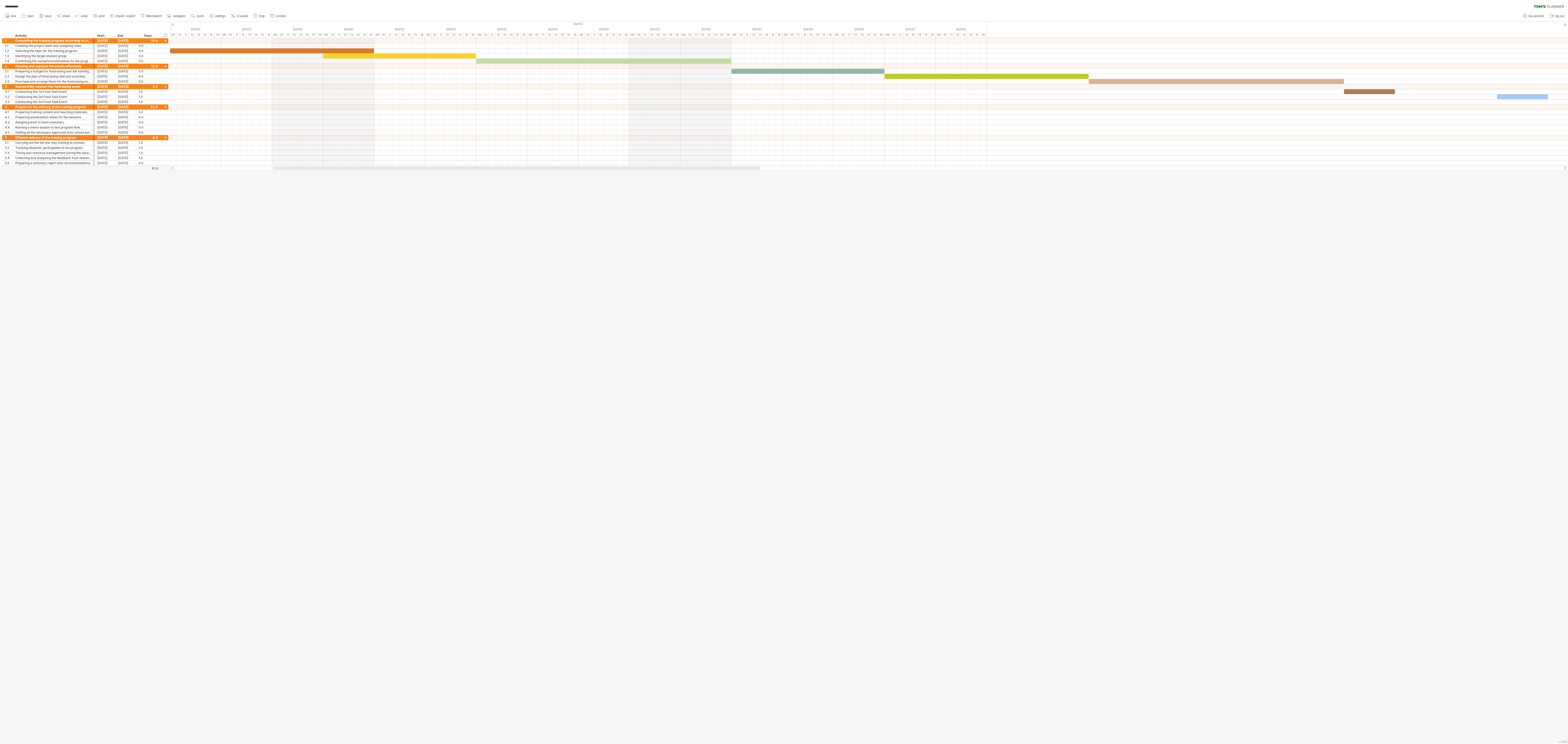
drag, startPoint x: 383, startPoint y: 0, endPoint x: 1181, endPoint y: 334, distance: 865.1
click at [392, 186] on div at bounding box center [784, 383] width 1568 height 723
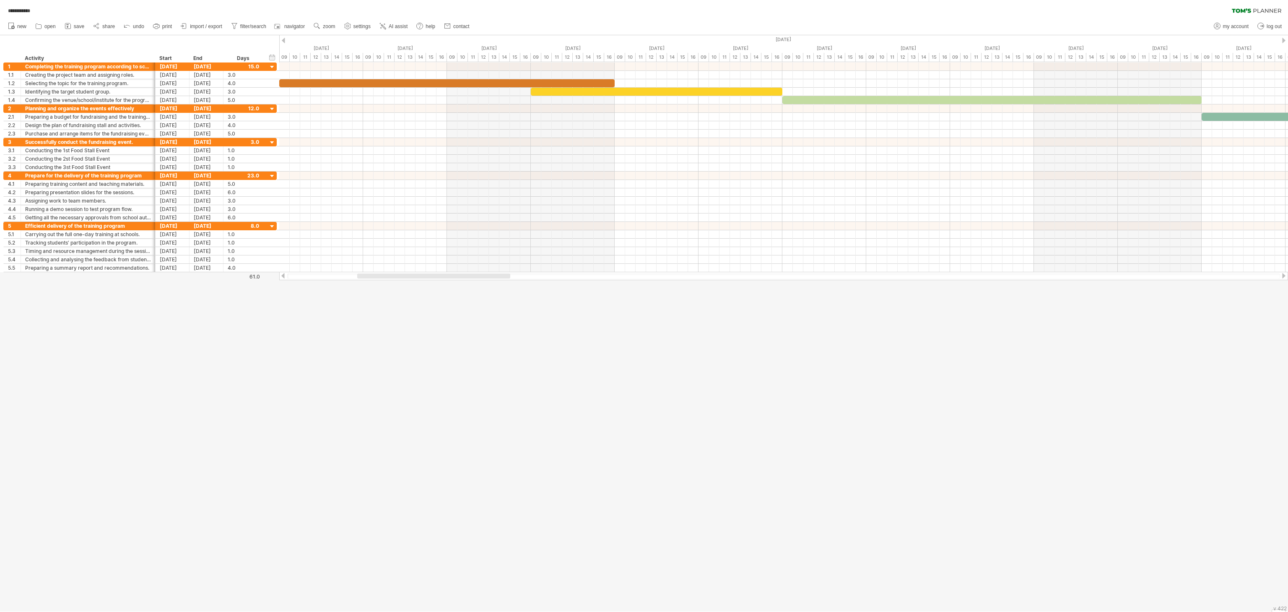
drag, startPoint x: 2470, startPoint y: 2, endPoint x: 963, endPoint y: 368, distance: 1551.1
click at [644, 306] on div at bounding box center [644, 323] width 1288 height 576
click at [236, 277] on div "61.0" at bounding box center [242, 276] width 36 height 6
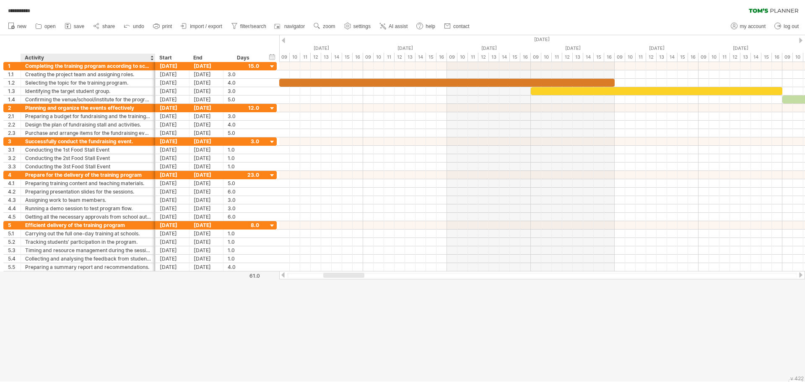
drag, startPoint x: 1179, startPoint y: 1, endPoint x: 125, endPoint y: 278, distance: 1089.9
click at [125, 278] on div at bounding box center [402, 208] width 805 height 347
click at [154, 60] on div at bounding box center [154, 58] width 3 height 8
click at [143, 58] on div "Activity" at bounding box center [88, 58] width 126 height 8
click at [131, 60] on input "********" at bounding box center [88, 58] width 126 height 8
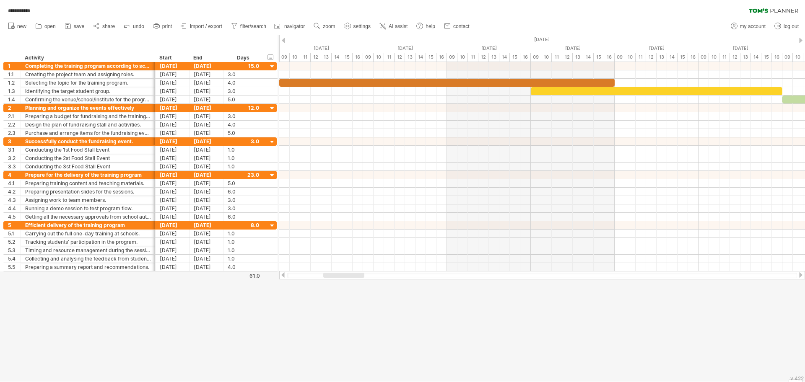
click at [154, 62] on div at bounding box center [154, 58] width 3 height 8
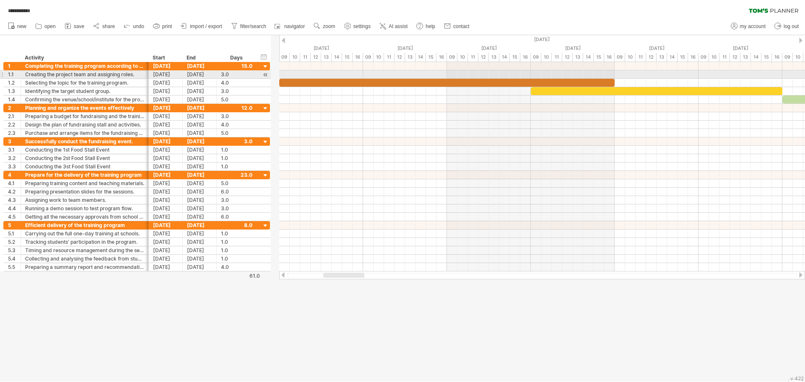
drag, startPoint x: 153, startPoint y: 75, endPoint x: 147, endPoint y: 76, distance: 6.5
click at [147, 76] on div at bounding box center [147, 74] width 4 height 8
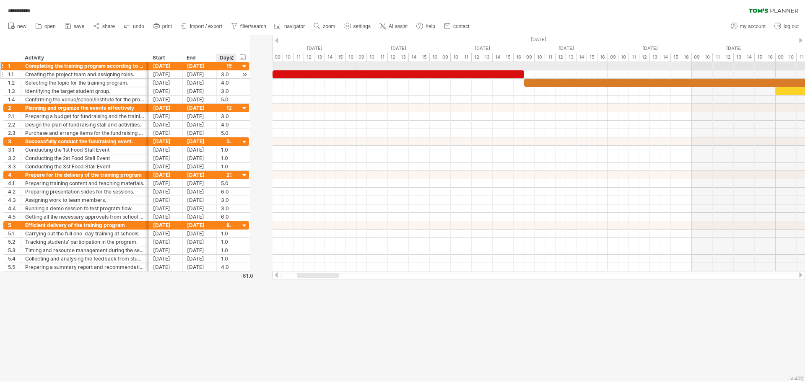
drag, startPoint x: 255, startPoint y: 67, endPoint x: 234, endPoint y: 73, distance: 21.8
click at [234, 73] on div "**********" at bounding box center [126, 83] width 246 height 42
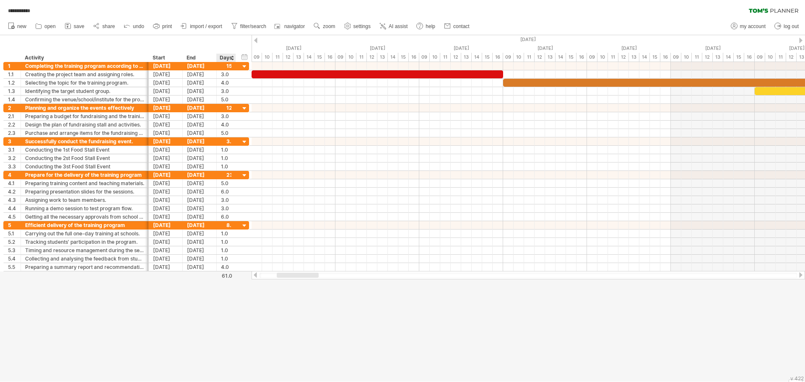
click at [228, 276] on div "61.0" at bounding box center [224, 276] width 15 height 6
click at [233, 274] on div at bounding box center [402, 208] width 805 height 347
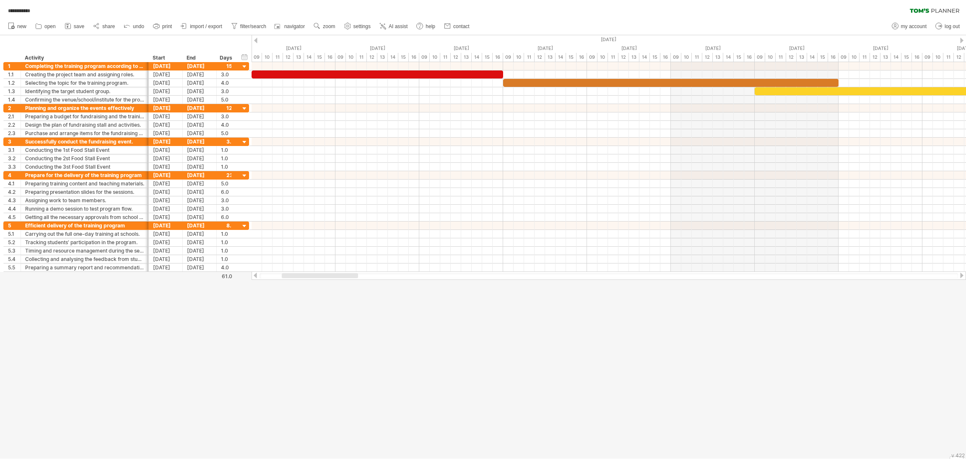
drag, startPoint x: 726, startPoint y: 0, endPoint x: 748, endPoint y: 332, distance: 332.4
click at [644, 306] on div at bounding box center [483, 246] width 966 height 423
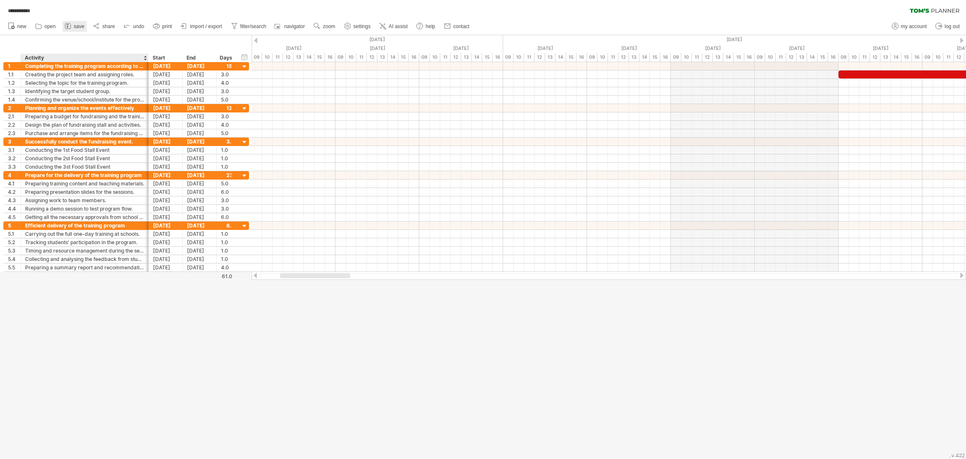
click at [73, 30] on link "save" at bounding box center [74, 26] width 24 height 11
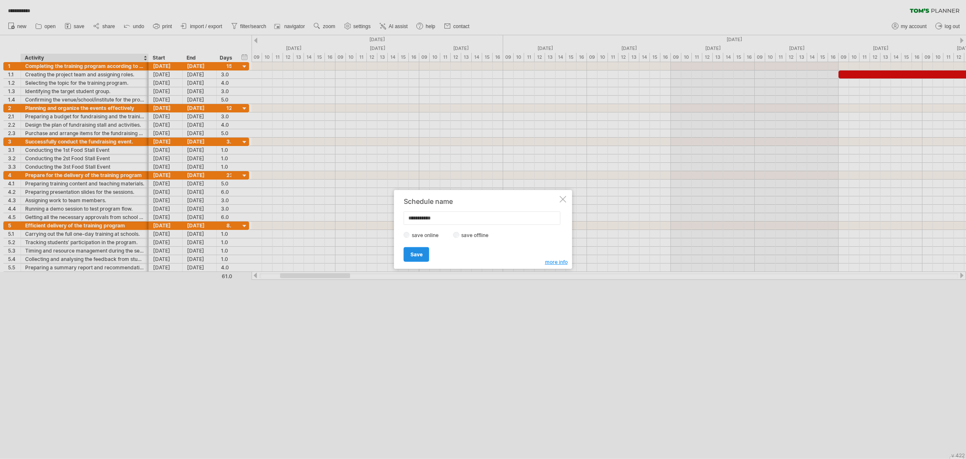
click at [411, 257] on span "Save" at bounding box center [416, 254] width 12 height 6
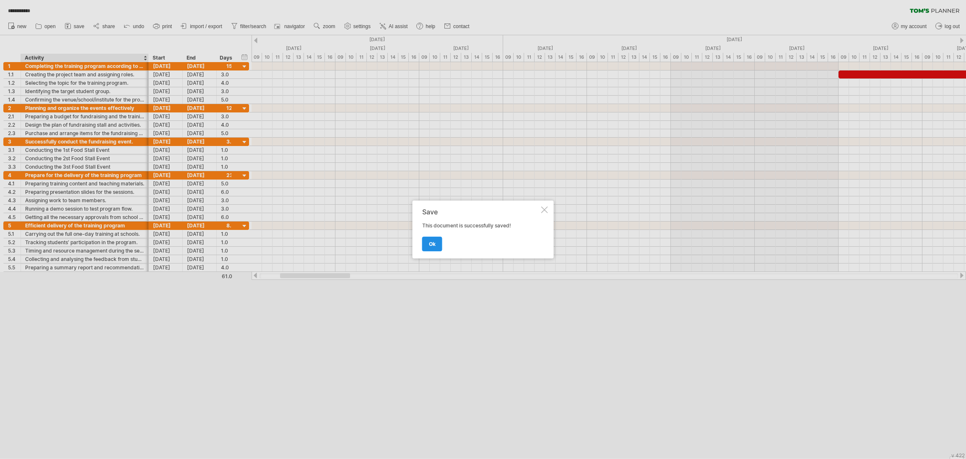
click at [426, 246] on link "ok" at bounding box center [432, 243] width 20 height 15
